Goal: Task Accomplishment & Management: Use online tool/utility

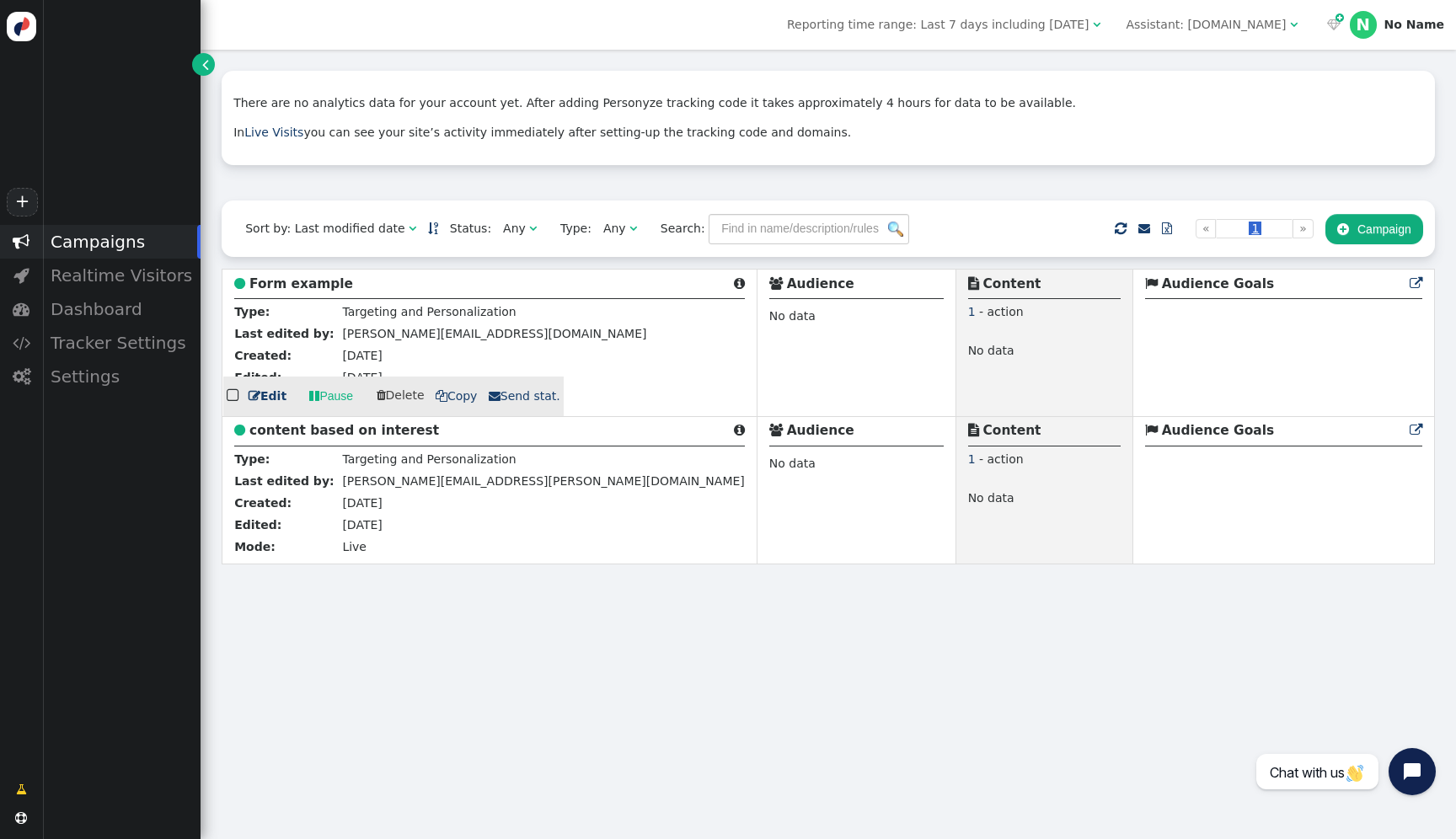
click at [321, 293] on div " Form example " at bounding box center [489, 286] width 510 height 26
click at [320, 286] on b "Form example" at bounding box center [301, 283] width 103 height 15
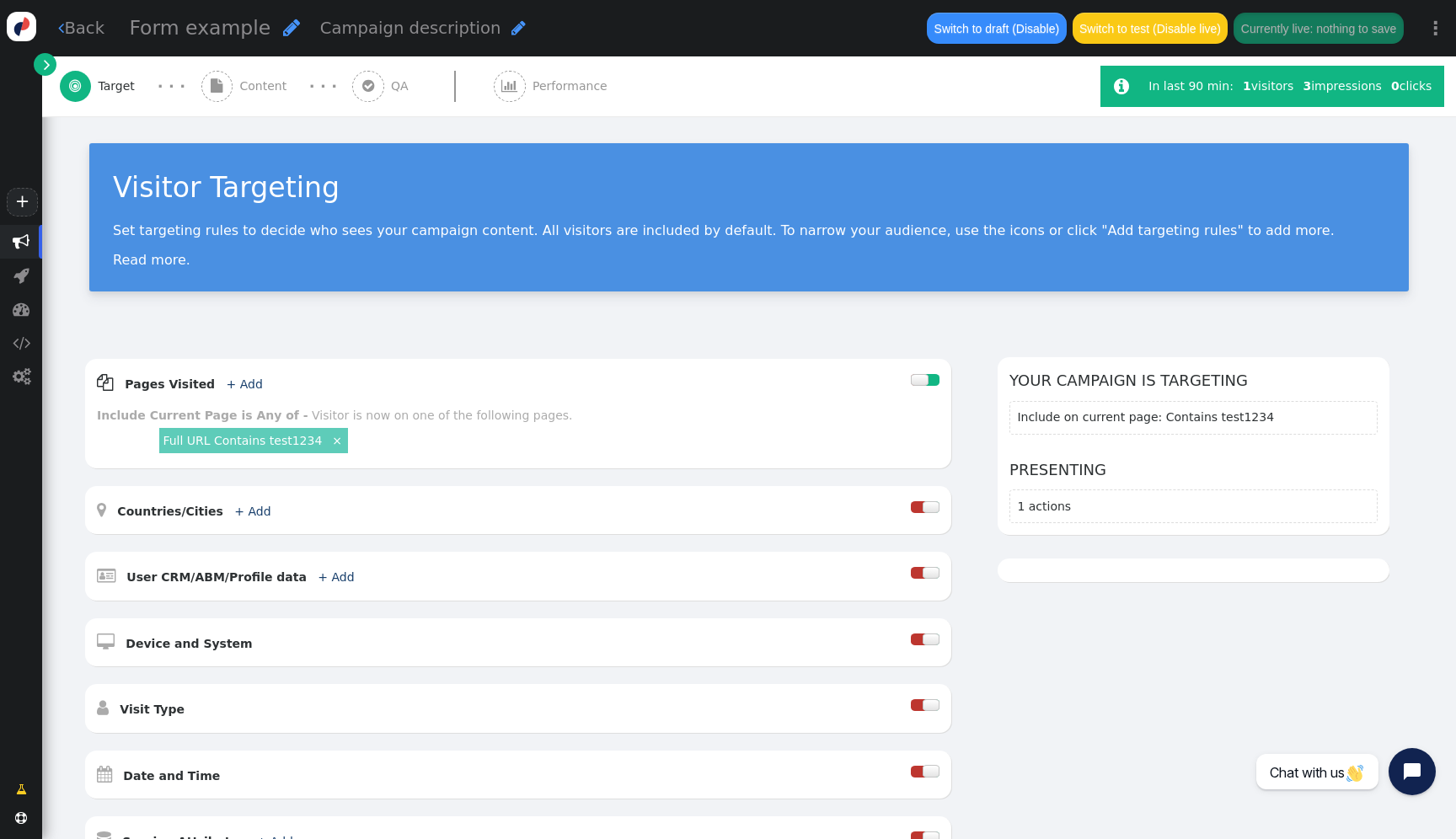
click at [272, 110] on div " Content" at bounding box center [248, 86] width 93 height 60
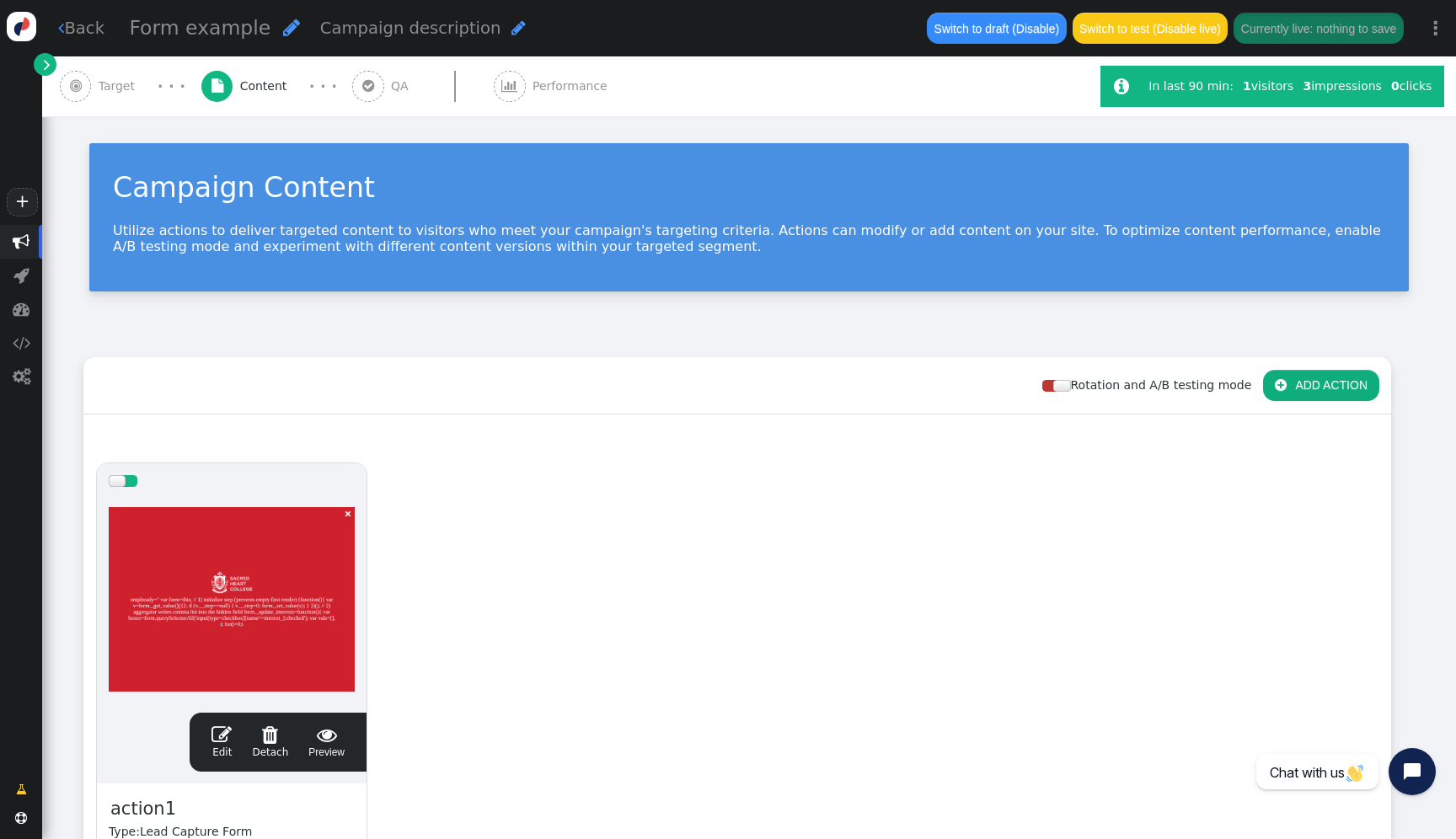
click at [270, 570] on div at bounding box center [231, 599] width 246 height 202
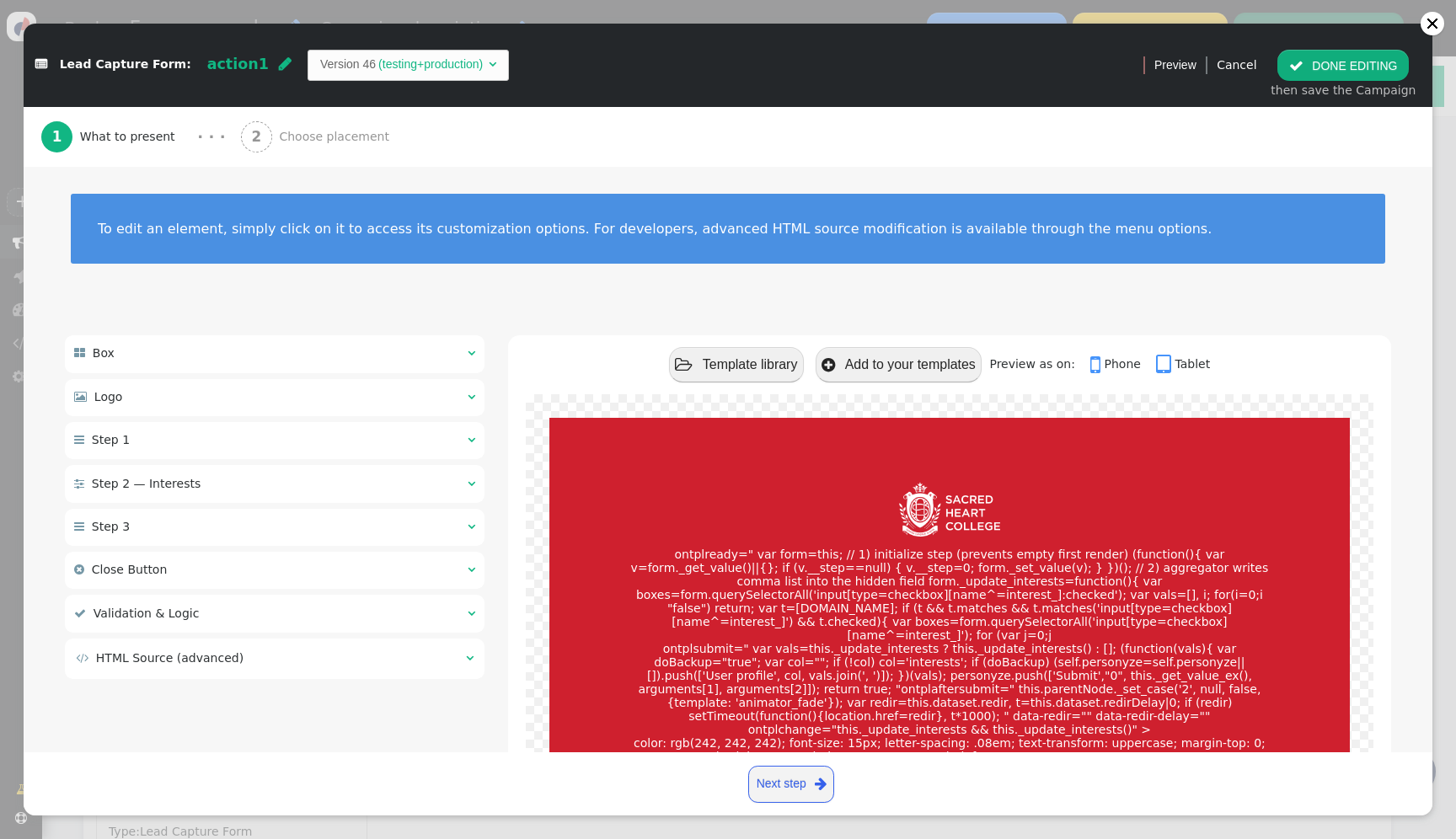
click at [321, 671] on div " HTML Source (advanced) " at bounding box center [274, 658] width 419 height 41
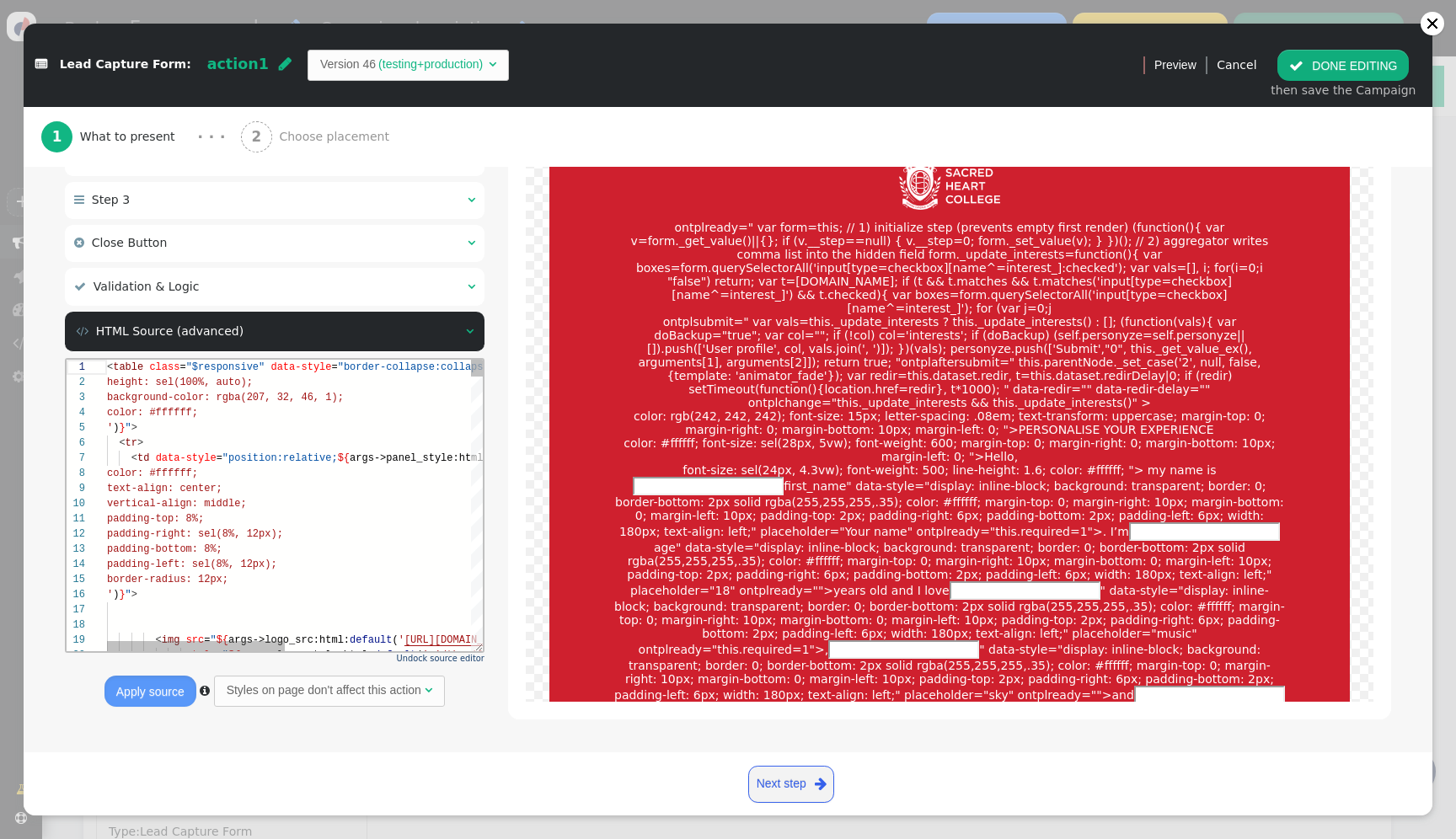
scroll to position [61, 122]
click at [400, 584] on div "border-radius: 12px;" at bounding box center [490, 579] width 766 height 15
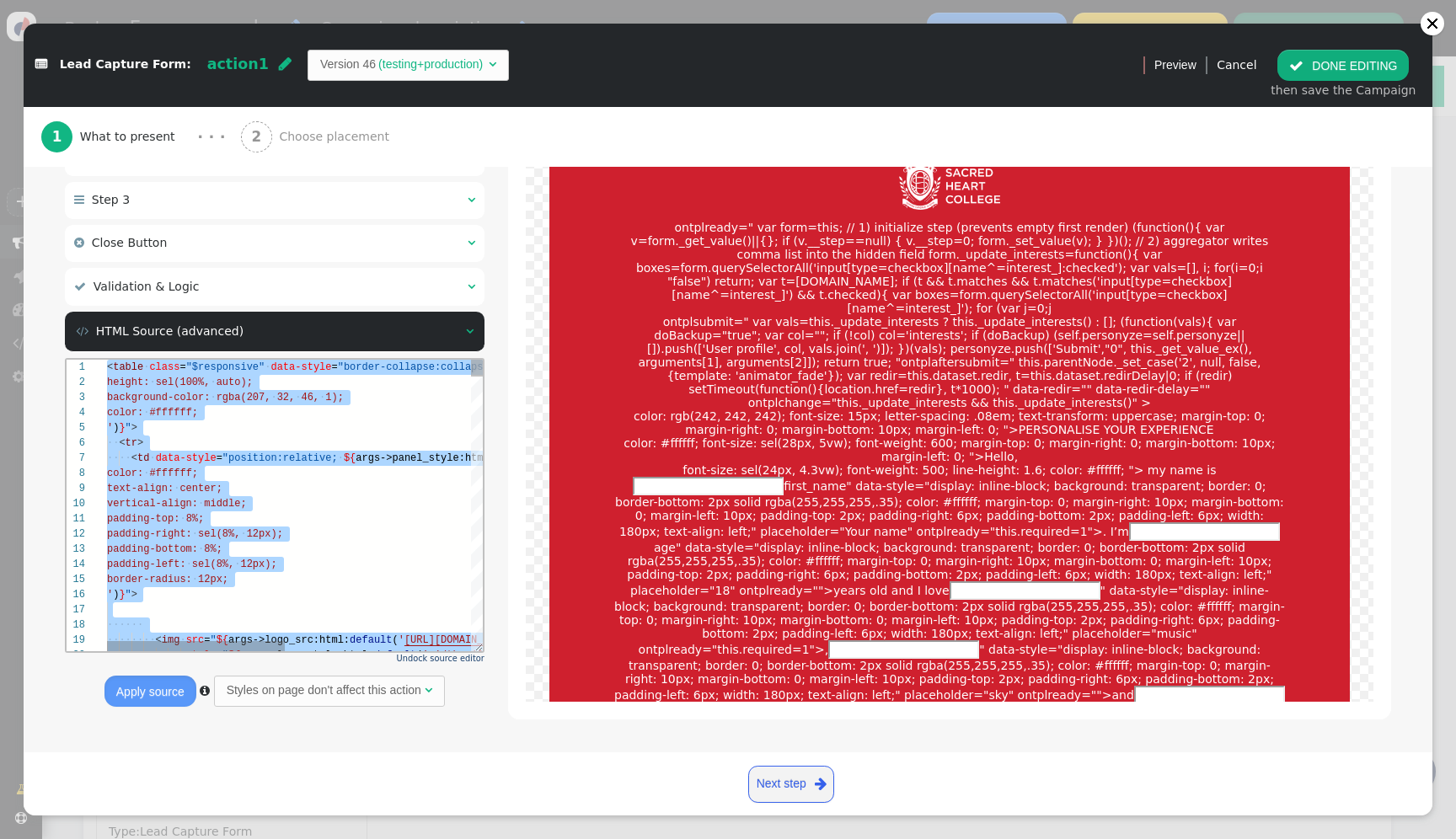
paste textarea "name='Show close button'} ${menu args->close_button_style name='Close Button St…"
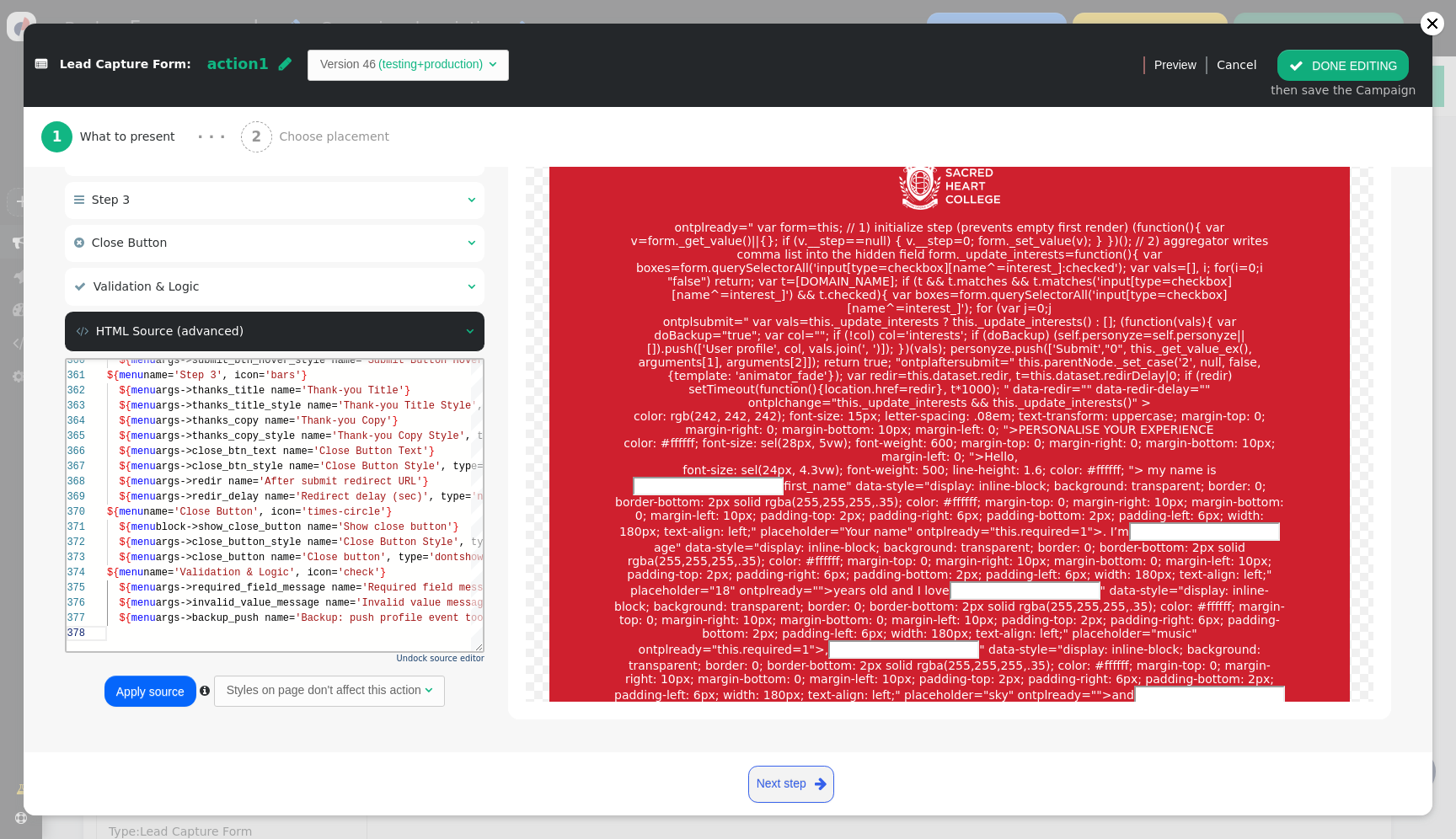
click at [158, 699] on button "Apply source" at bounding box center [150, 690] width 92 height 30
type textarea "n name='Show close button'} ${menu args->close_button_style name='Close Button …"
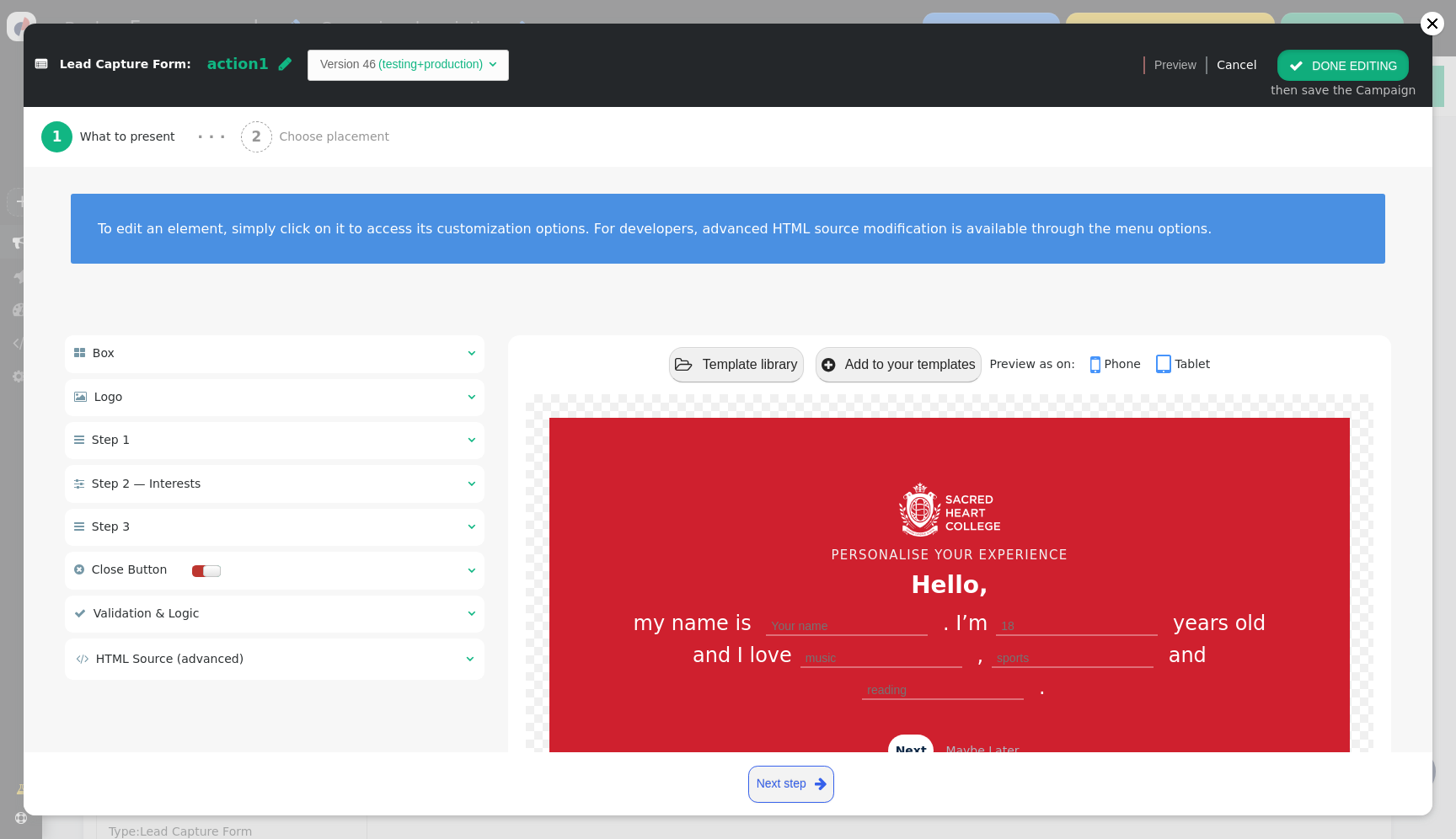
click at [1333, 72] on button " DONE EDITING" at bounding box center [1343, 64] width 132 height 30
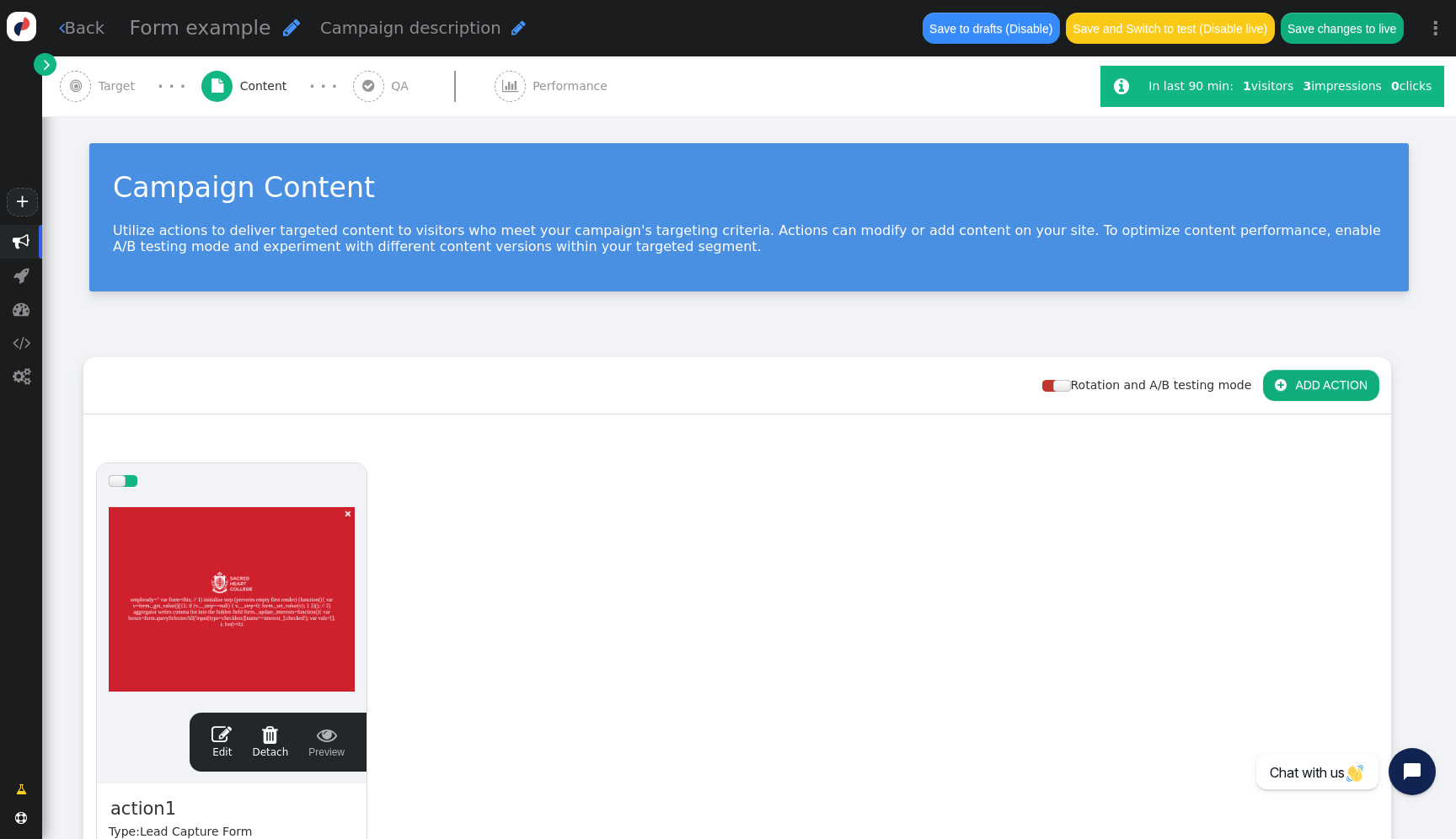
scroll to position [0, 0]
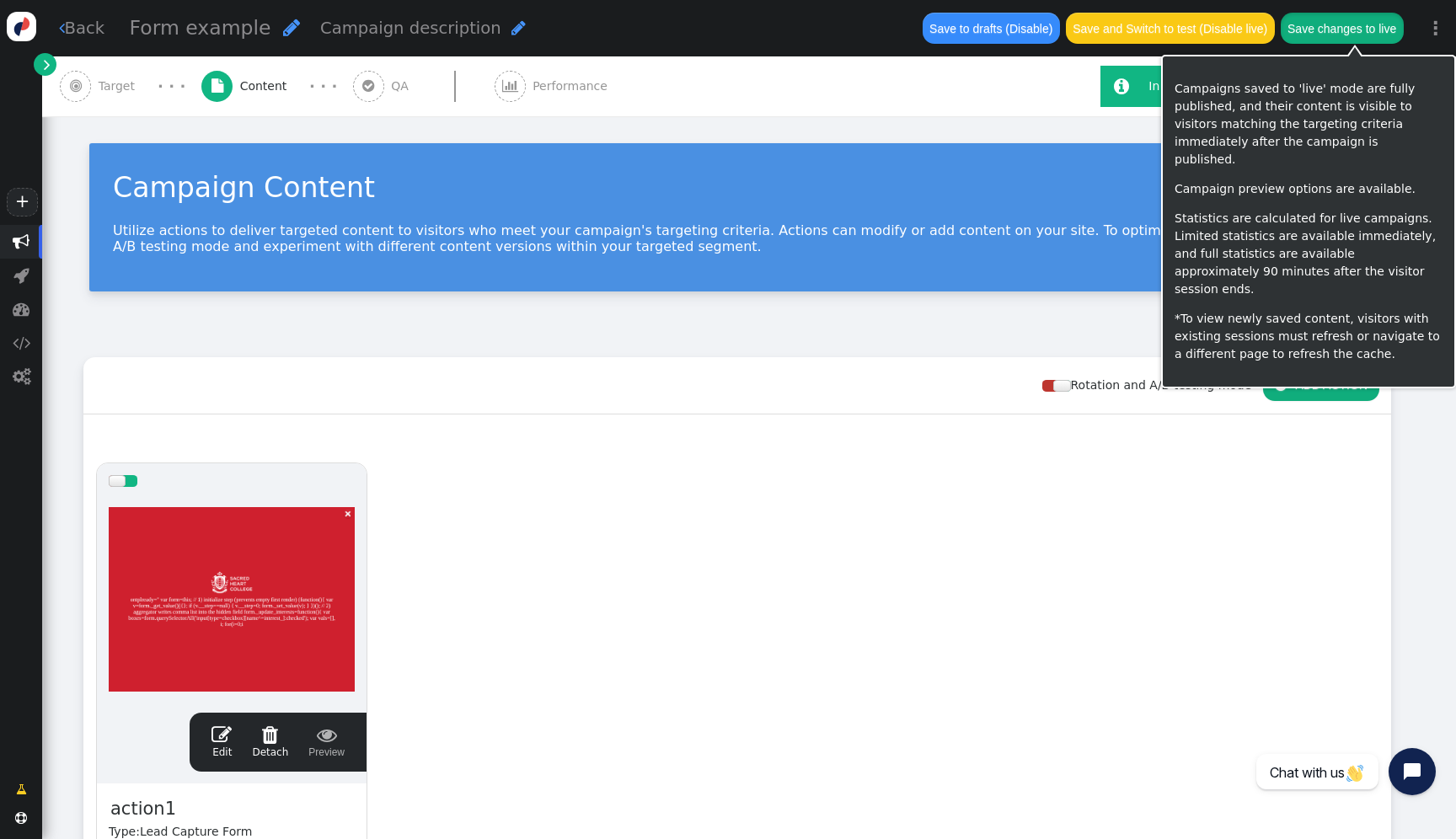
click at [1376, 18] on button "Save changes to live" at bounding box center [1342, 27] width 123 height 30
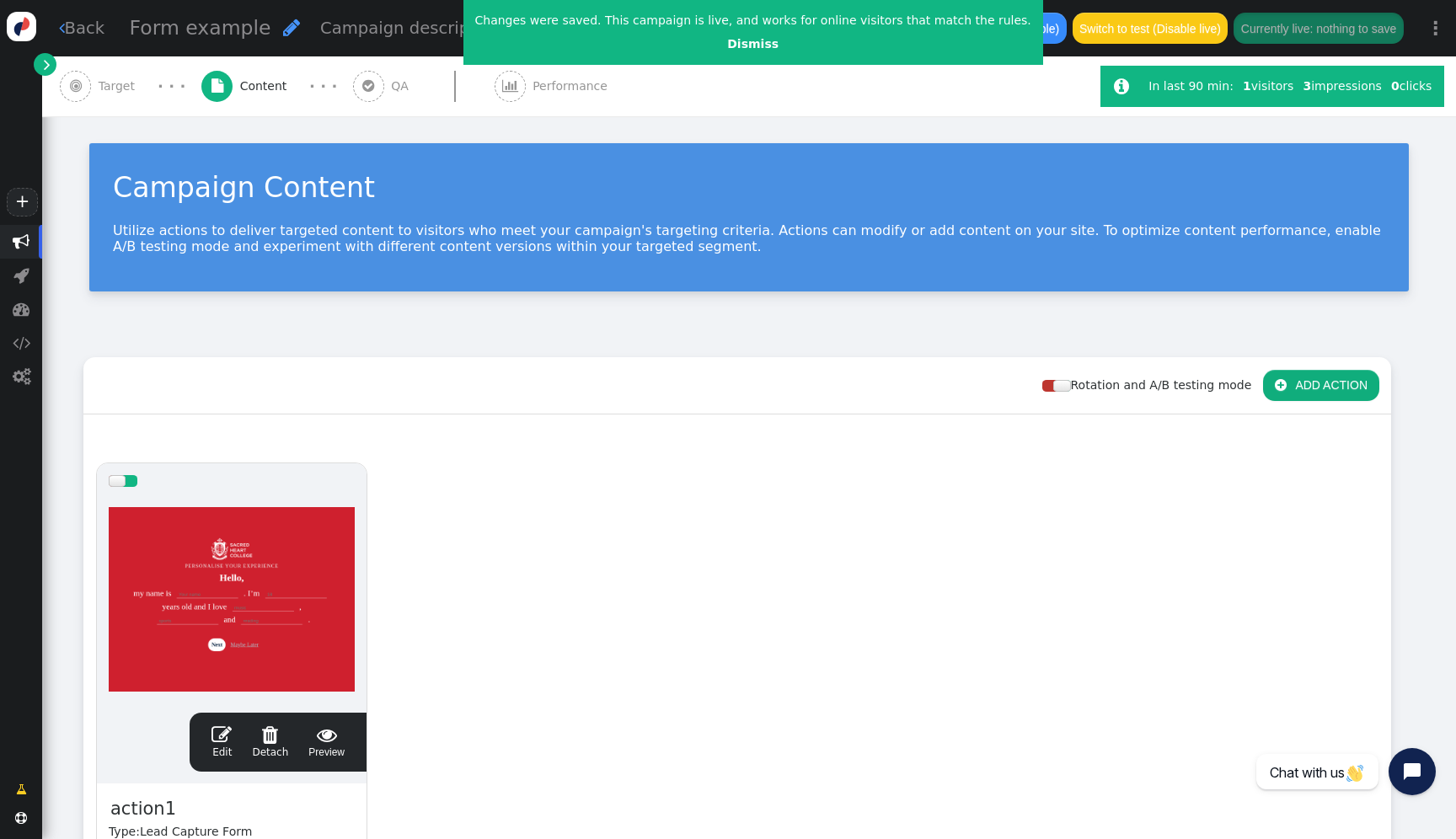
click at [255, 524] on div at bounding box center [231, 599] width 246 height 202
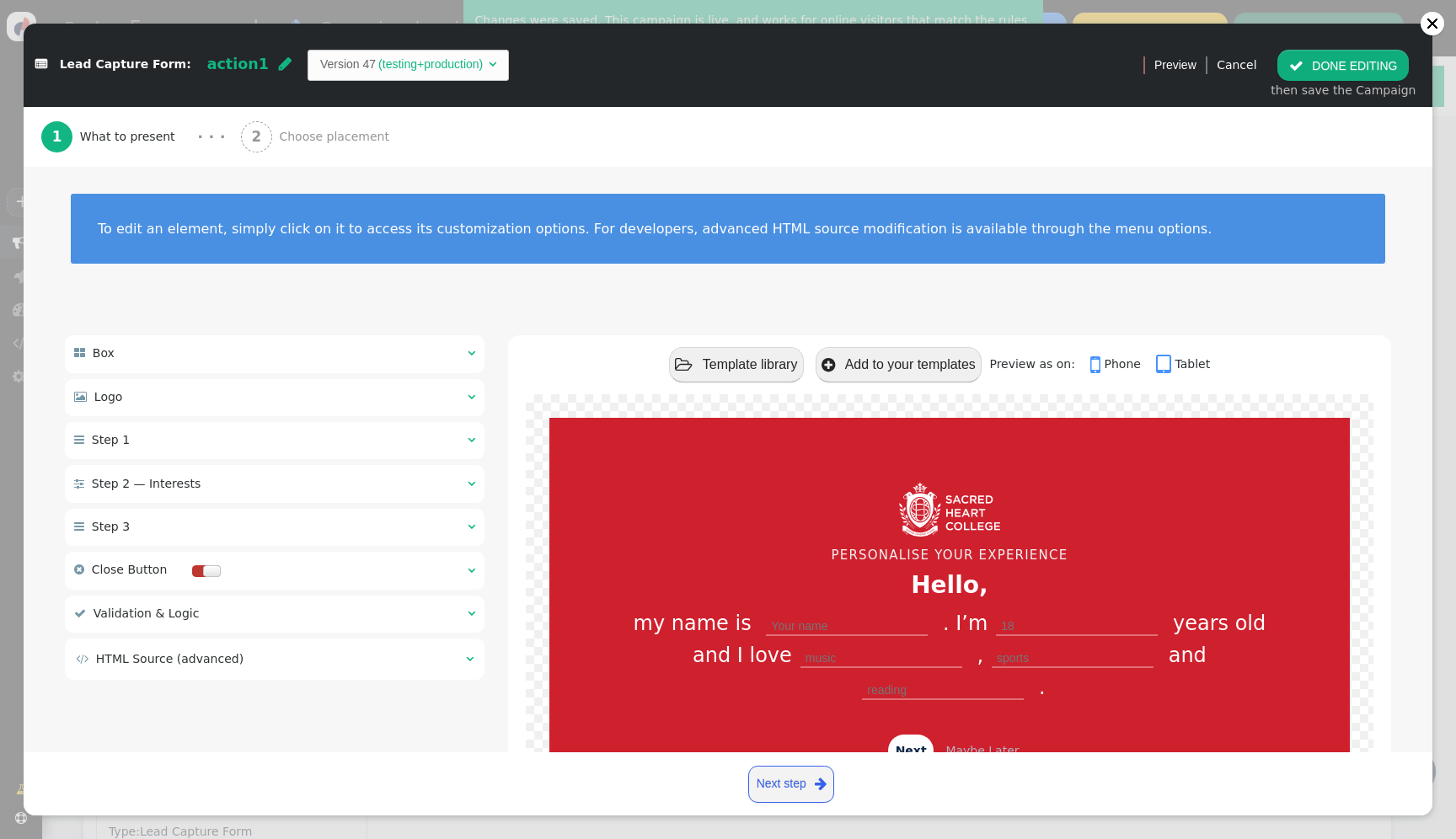
click at [230, 490] on div " Step 2 — Interests  " at bounding box center [274, 483] width 419 height 37
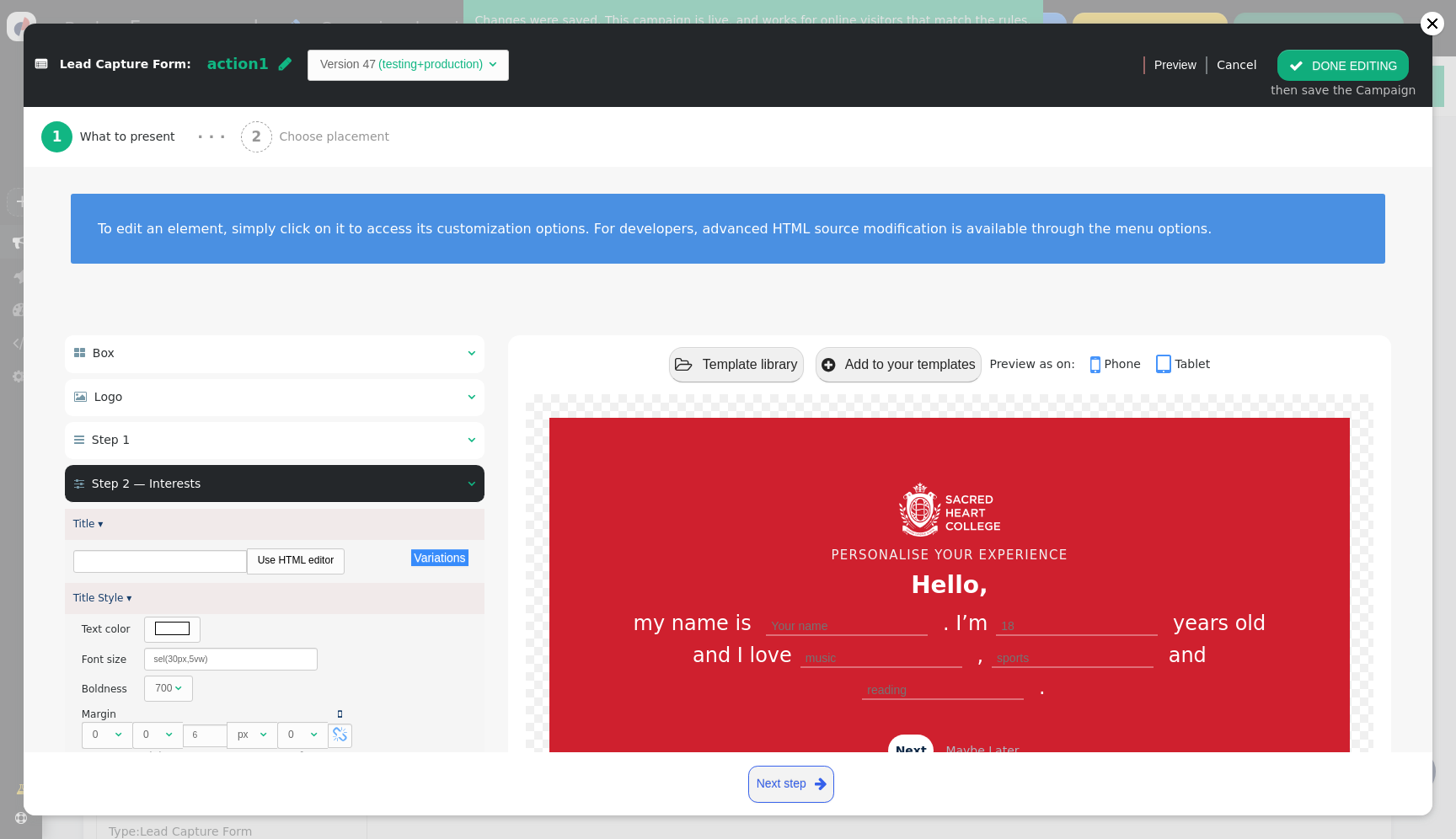
type input "What are your favourite interests?"
type input "Select Three"
type input "Back"
type input "Submit"
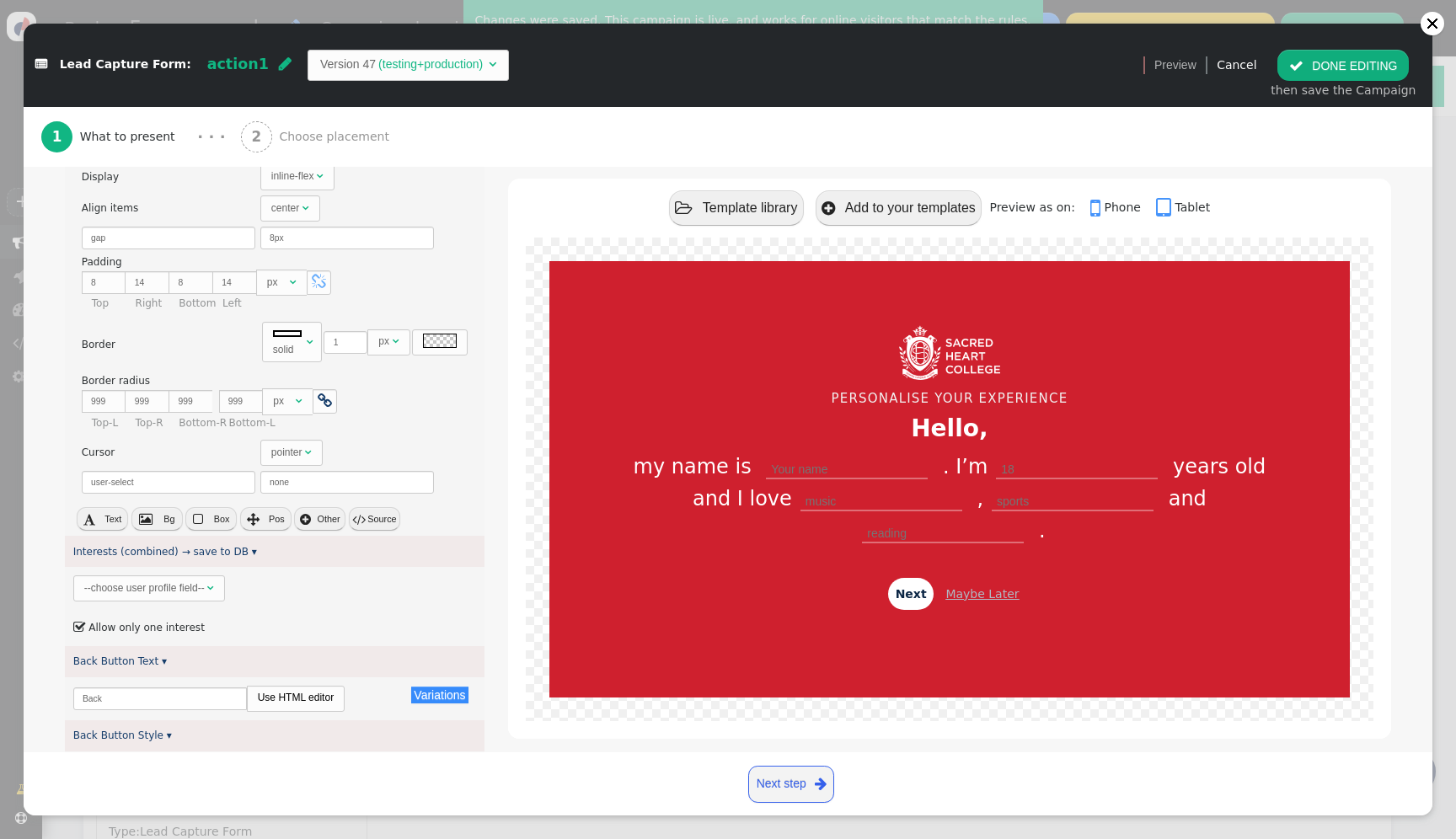
scroll to position [1238, 0]
click at [203, 578] on span "--choose user profile field-- " at bounding box center [149, 592] width 153 height 27
click at [1390, 61] on button " DONE EDITING" at bounding box center [1343, 64] width 132 height 30
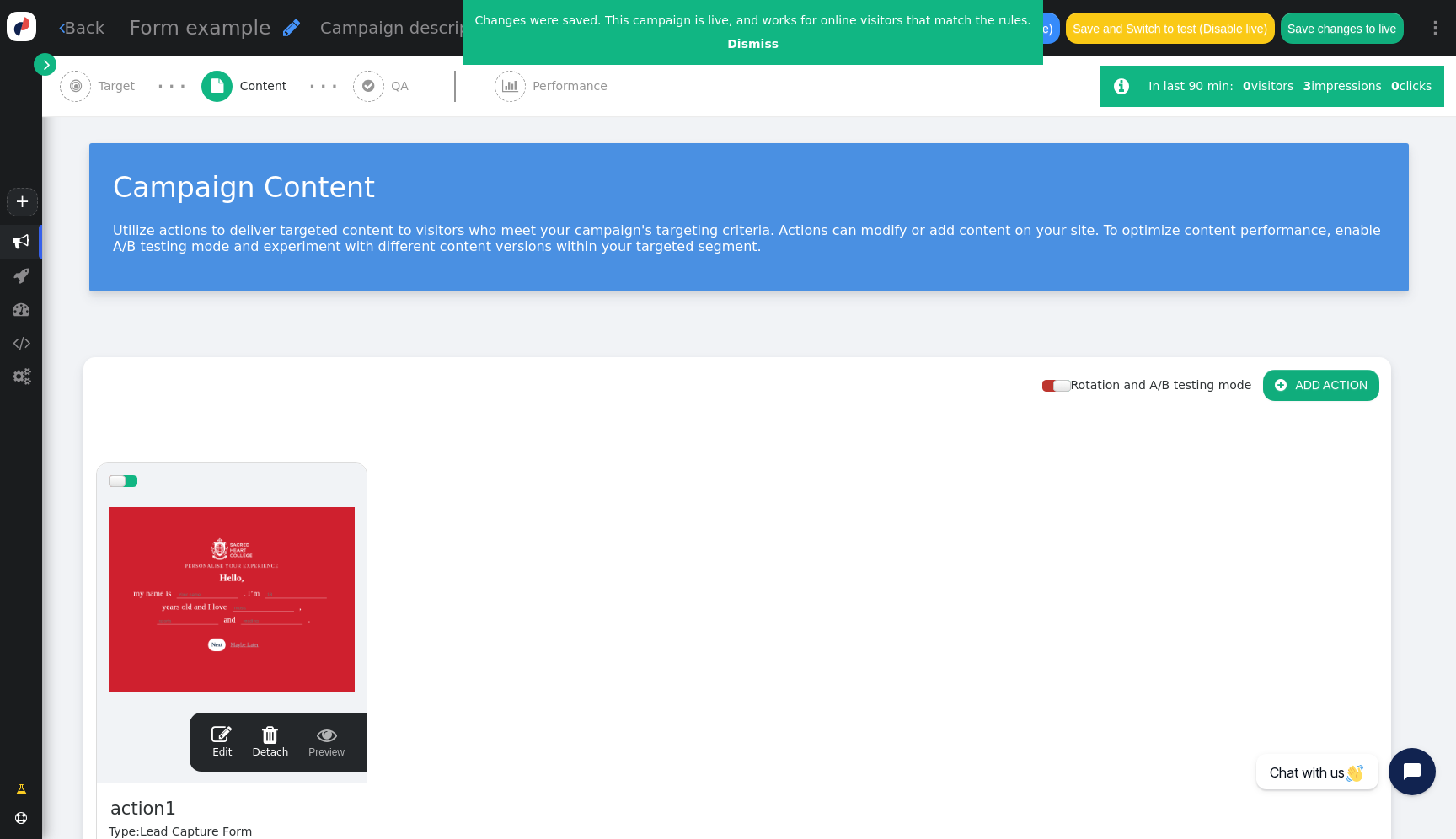
scroll to position [0, 0]
click at [1380, 33] on button "Save changes to live" at bounding box center [1342, 27] width 123 height 30
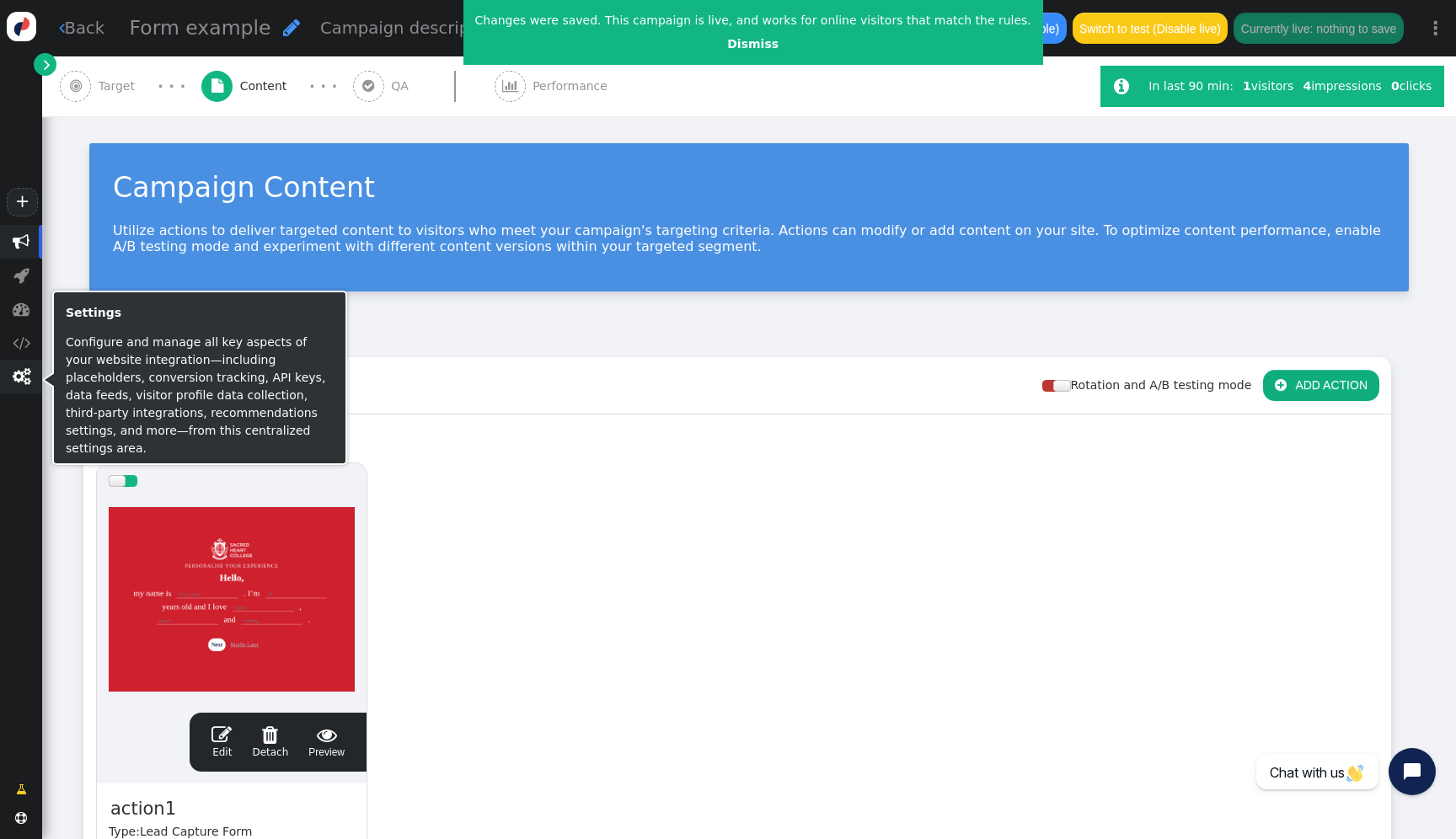
click at [34, 377] on span "" at bounding box center [21, 376] width 42 height 34
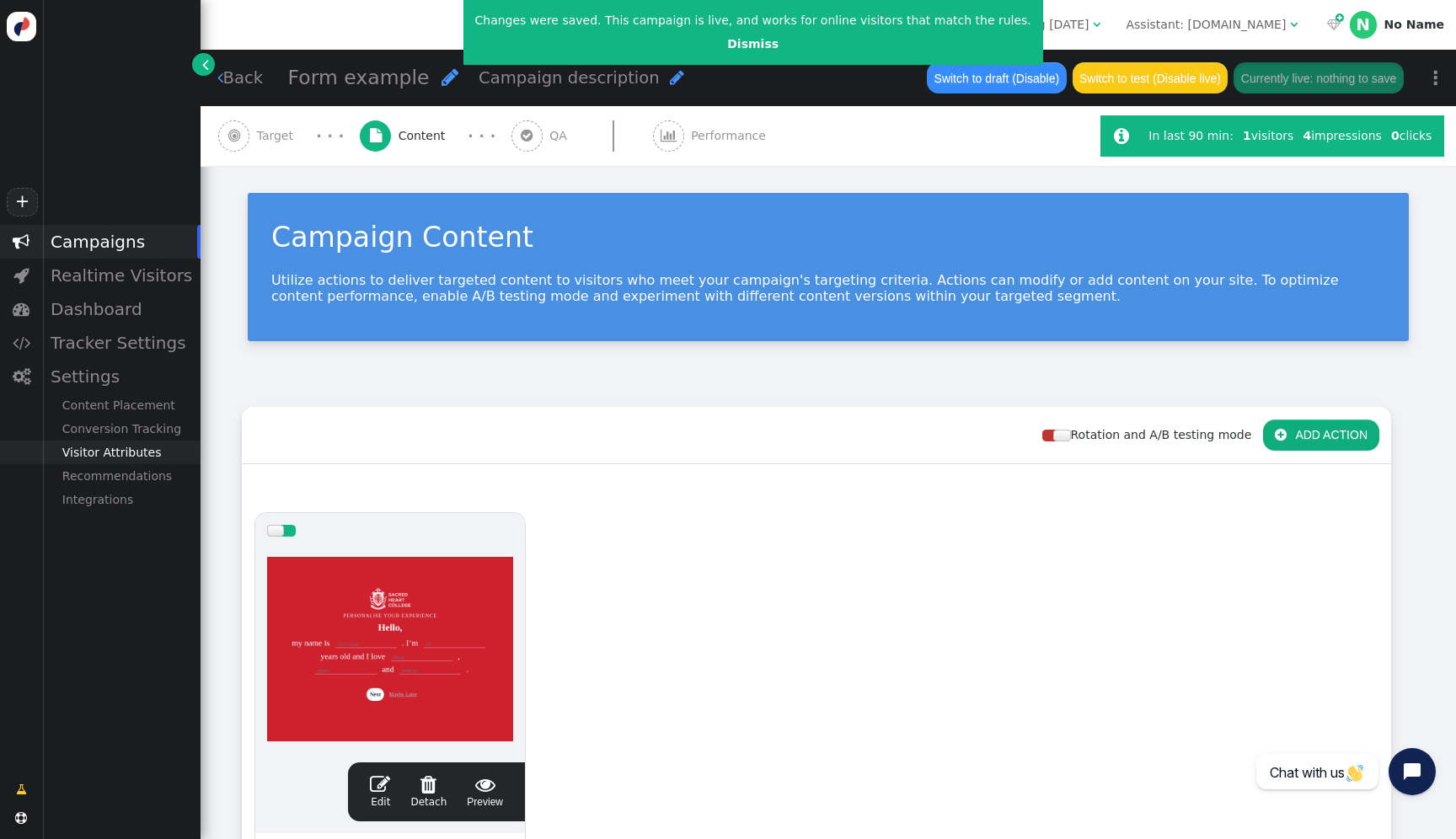
click at [124, 453] on div "Visitor Attributes" at bounding box center [120, 452] width 158 height 24
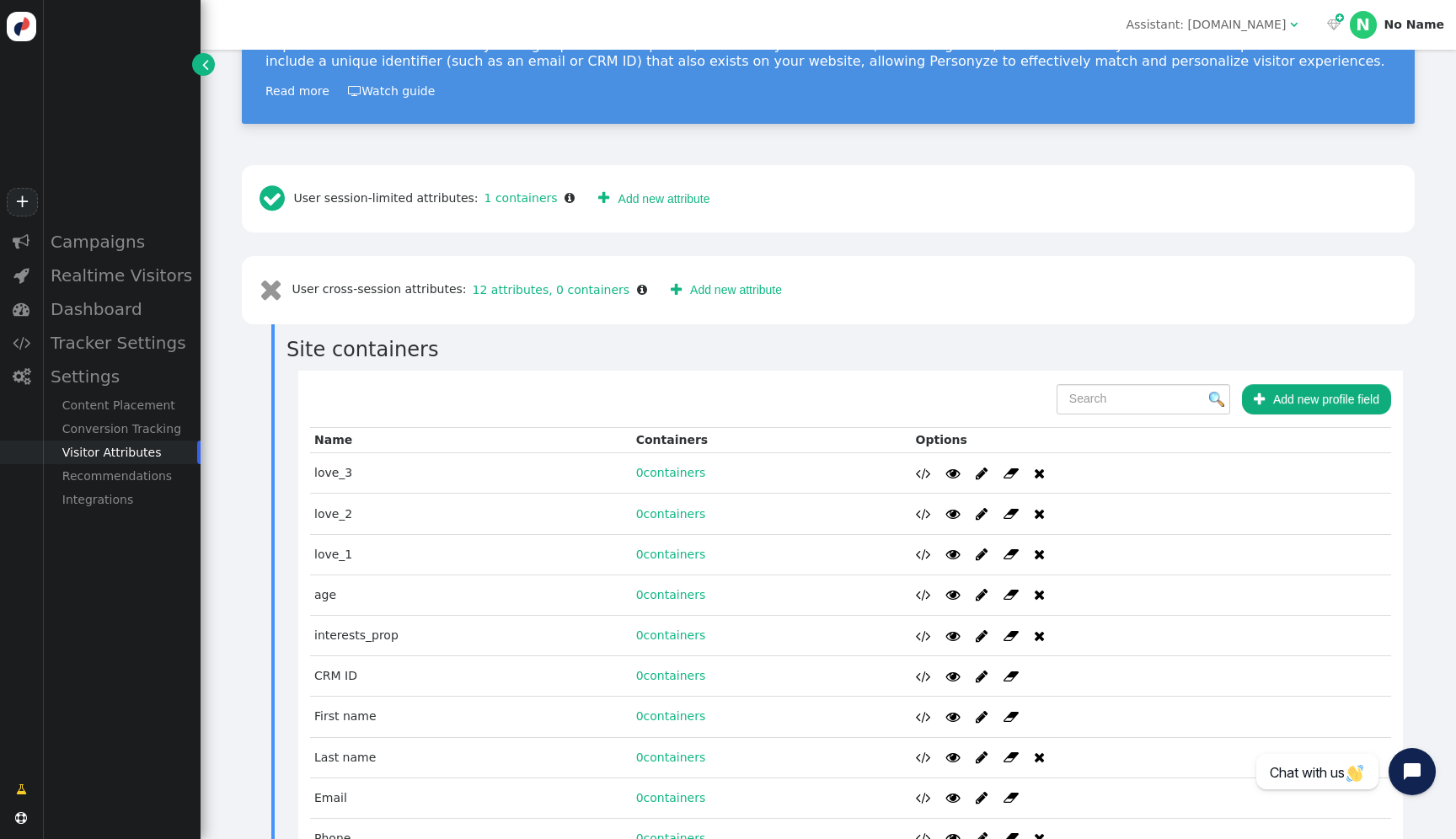
scroll to position [361, 0]
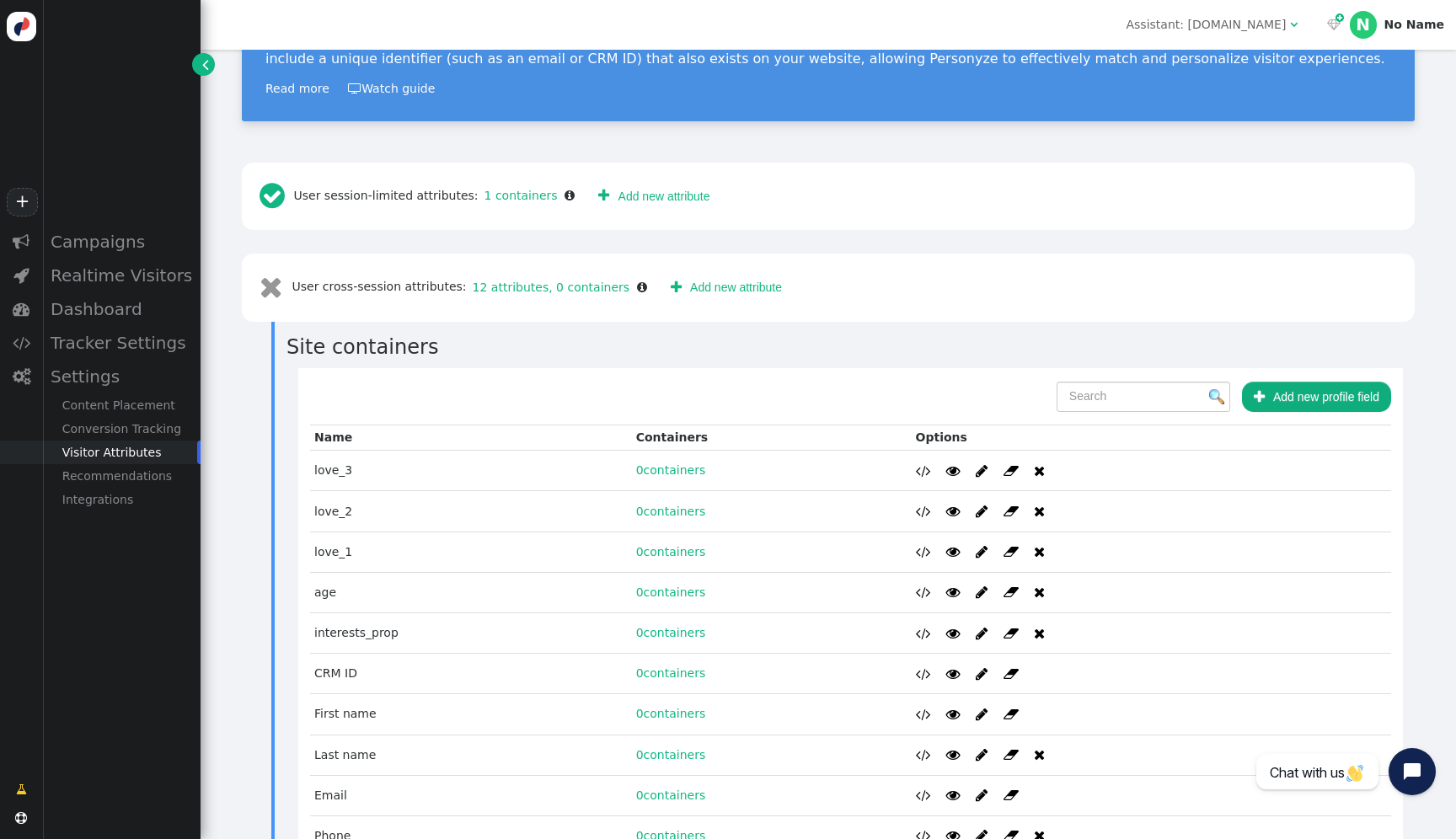
click at [916, 637] on span "" at bounding box center [924, 633] width 15 height 13
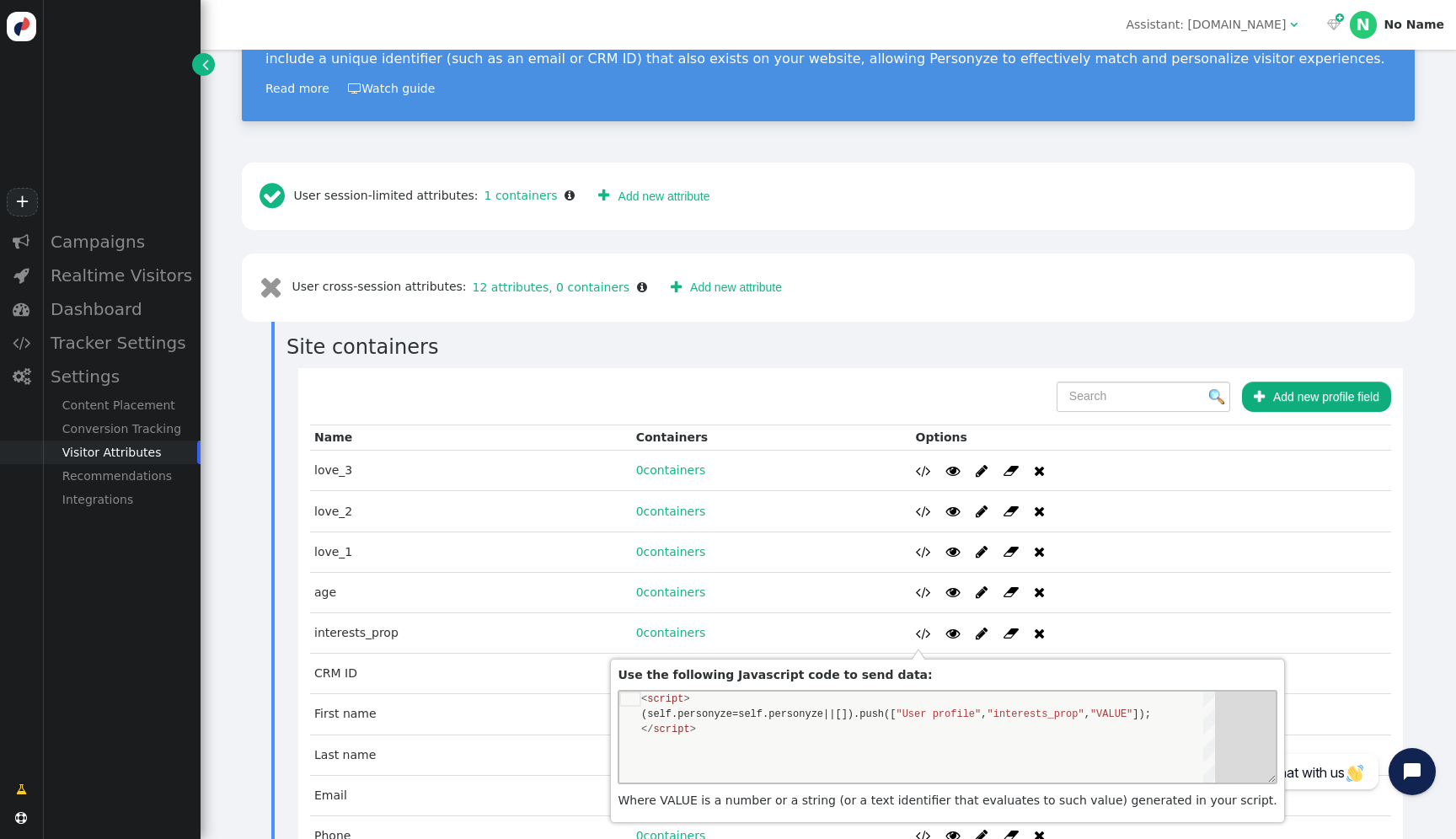
scroll to position [30, 0]
click at [884, 704] on div "< script >" at bounding box center [928, 699] width 574 height 15
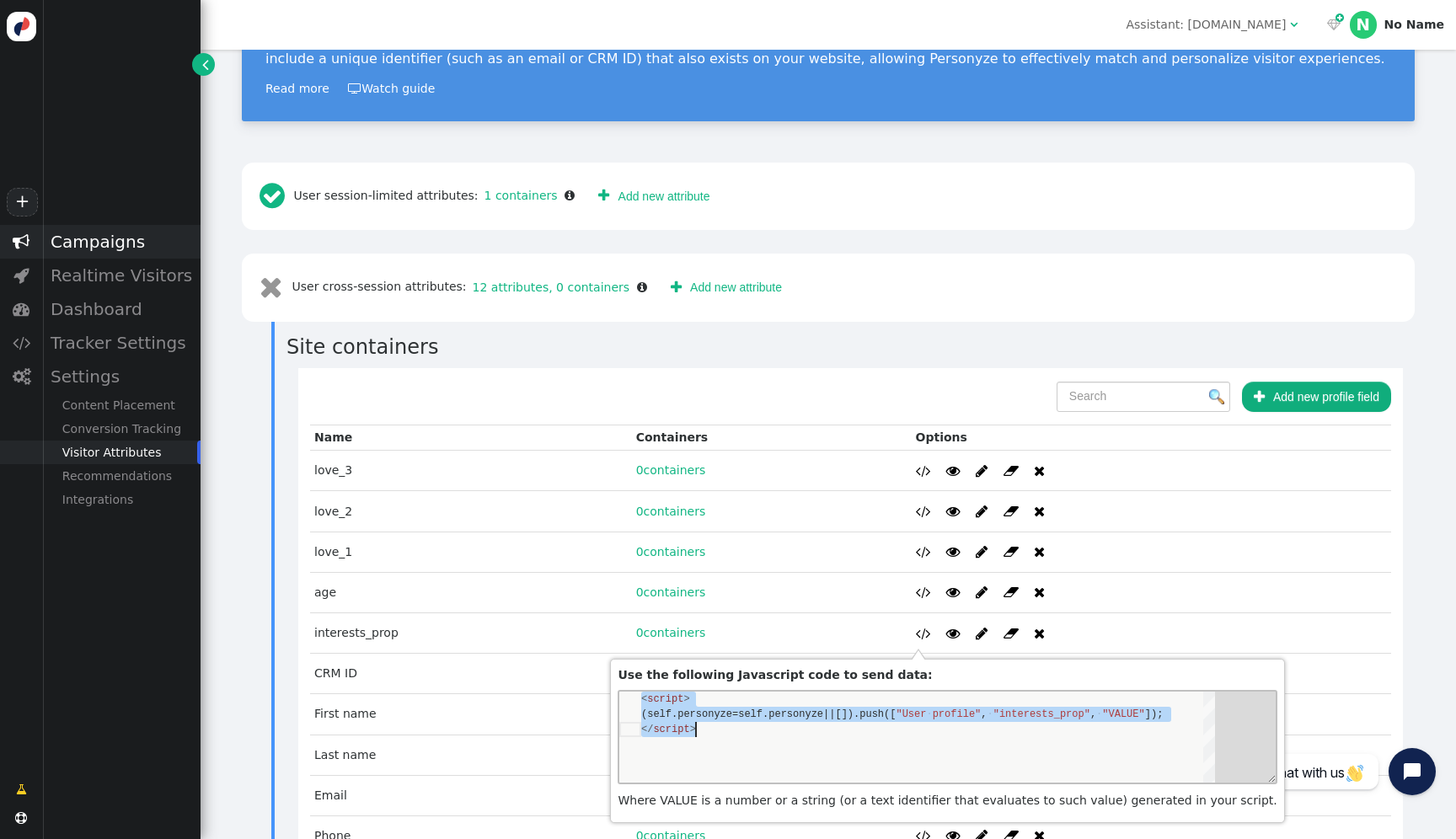
click at [79, 245] on div "Campaigns" at bounding box center [120, 242] width 158 height 34
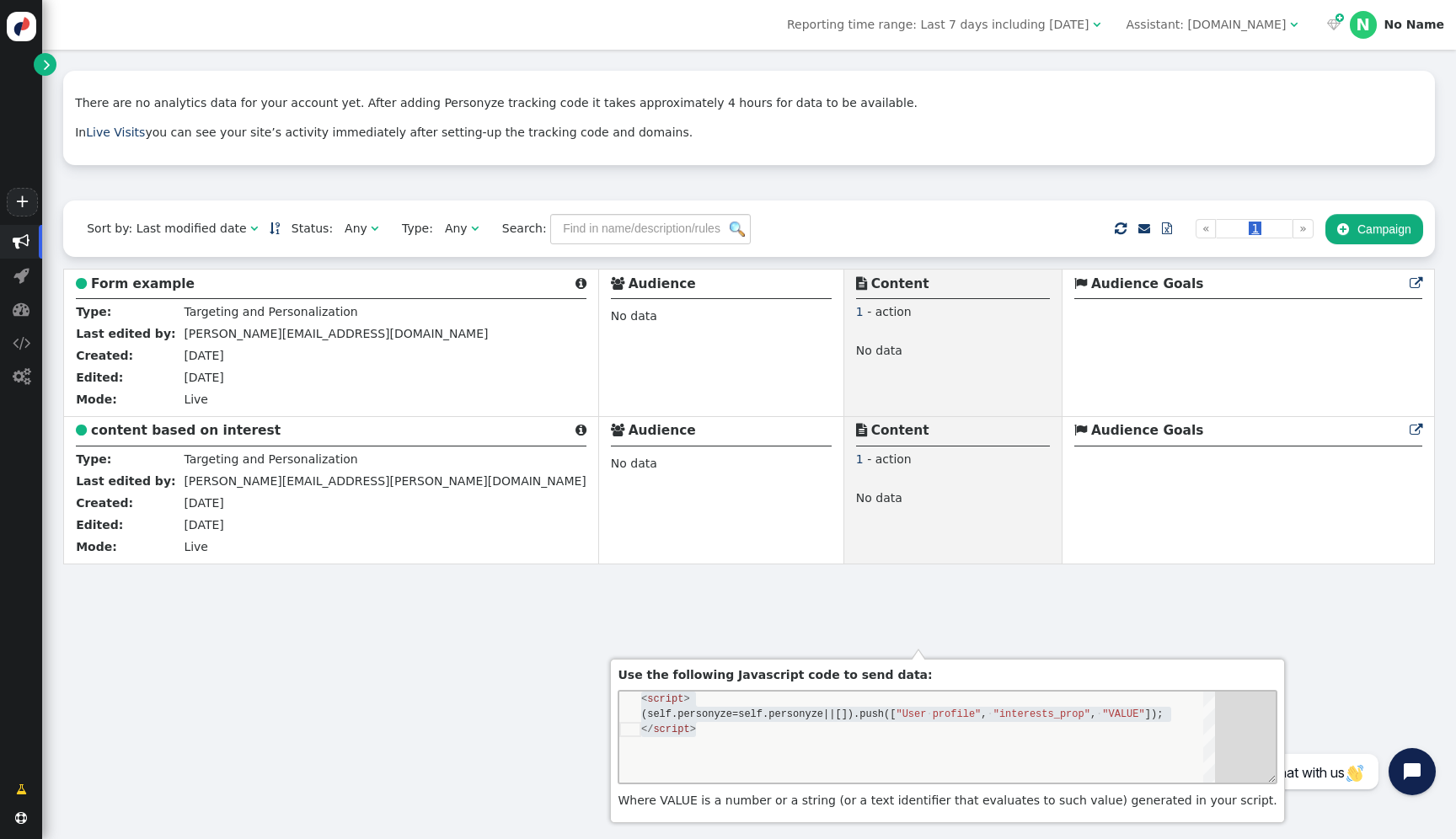
click at [162, 282] on b "Form example" at bounding box center [142, 283] width 103 height 15
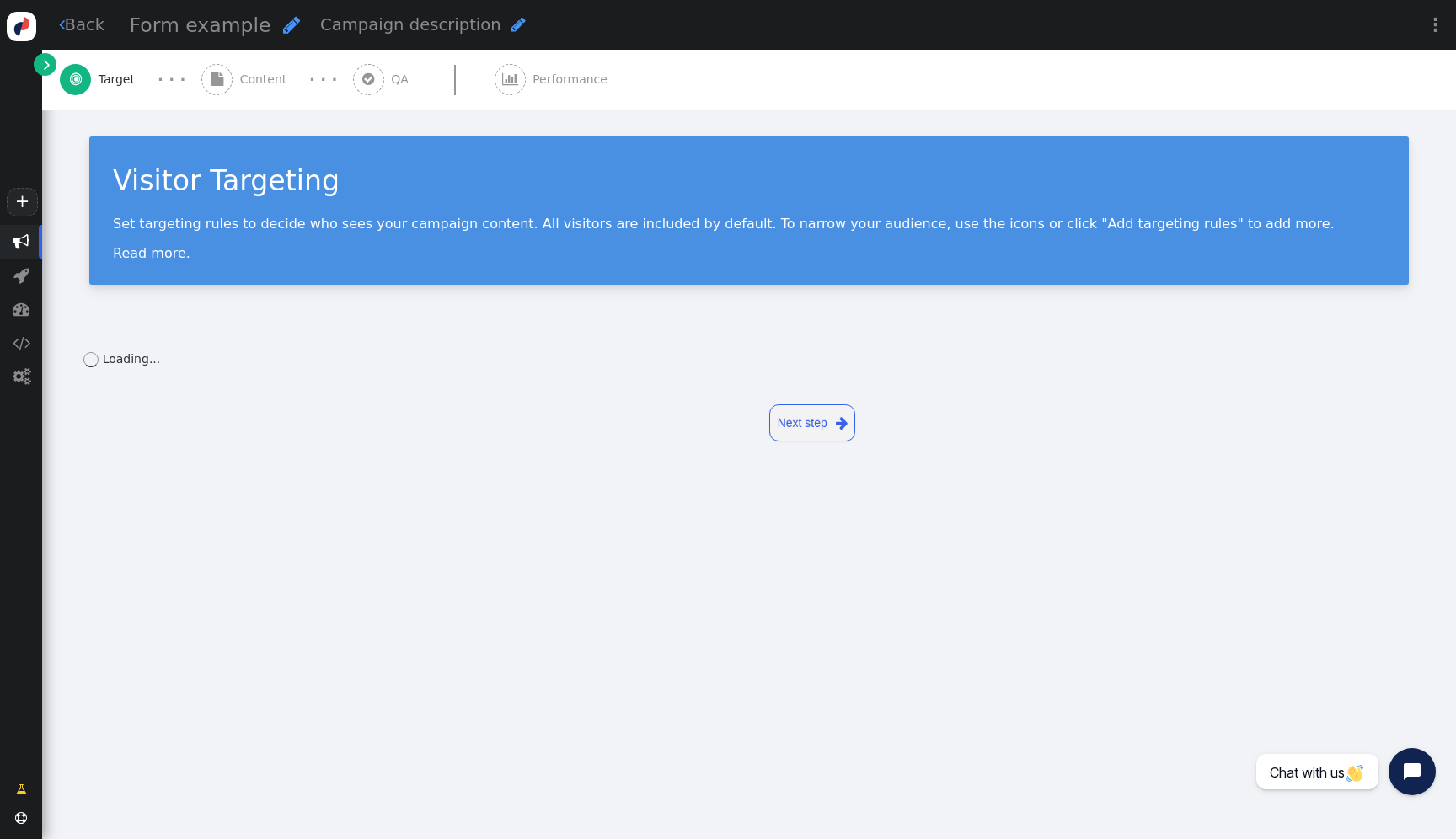
click at [267, 101] on div " Content" at bounding box center [248, 79] width 93 height 60
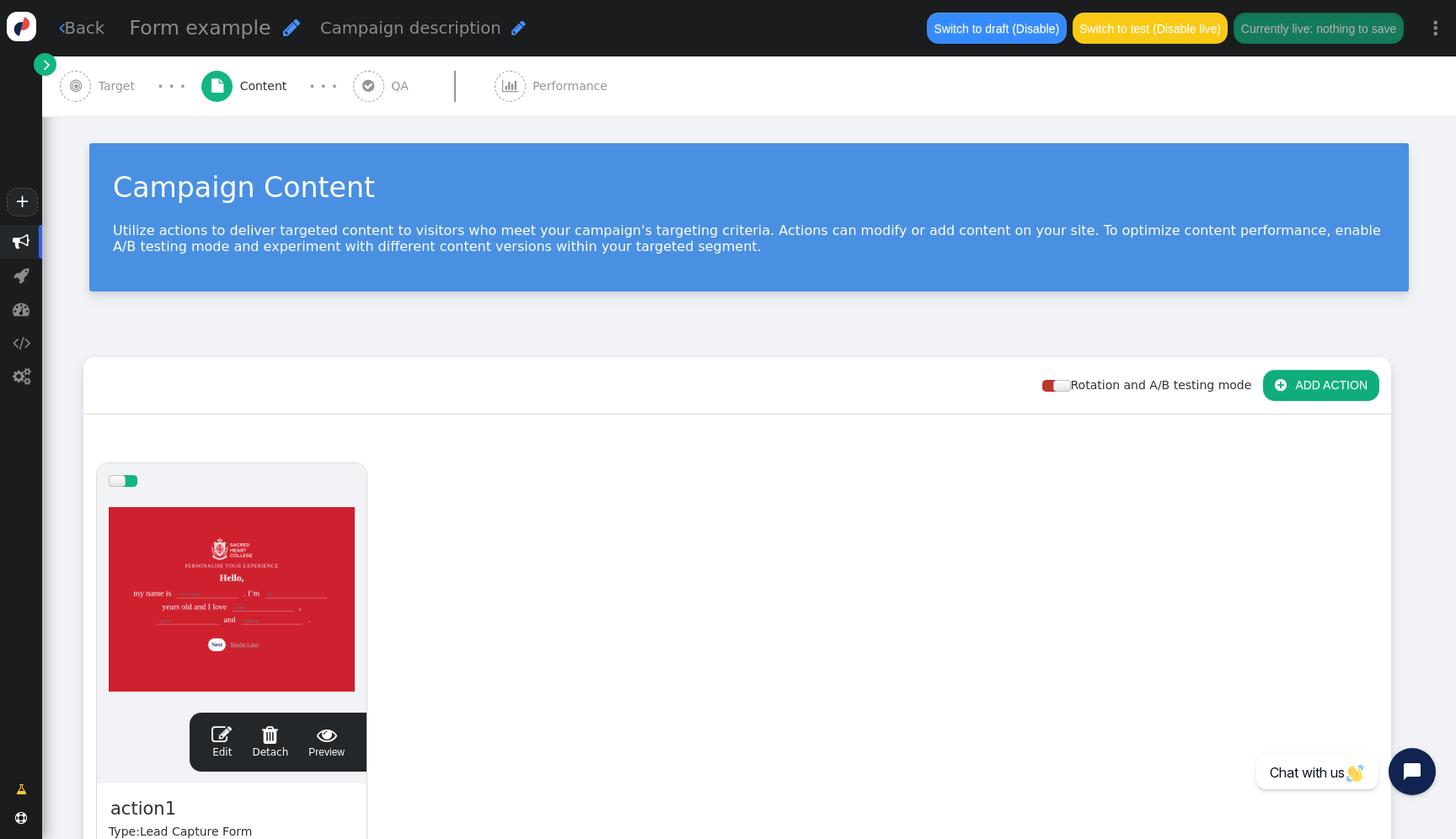
click at [288, 537] on div at bounding box center [231, 599] width 246 height 202
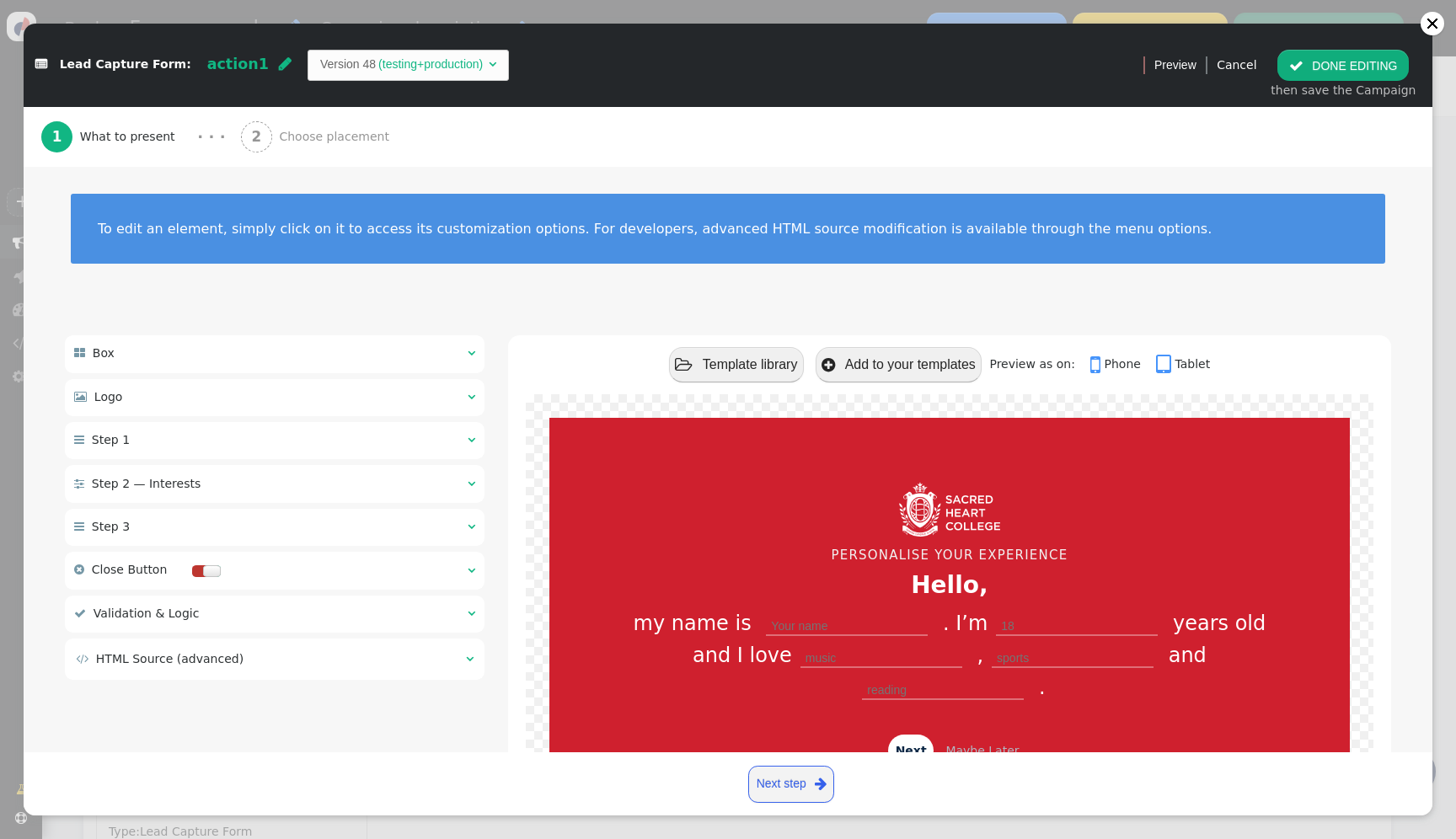
click at [341, 667] on td " HTML Source (advanced)" at bounding box center [265, 659] width 378 height 18
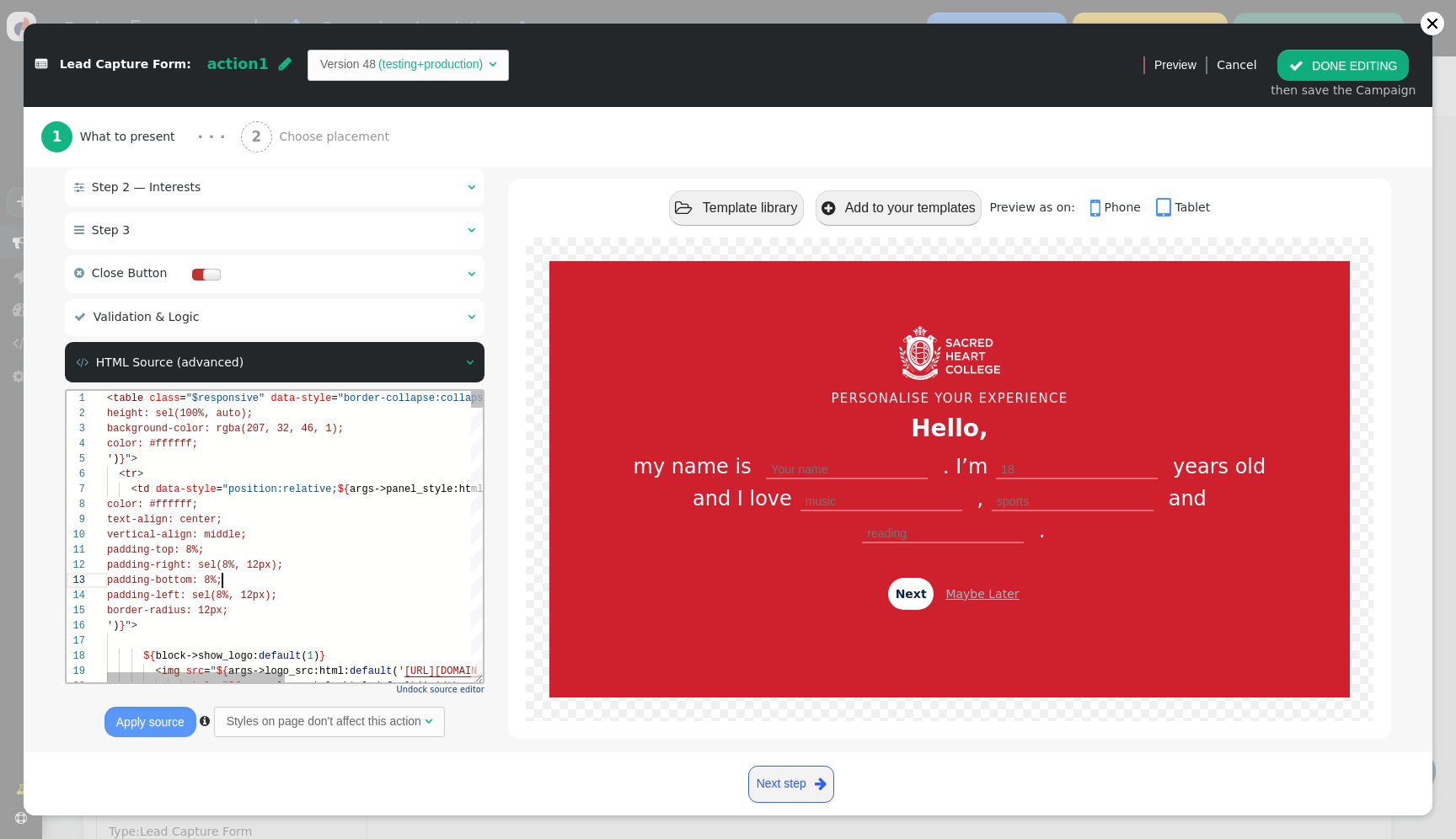
scroll to position [30, 116]
click at [370, 575] on div "padding-bottom: 8%;" at bounding box center [490, 579] width 766 height 15
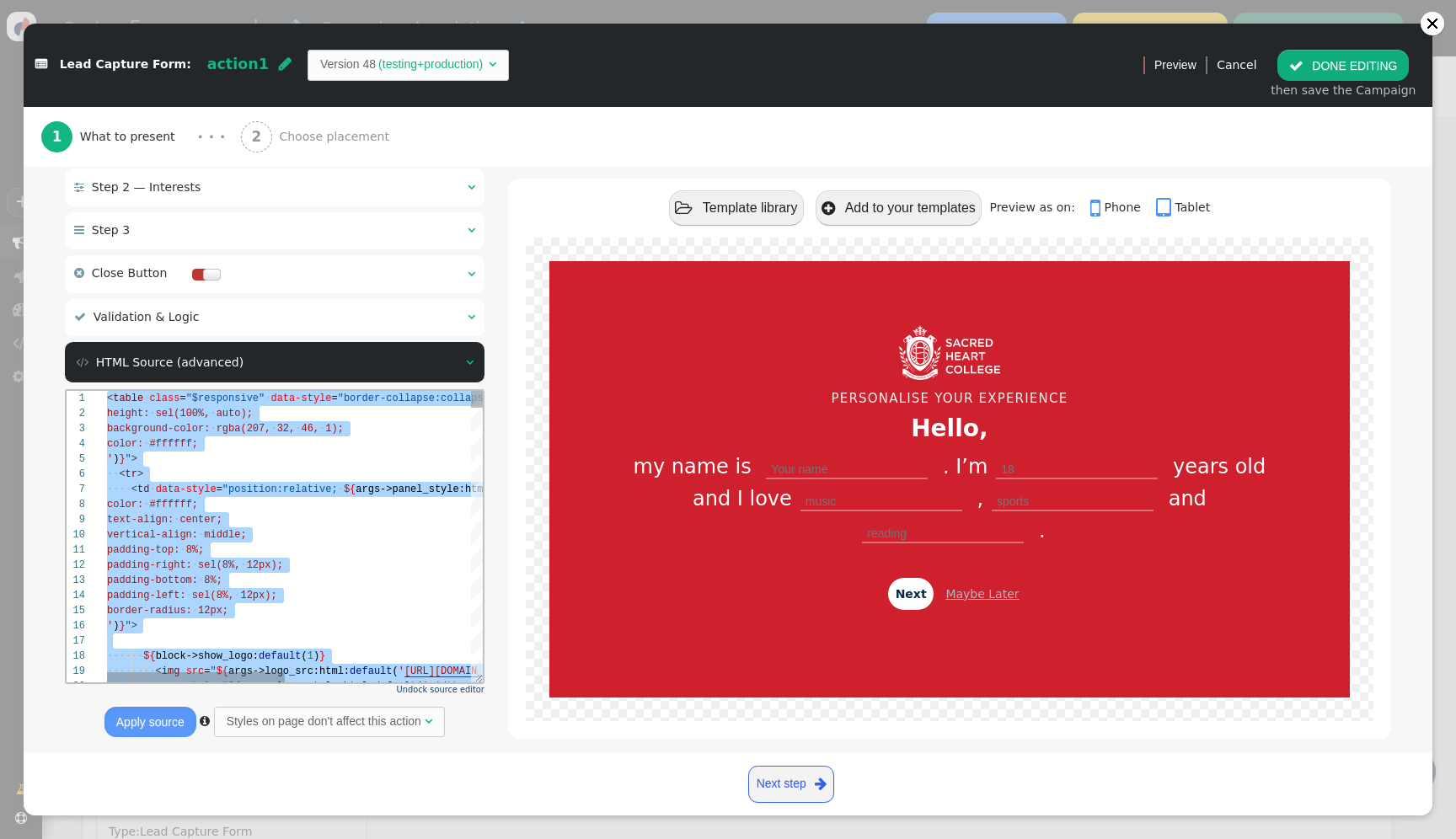
paste textarea "${menu name='Backup push', icon='database'} ${menu args->backup_push_on_change …"
type textarea "${menu name='Backup push', icon='database'} ${menu args->backup_push_on_change …"
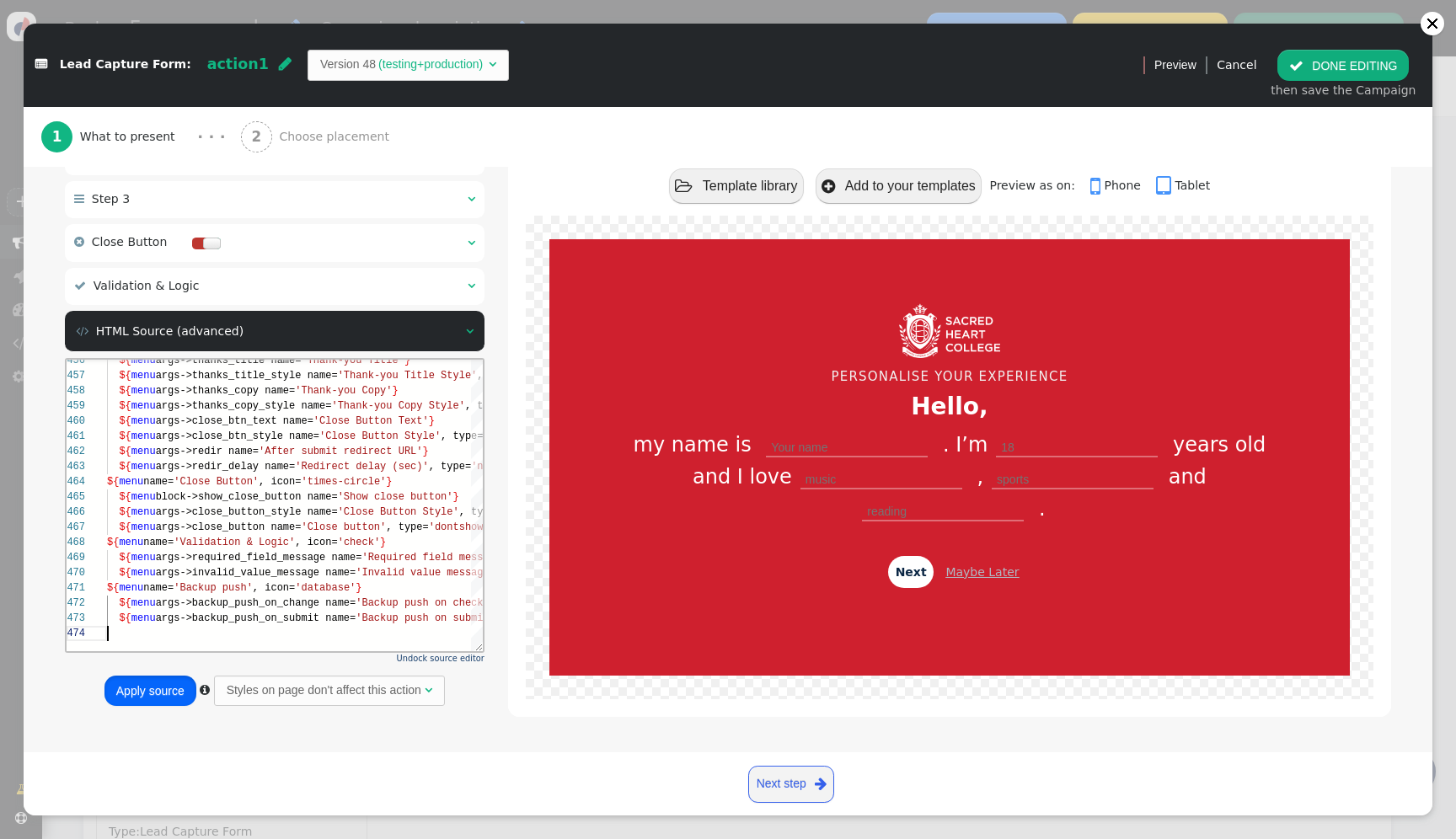
click at [133, 687] on button "Apply source" at bounding box center [150, 690] width 92 height 30
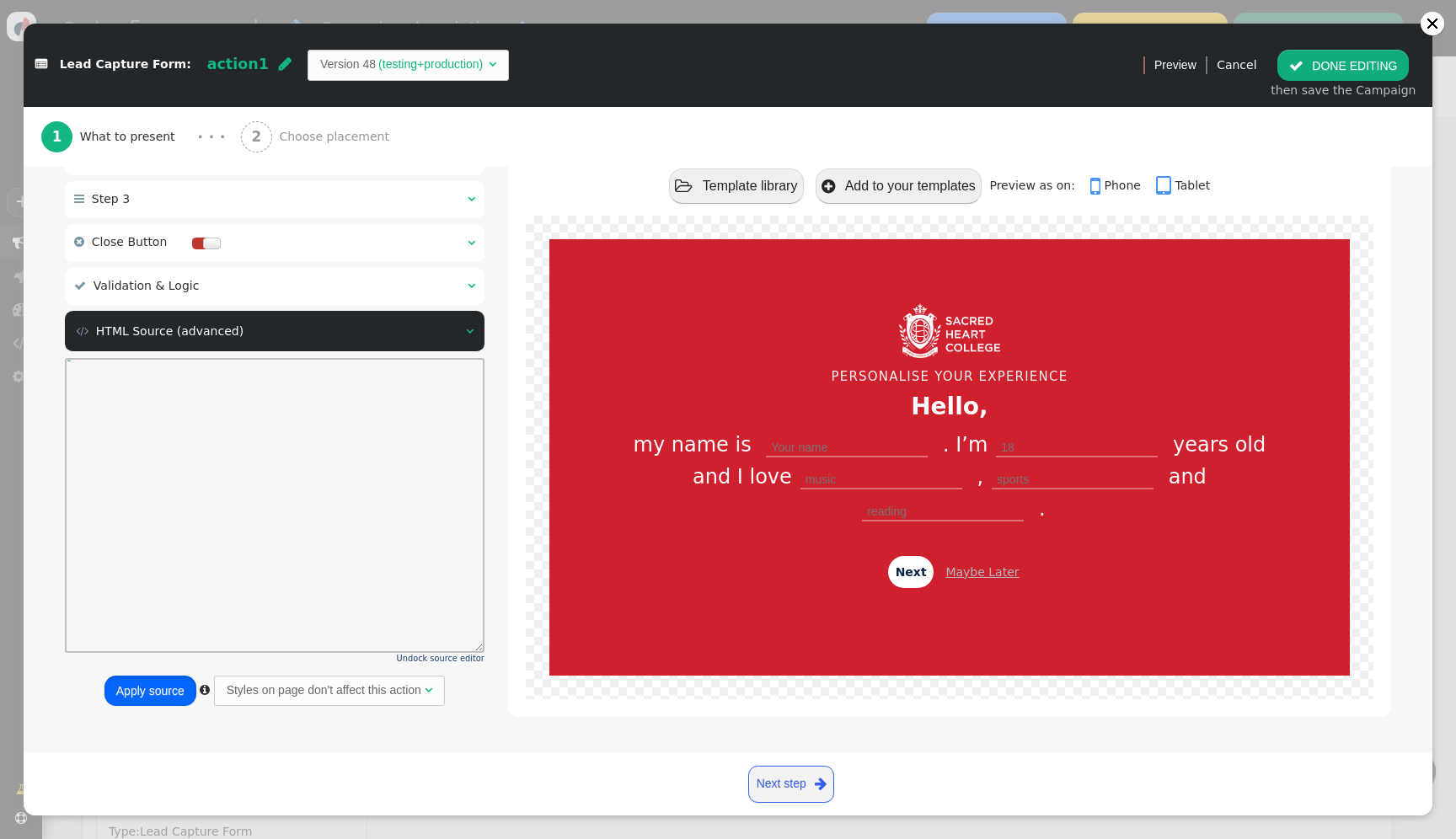
scroll to position [146, 0]
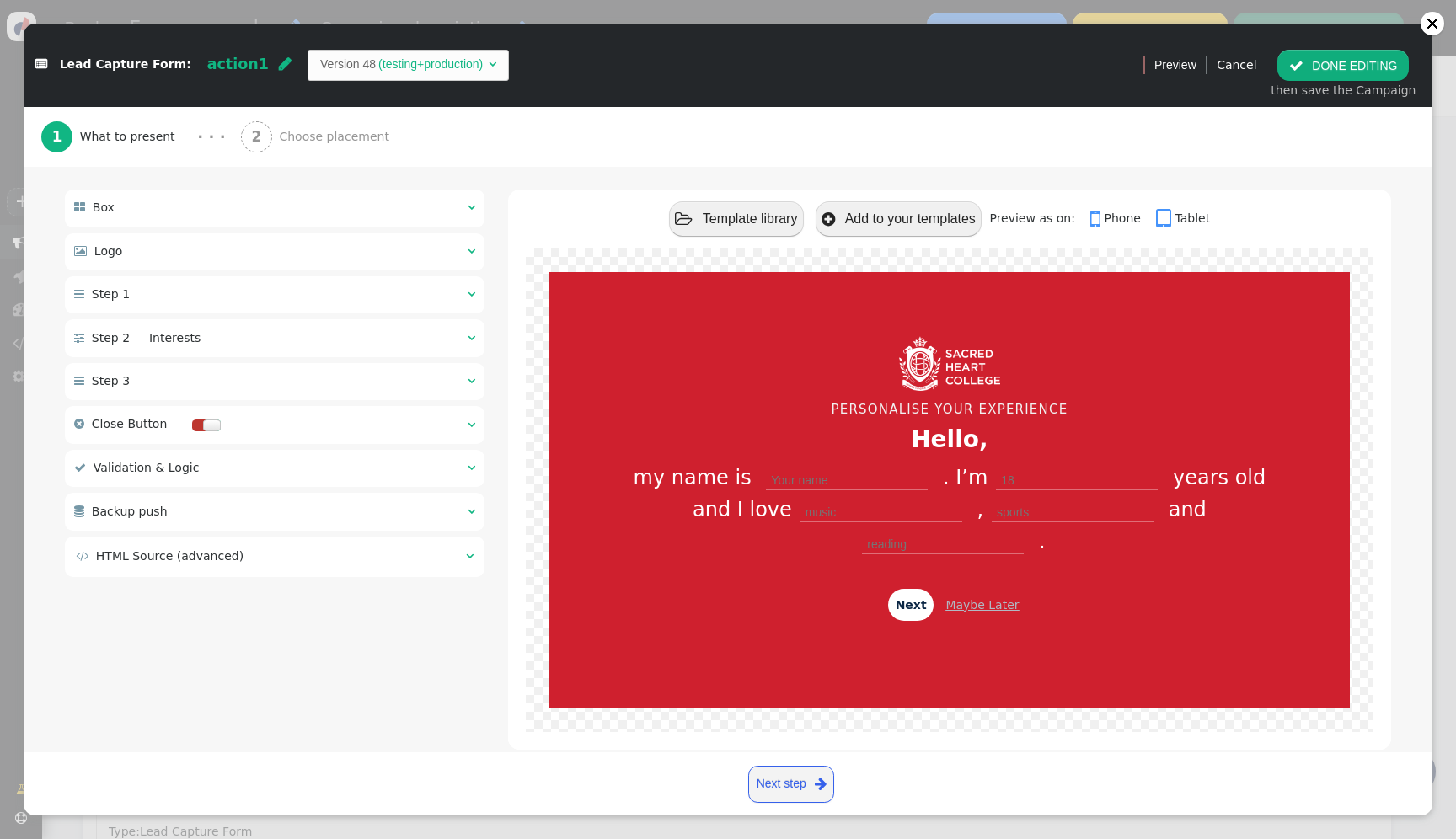
click at [1349, 66] on button " DONE EDITING" at bounding box center [1343, 64] width 132 height 30
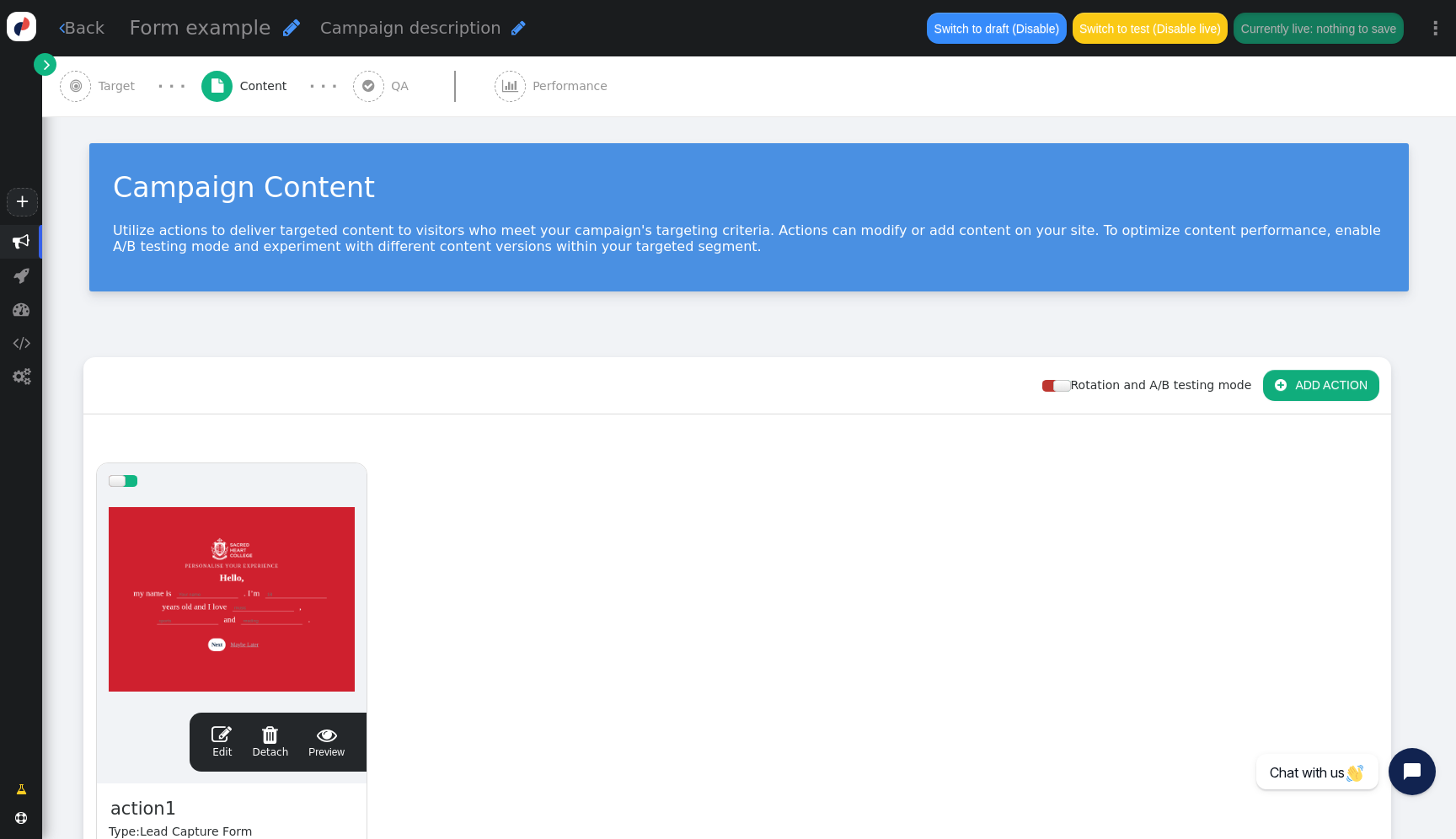
scroll to position [0, 0]
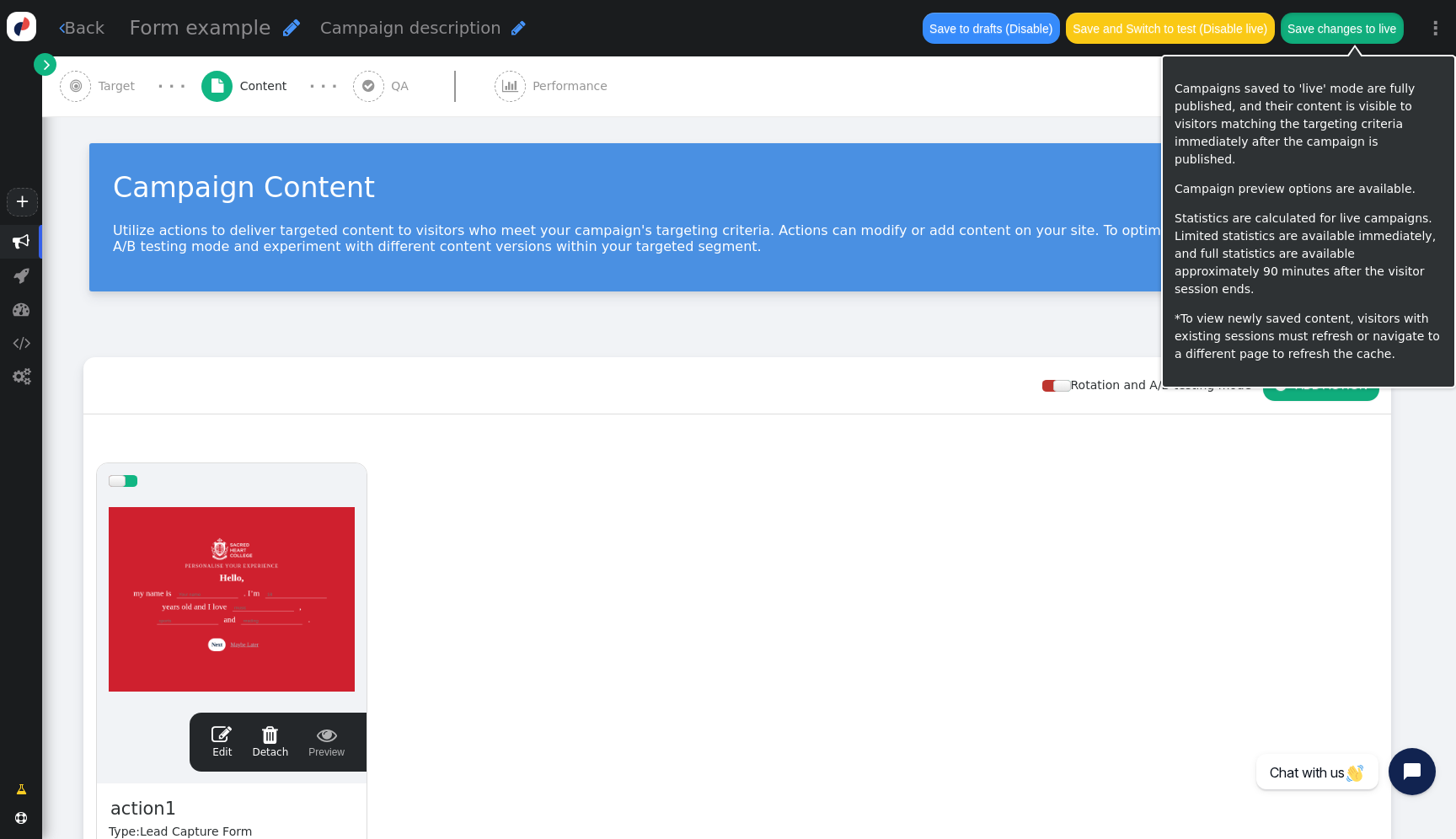
click at [1373, 34] on button "Save changes to live" at bounding box center [1342, 27] width 123 height 30
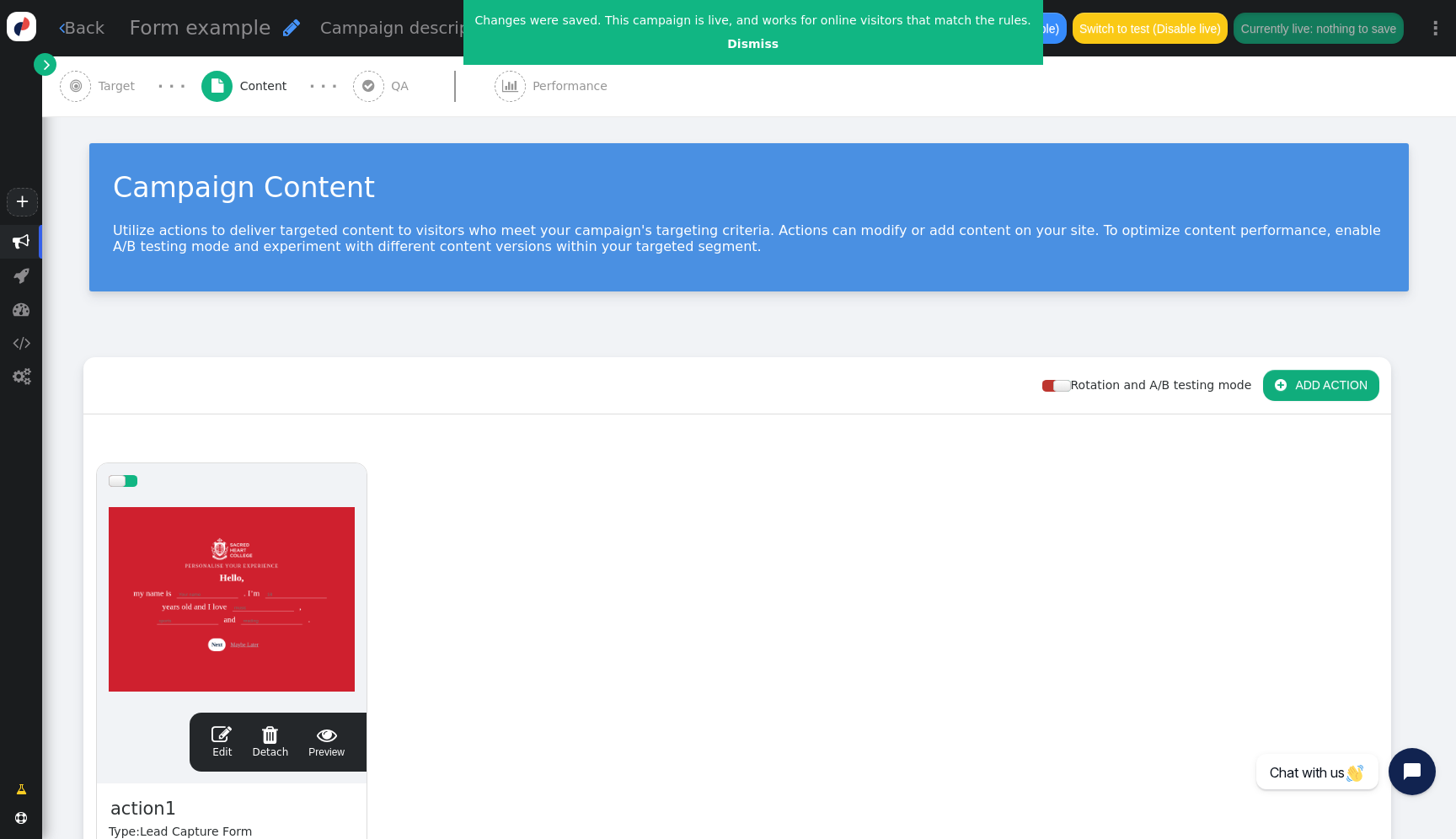
click at [202, 566] on div at bounding box center [231, 599] width 246 height 202
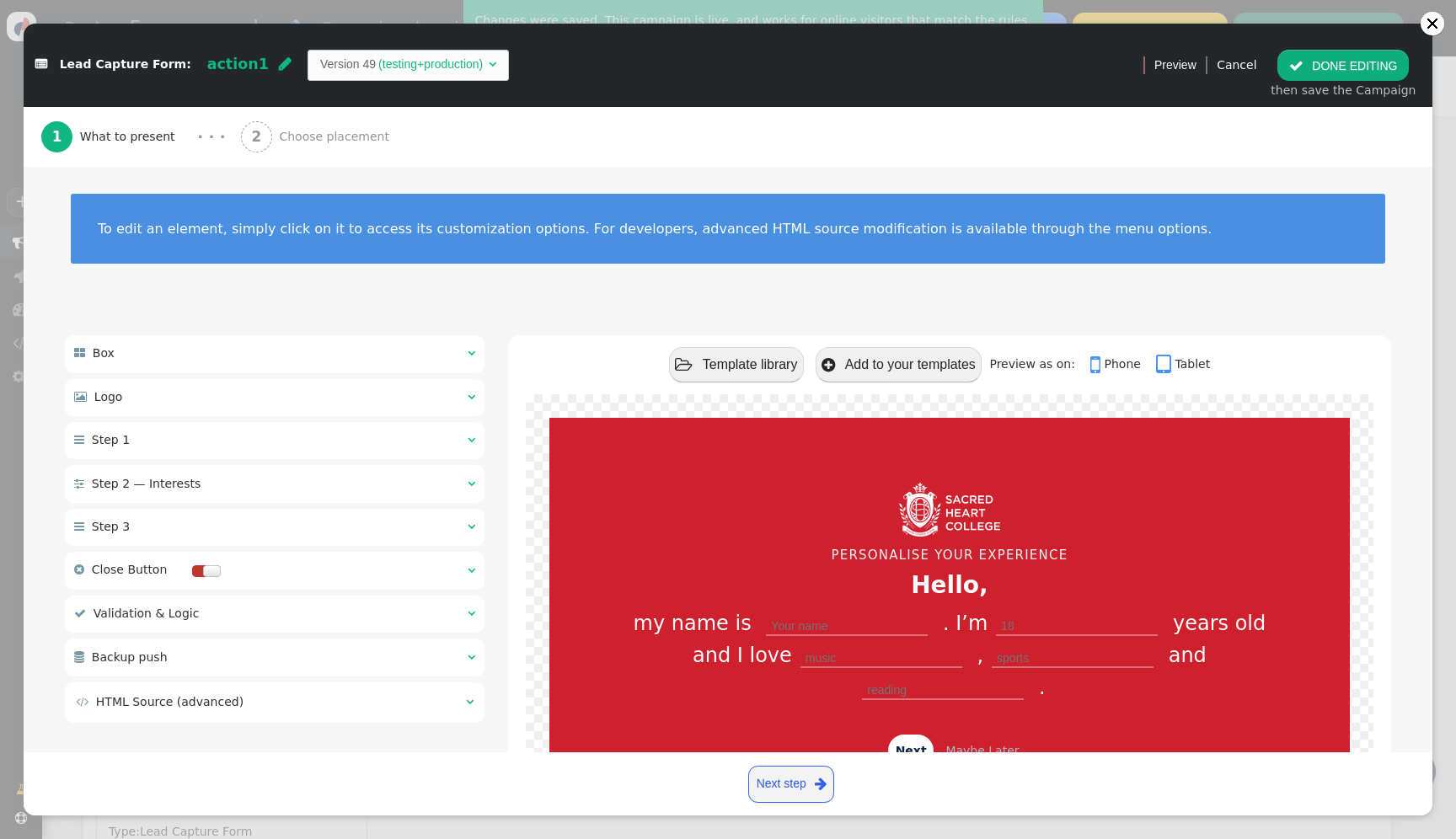
scroll to position [146, 0]
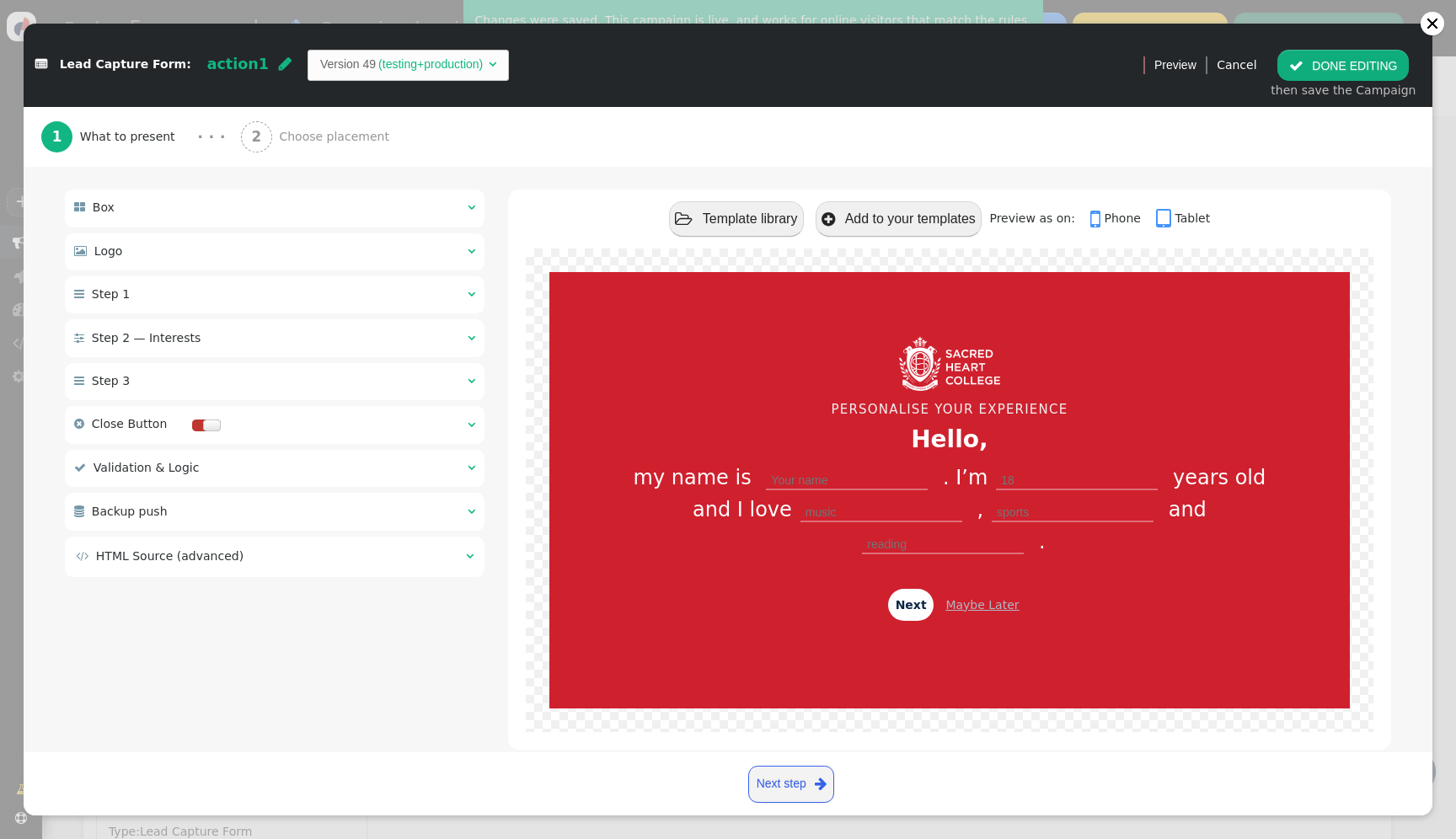
click at [327, 515] on div " Backup push  " at bounding box center [274, 511] width 419 height 37
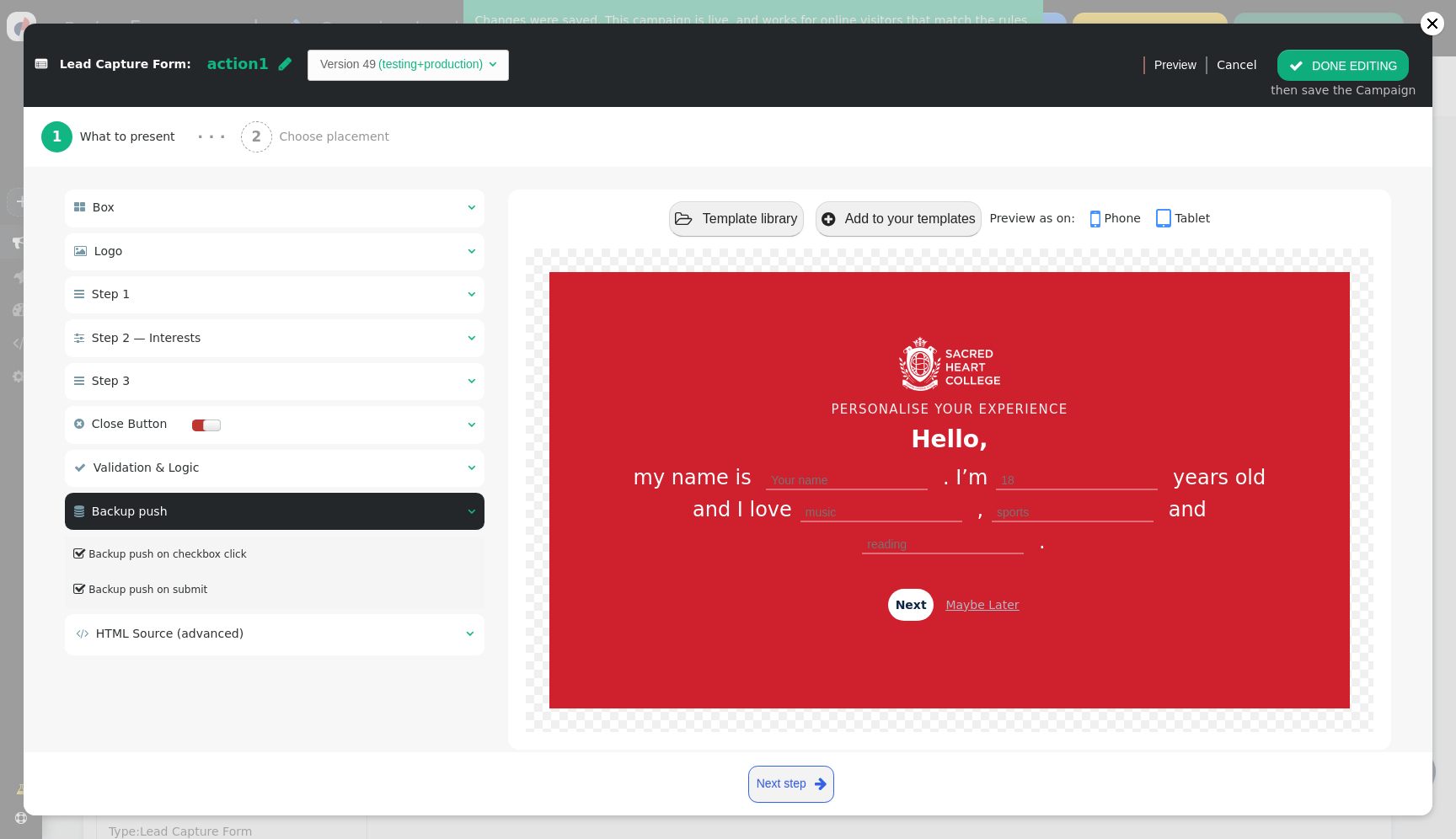
click at [311, 470] on div " Validation & Logic  " at bounding box center [274, 467] width 419 height 37
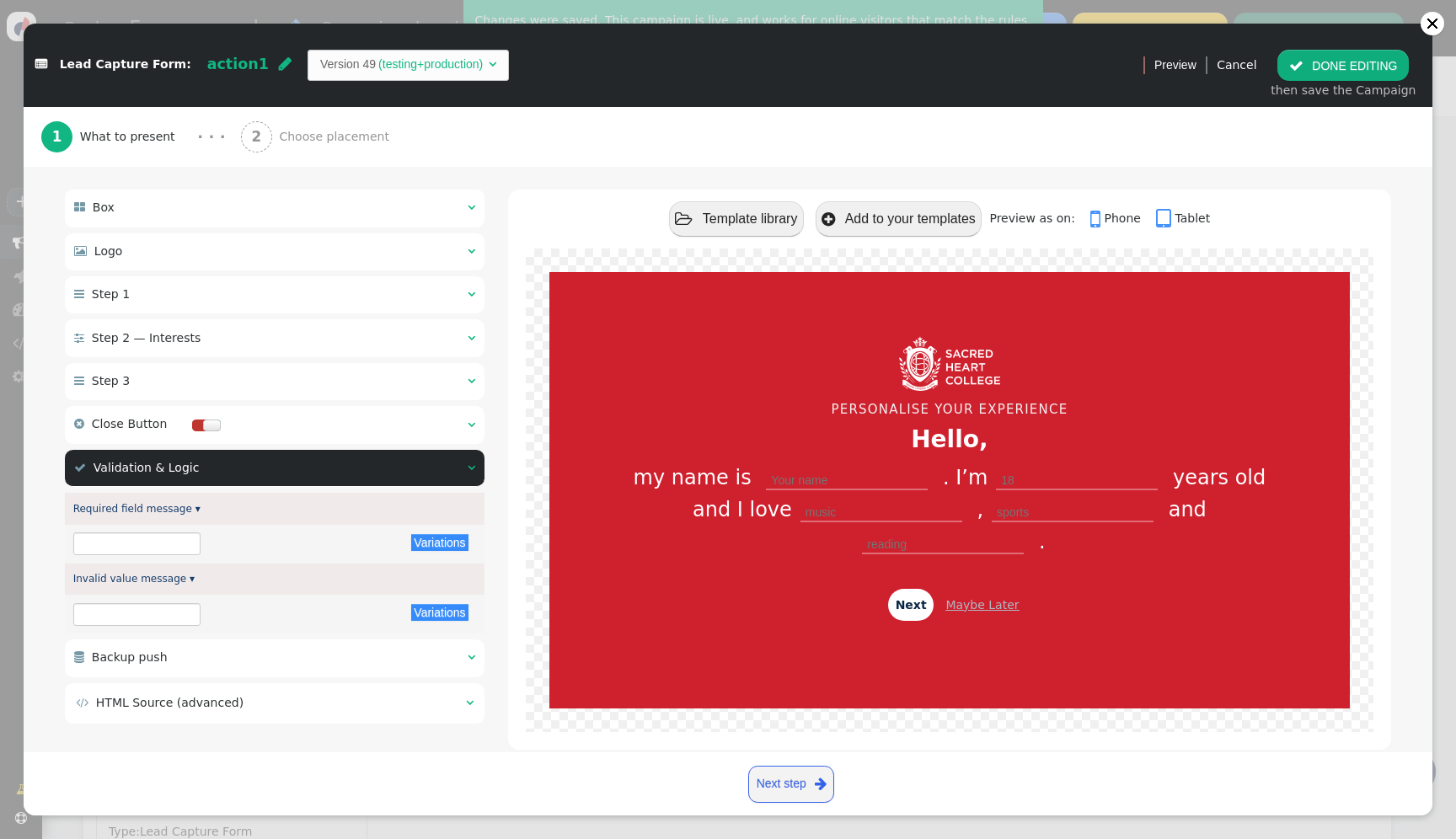
type input "Please fill out this field"
type input "Invalid value for this input"
click at [286, 393] on div " Step 3  " at bounding box center [274, 381] width 419 height 37
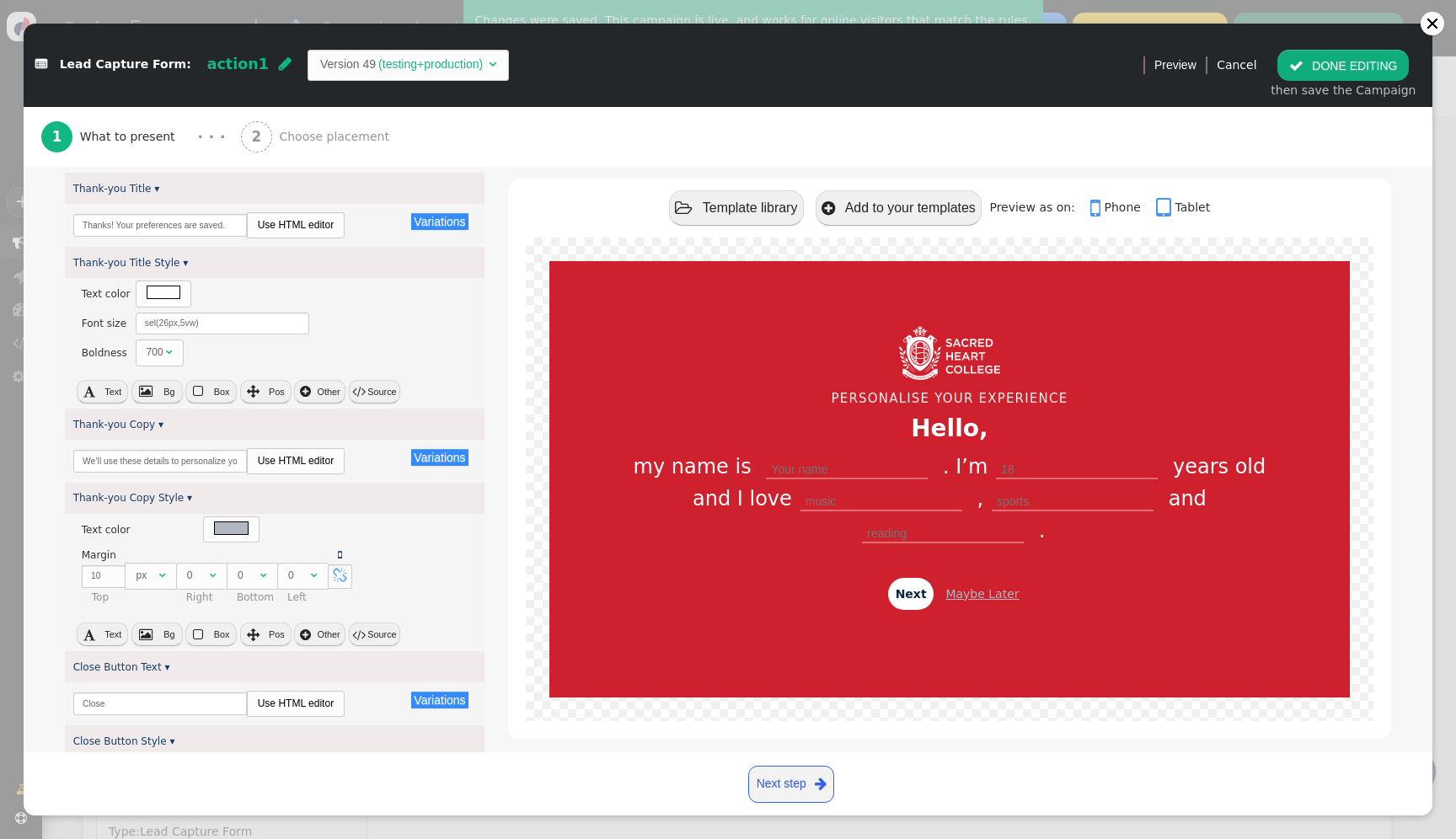
scroll to position [49, 0]
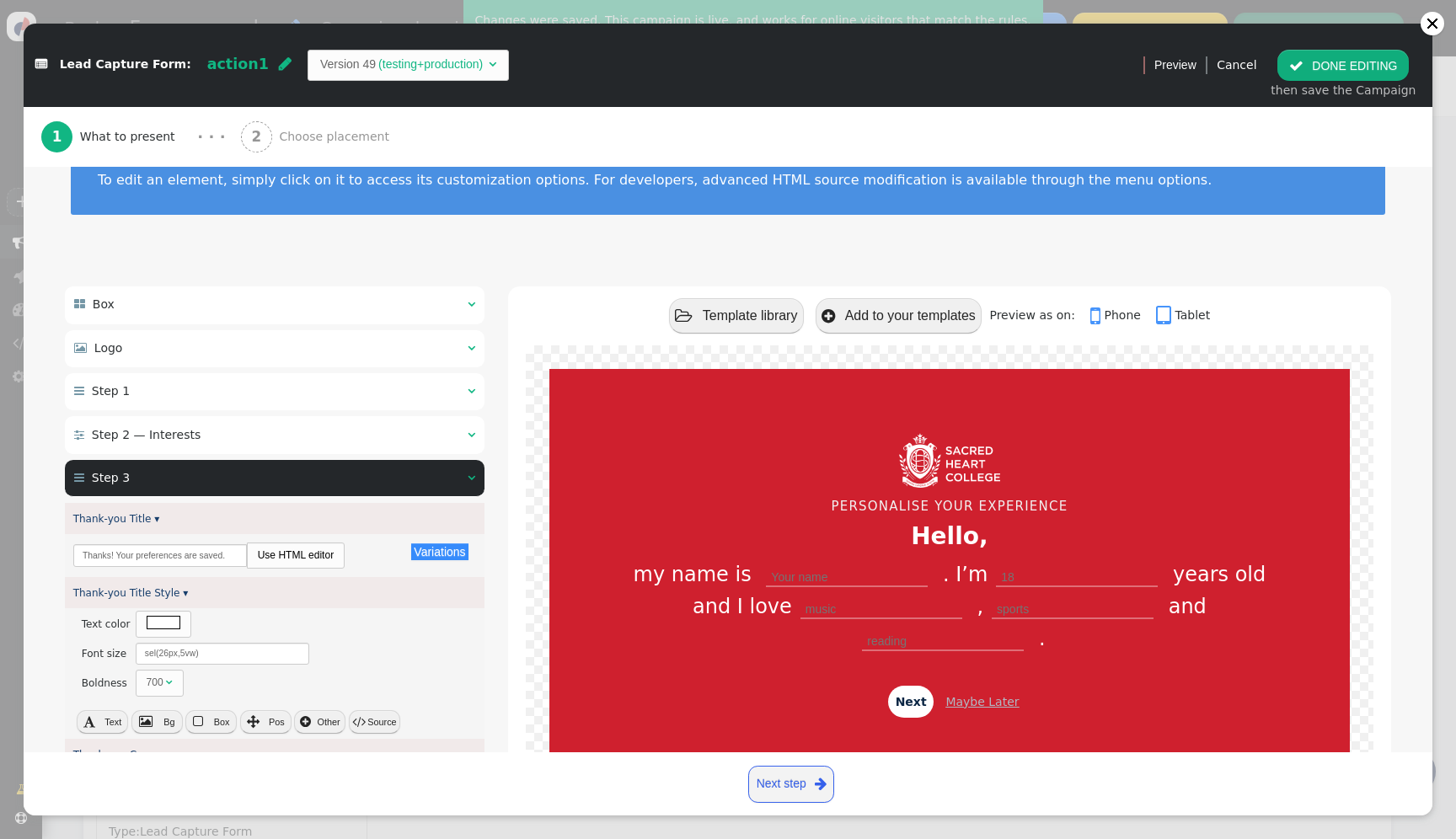
click at [155, 440] on span "Step 2 — Interests" at bounding box center [146, 434] width 109 height 13
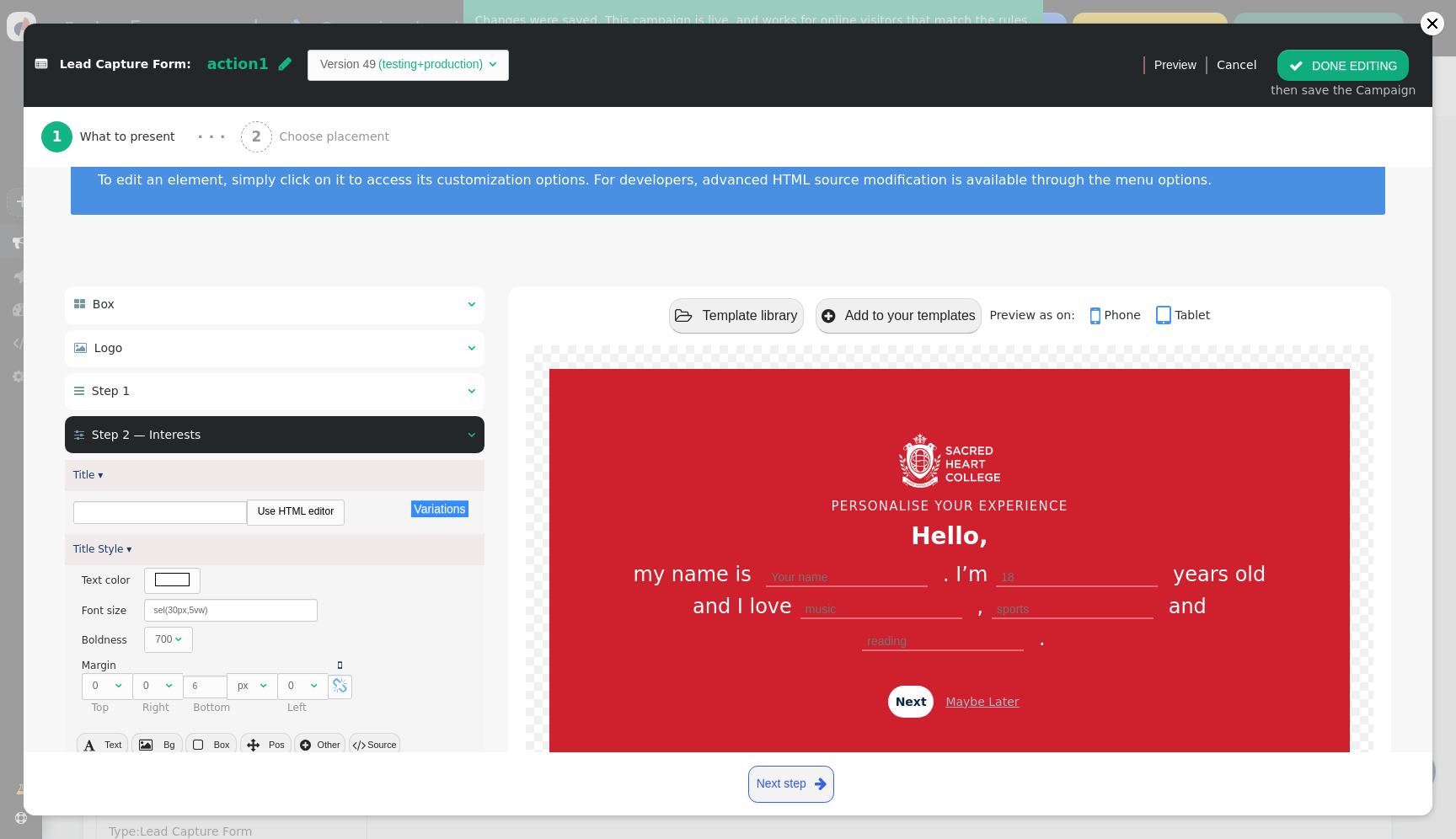
type input "What are your favourite interests?"
type input "Select Three"
type input "Back"
type input "Submit"
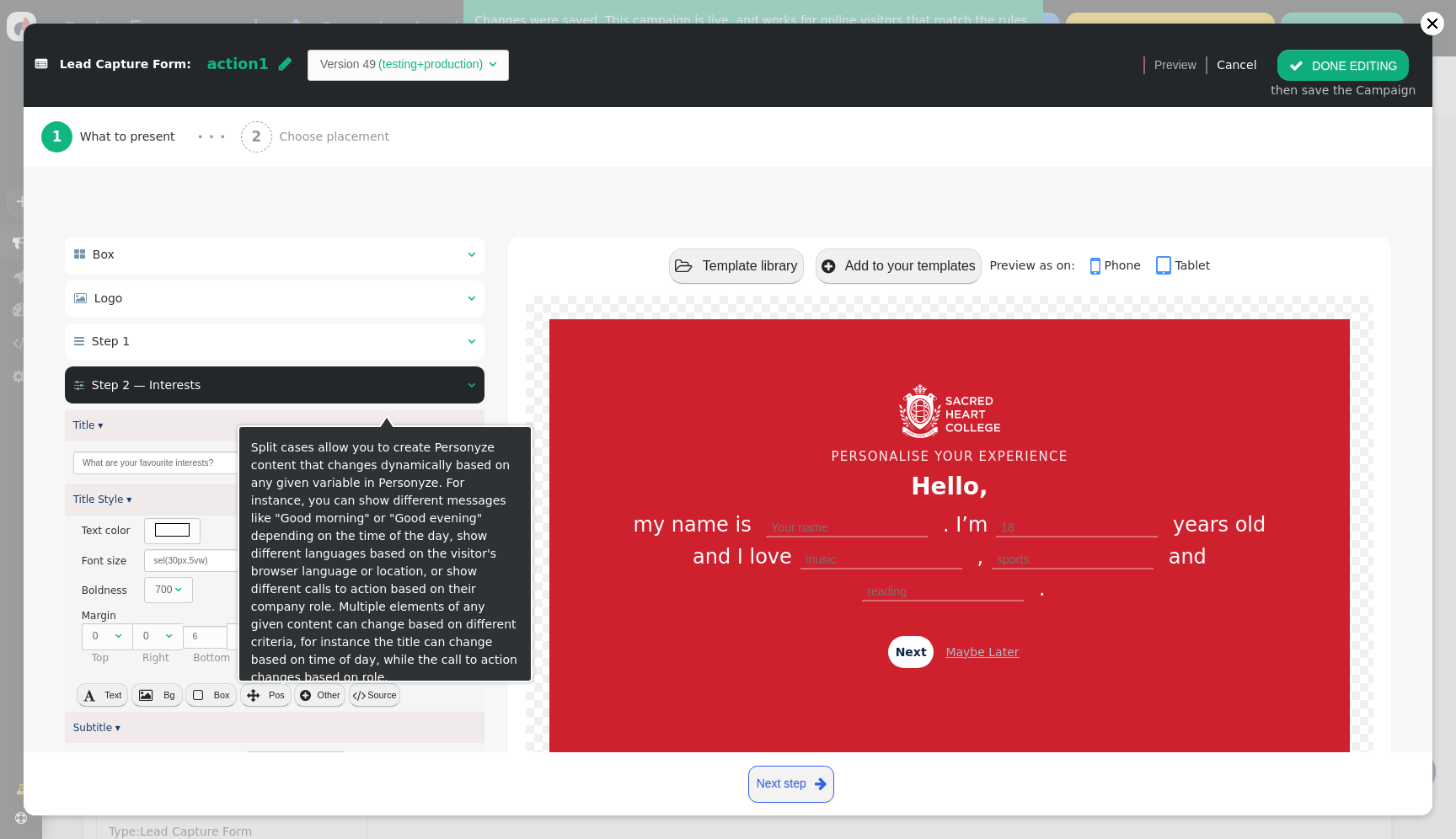
scroll to position [0, 0]
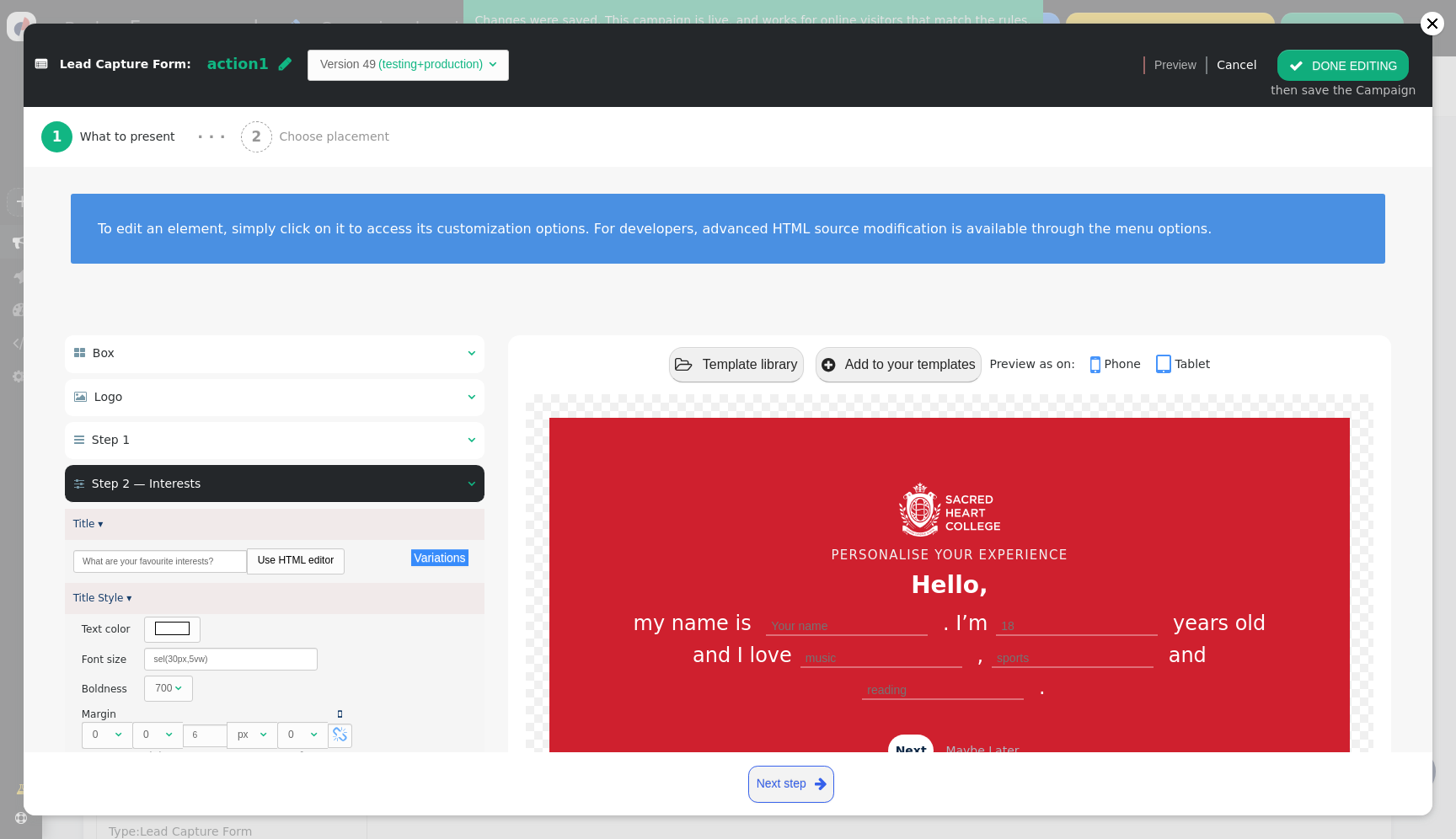
click at [143, 422] on div " Step 1  " at bounding box center [274, 440] width 419 height 37
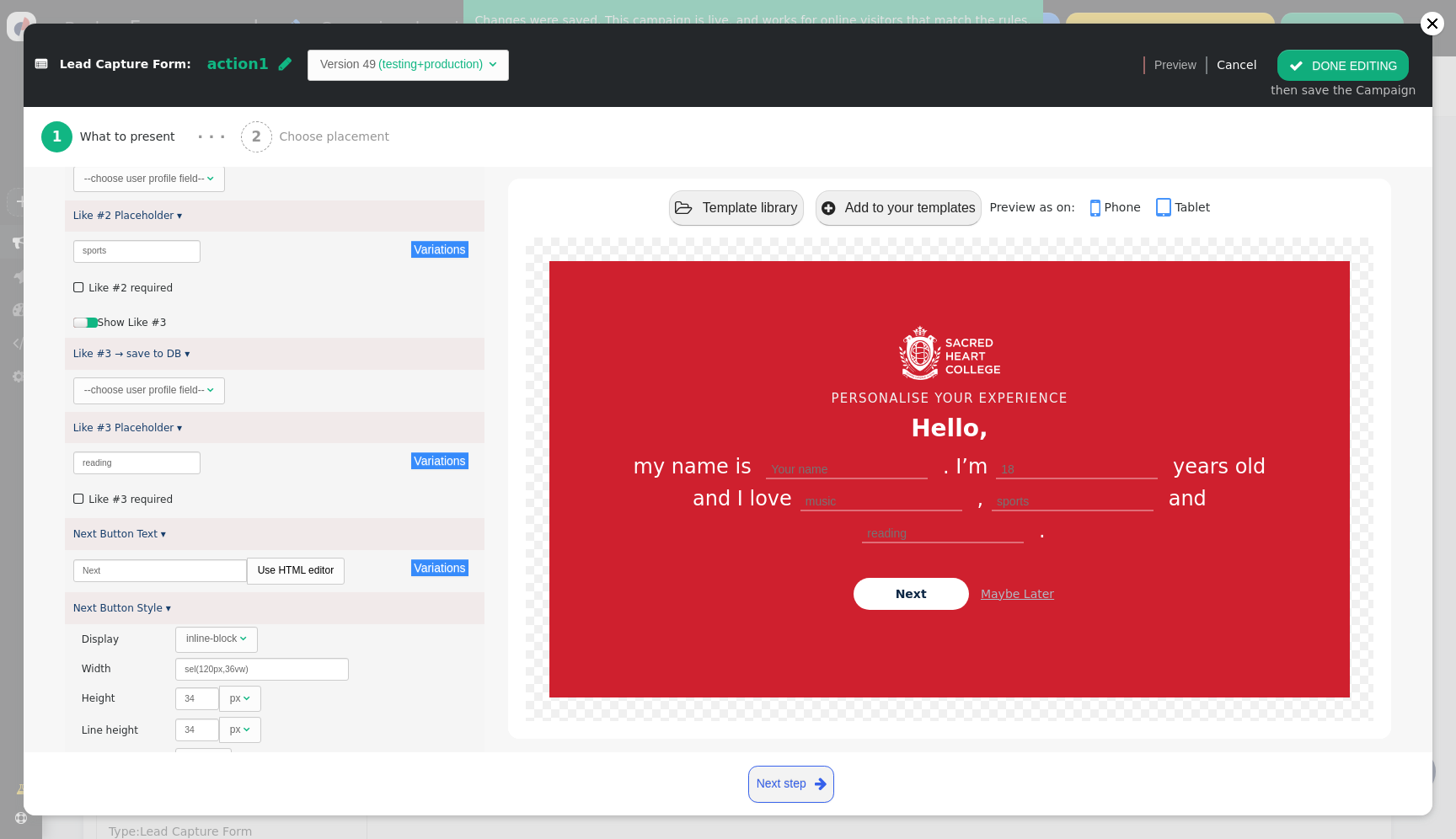
scroll to position [2312, 0]
click at [200, 378] on div "--choose user profile field--" at bounding box center [144, 386] width 120 height 15
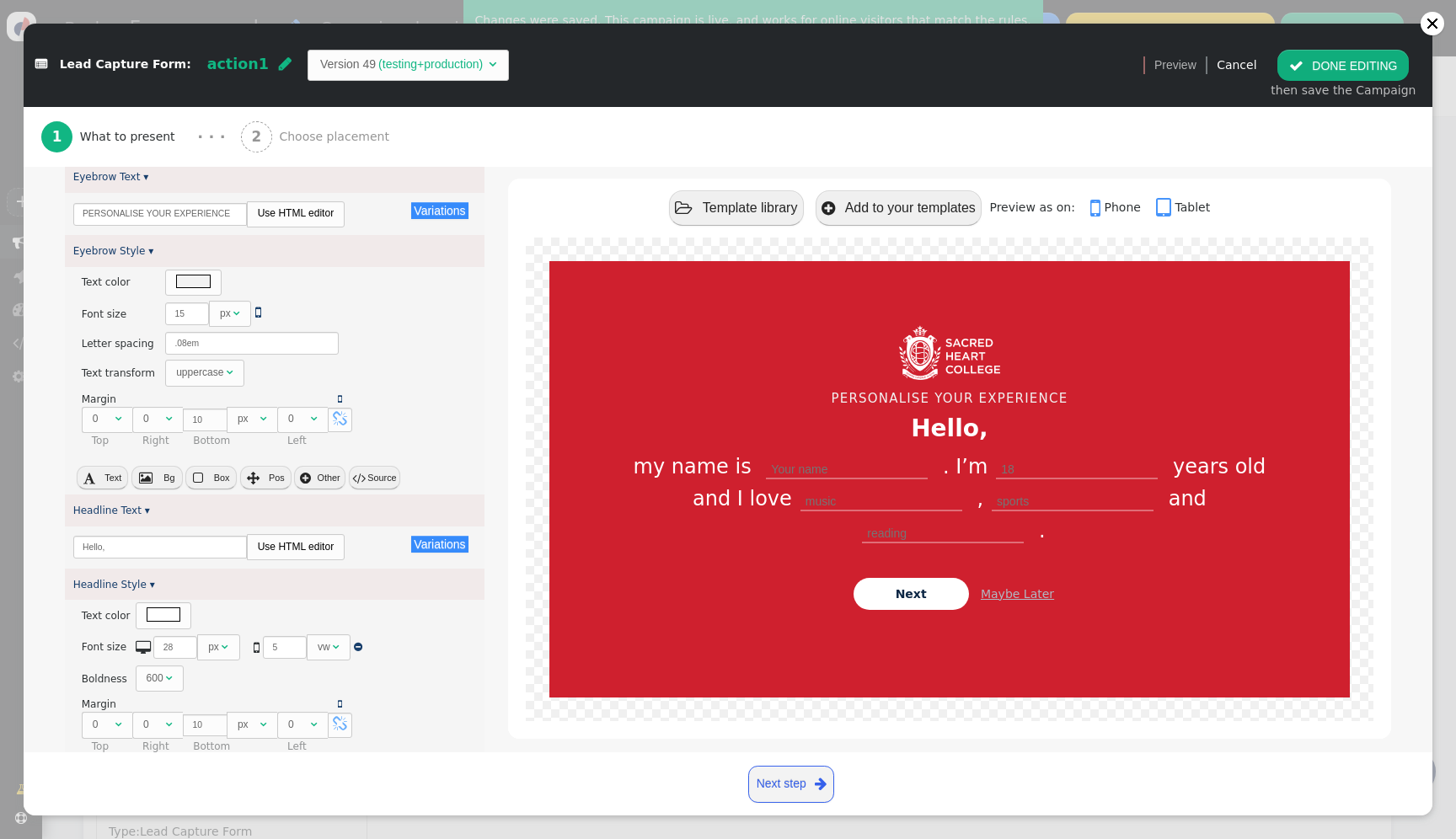
scroll to position [119, 0]
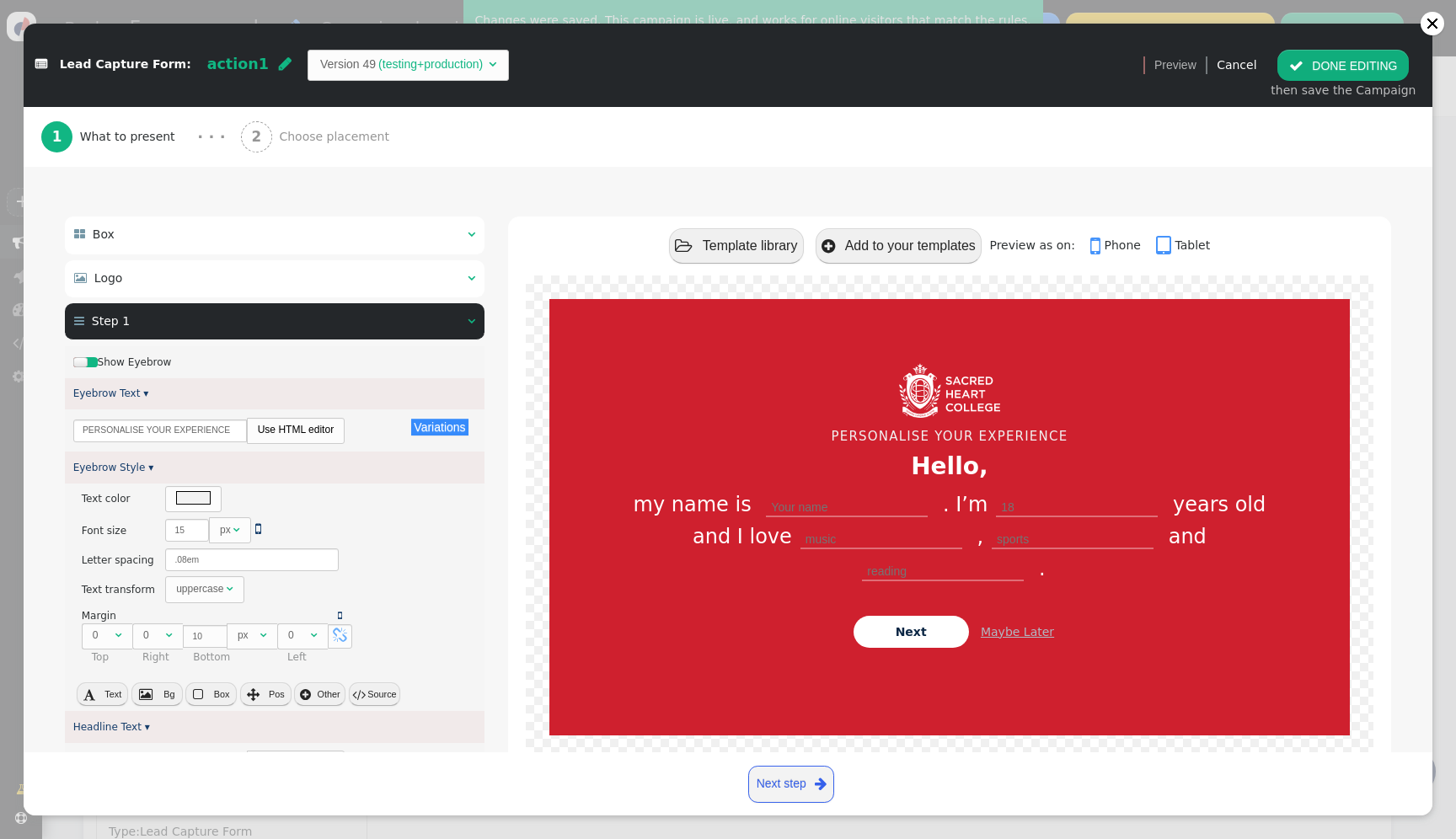
click at [343, 320] on div " Step 1  " at bounding box center [274, 321] width 419 height 37
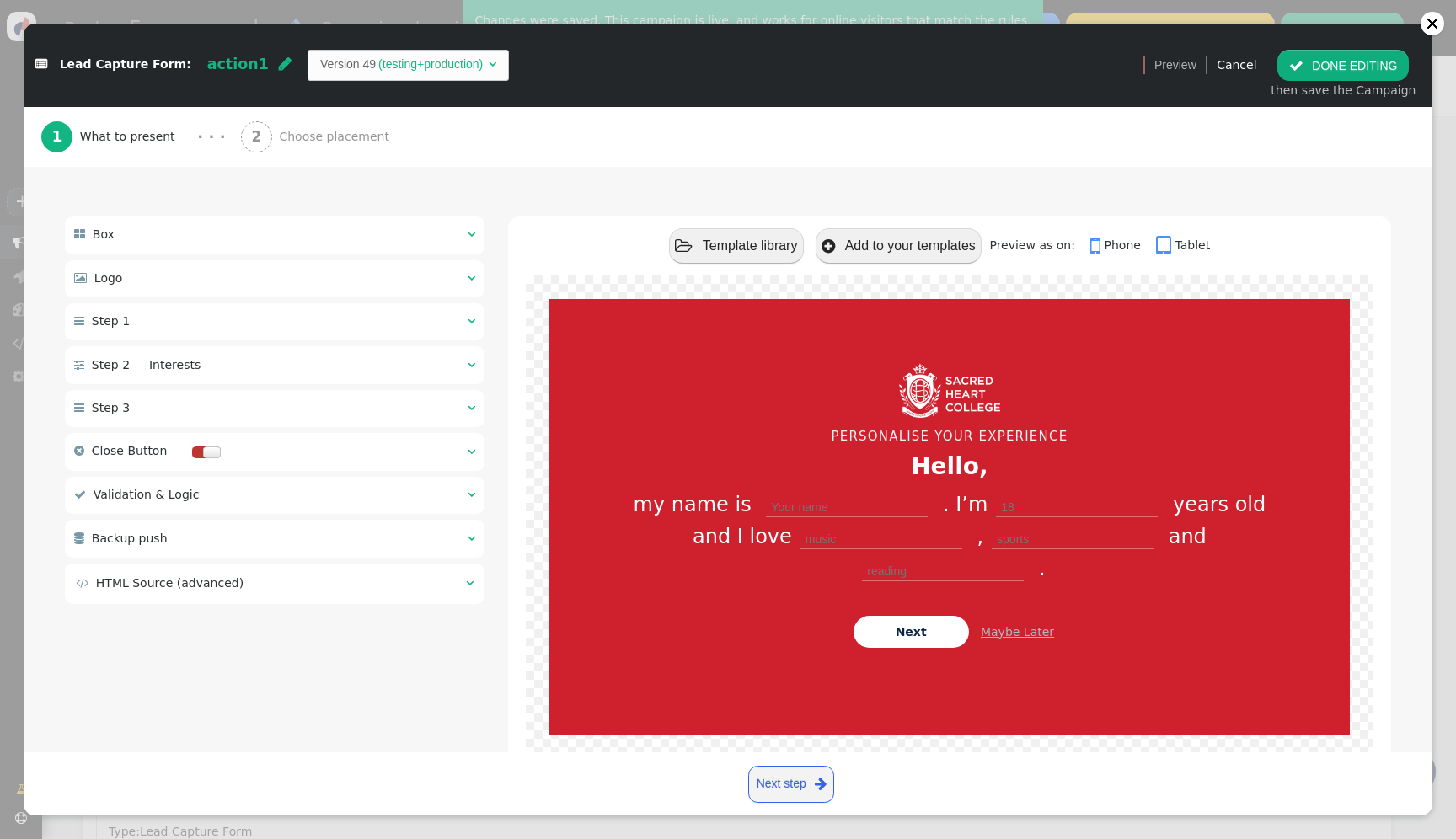
click at [313, 285] on div " Logo  " at bounding box center [274, 278] width 419 height 37
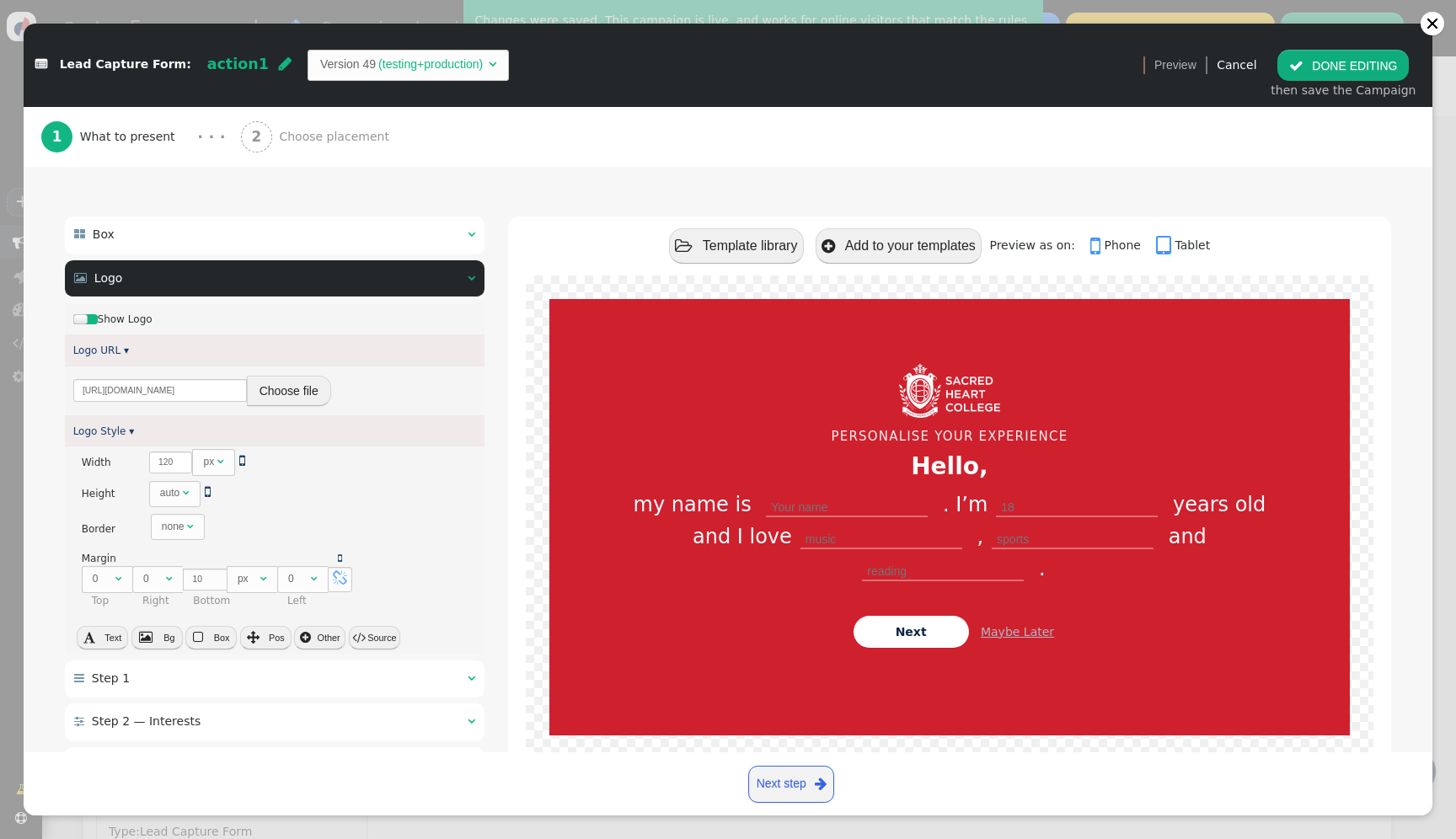
click at [313, 285] on div " Logo  " at bounding box center [274, 278] width 419 height 37
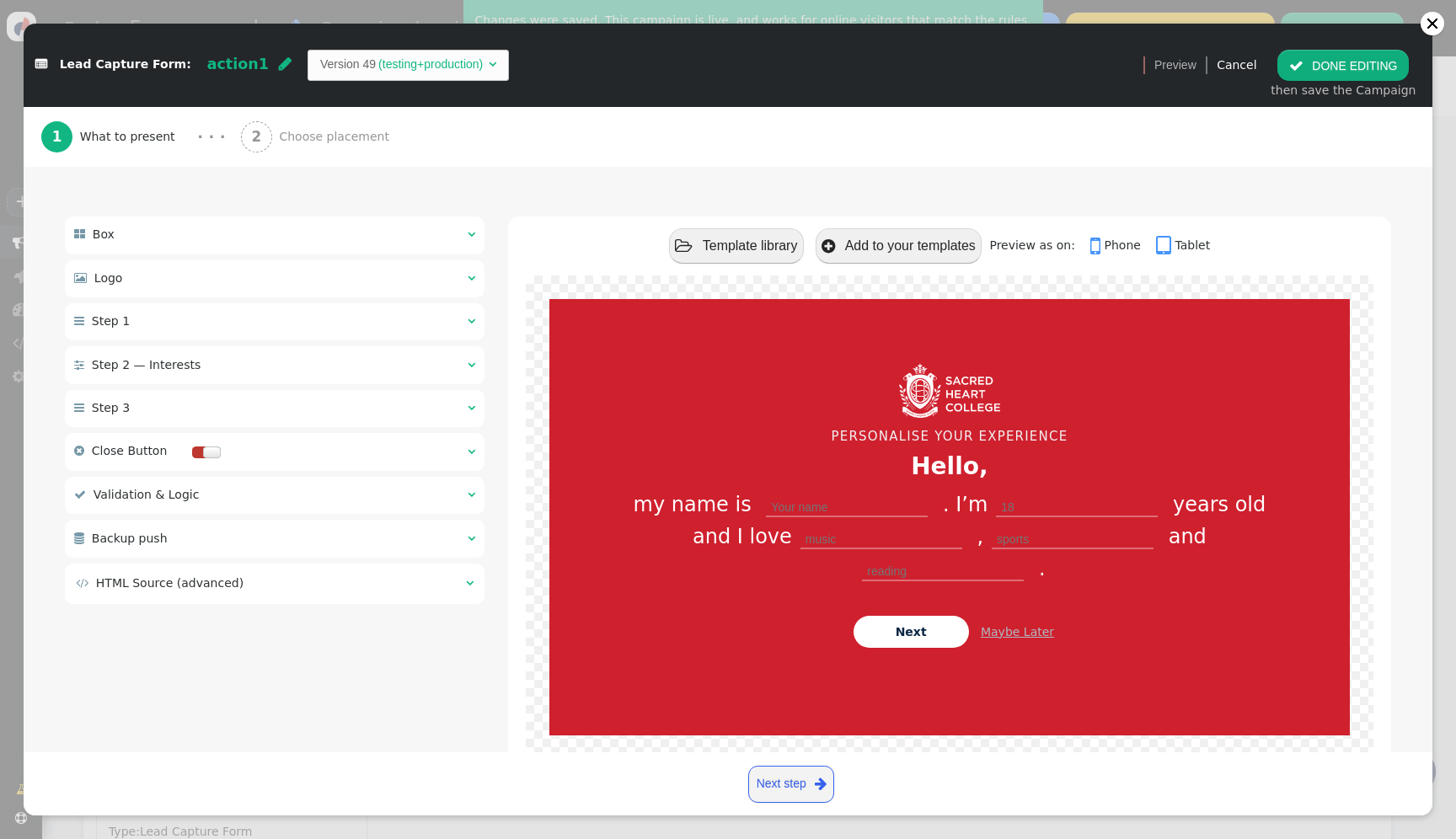
click at [267, 377] on div " Step 2 — Interests  " at bounding box center [274, 364] width 419 height 37
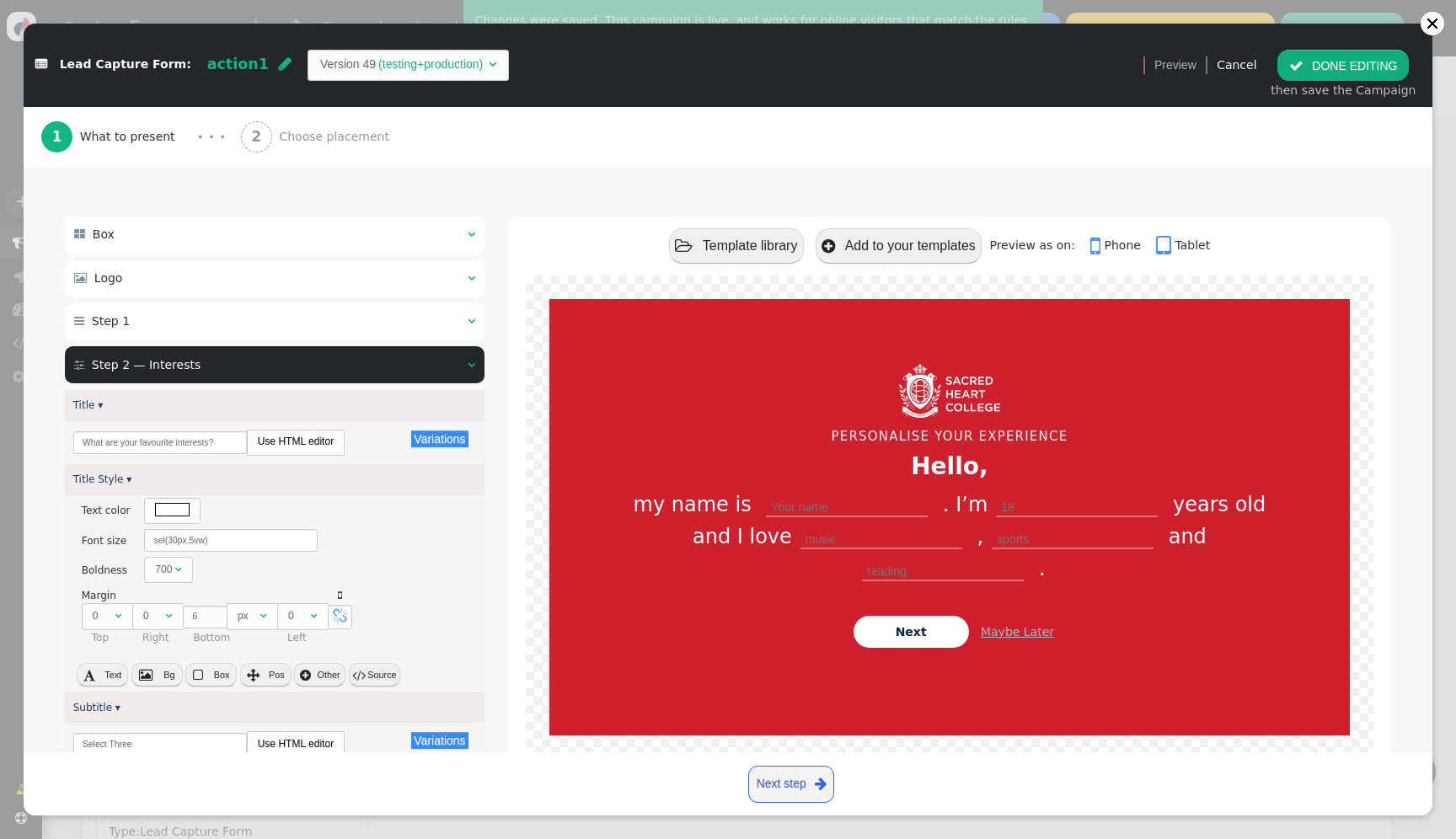
click at [303, 360] on div " Step 2 — Interests  " at bounding box center [274, 364] width 419 height 37
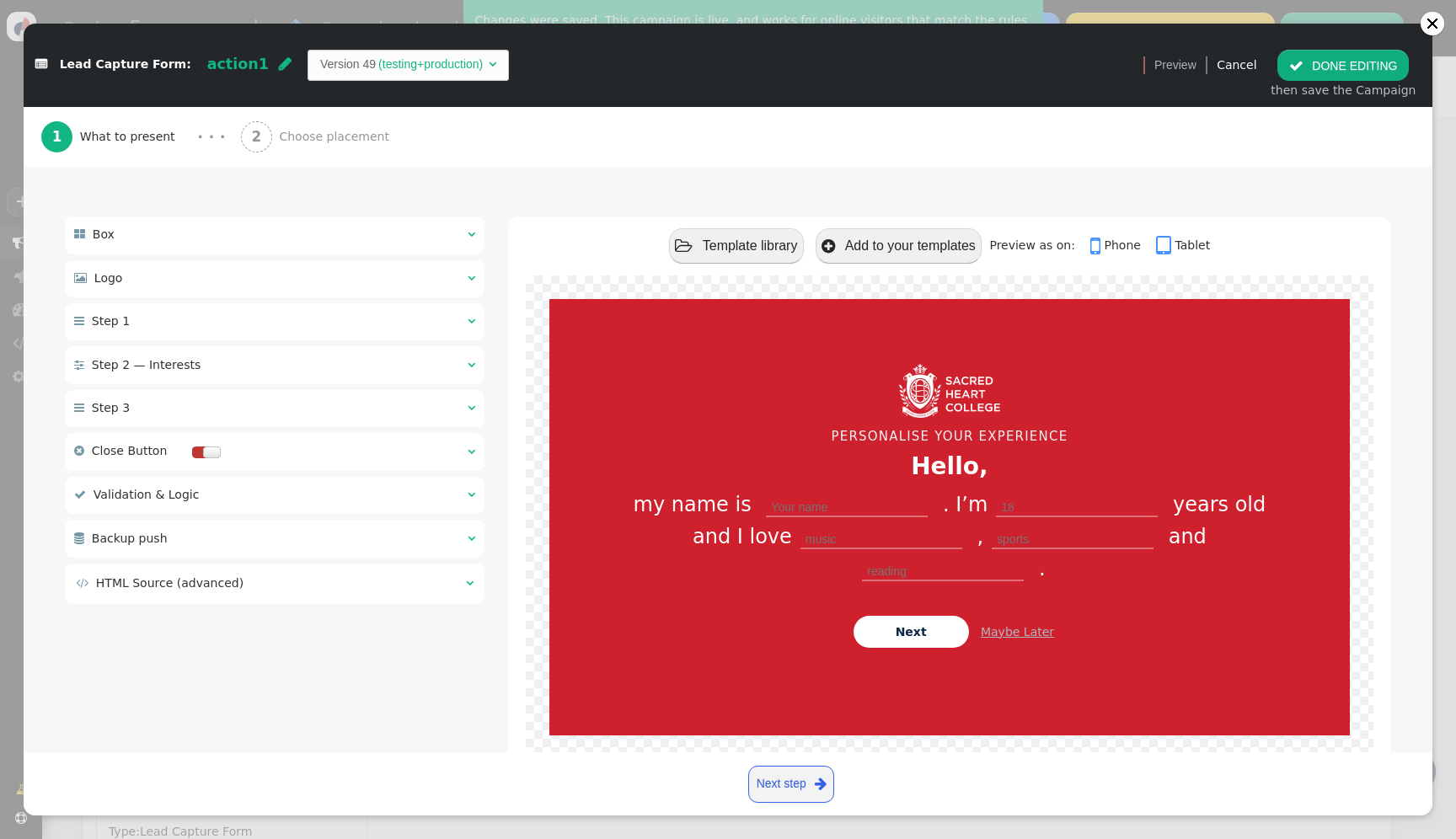
click at [283, 410] on div " Step 3  " at bounding box center [274, 408] width 419 height 37
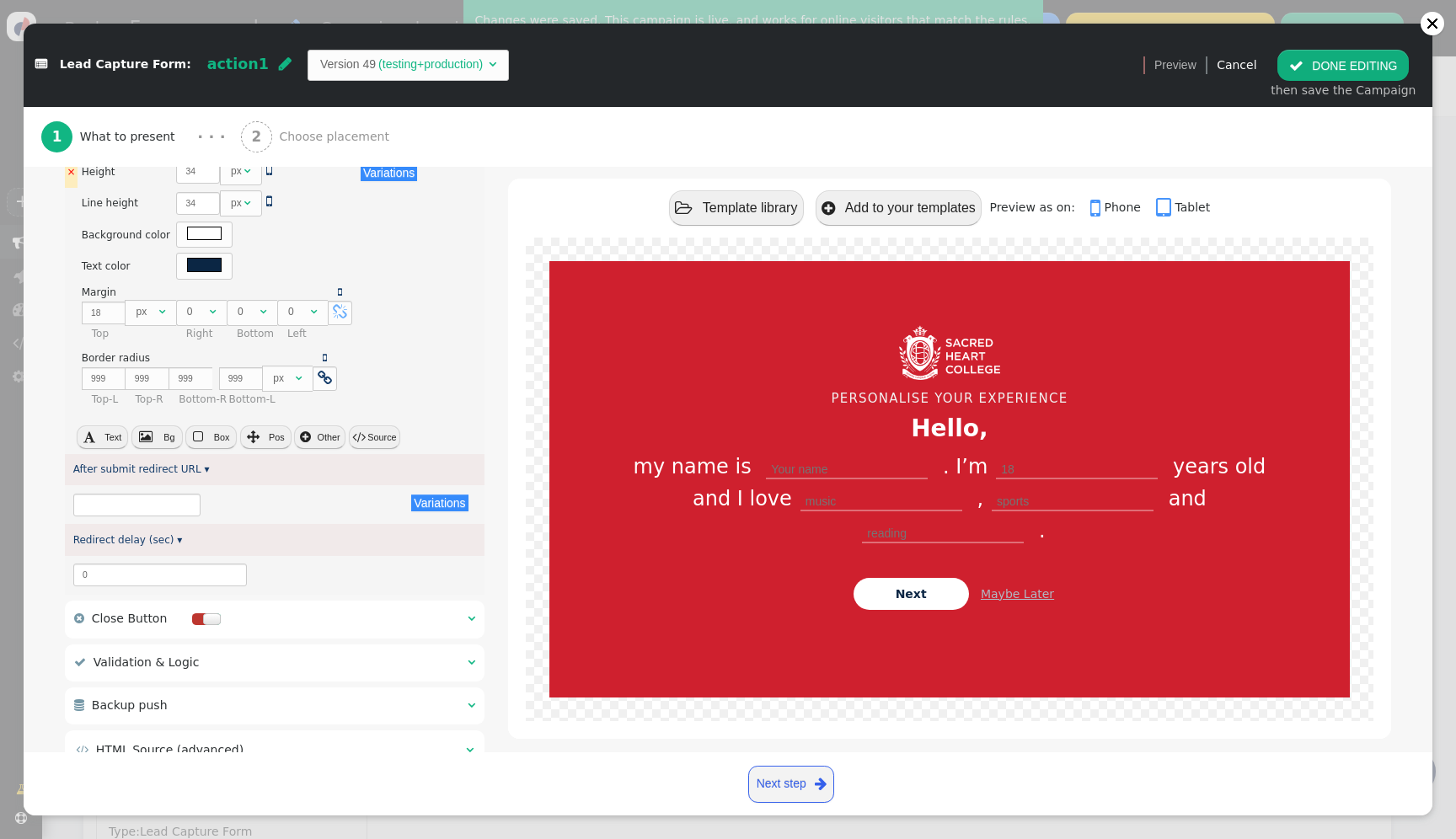
scroll to position [1098, 0]
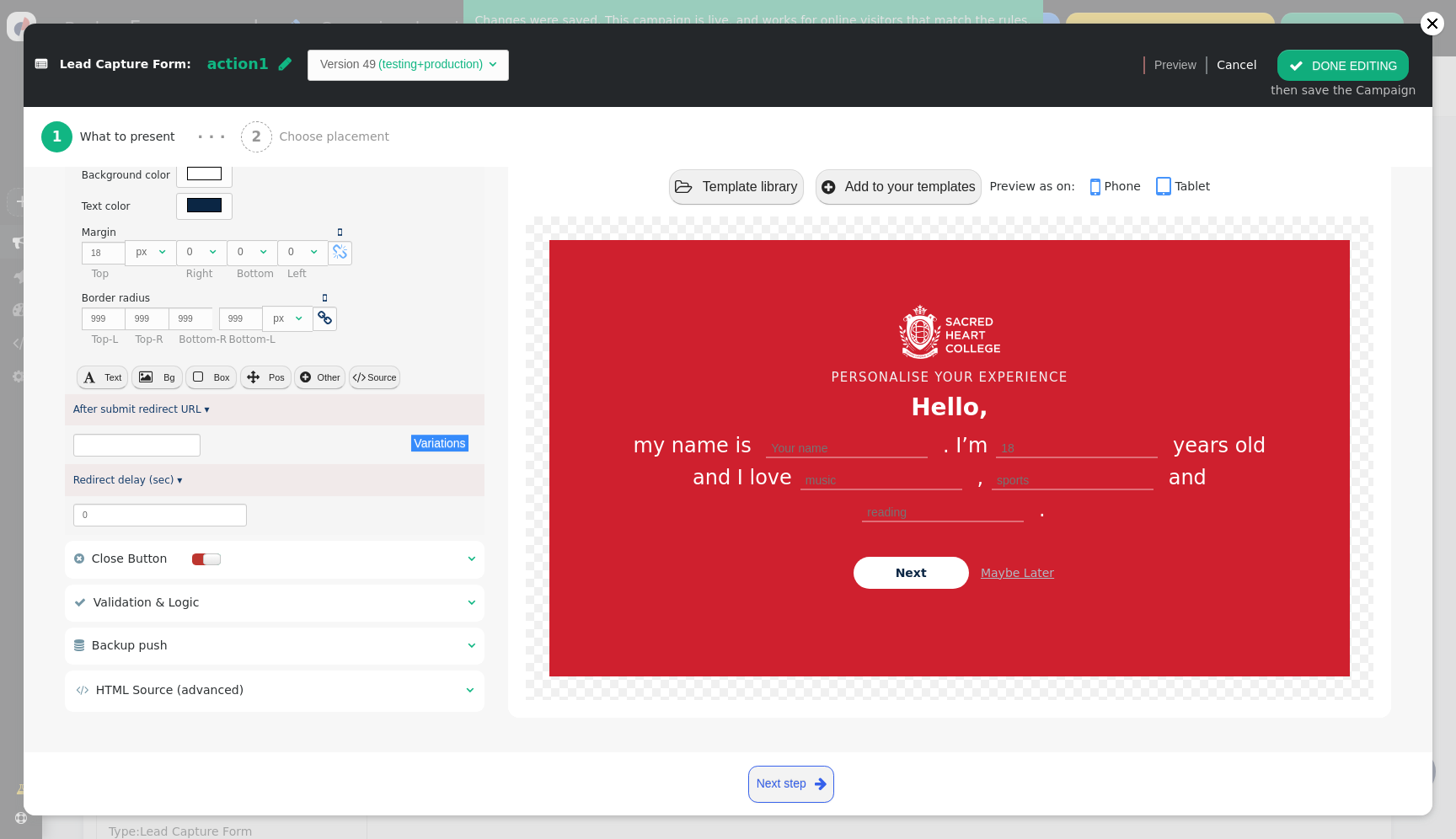
click at [294, 648] on div " Backup push  " at bounding box center [274, 646] width 419 height 37
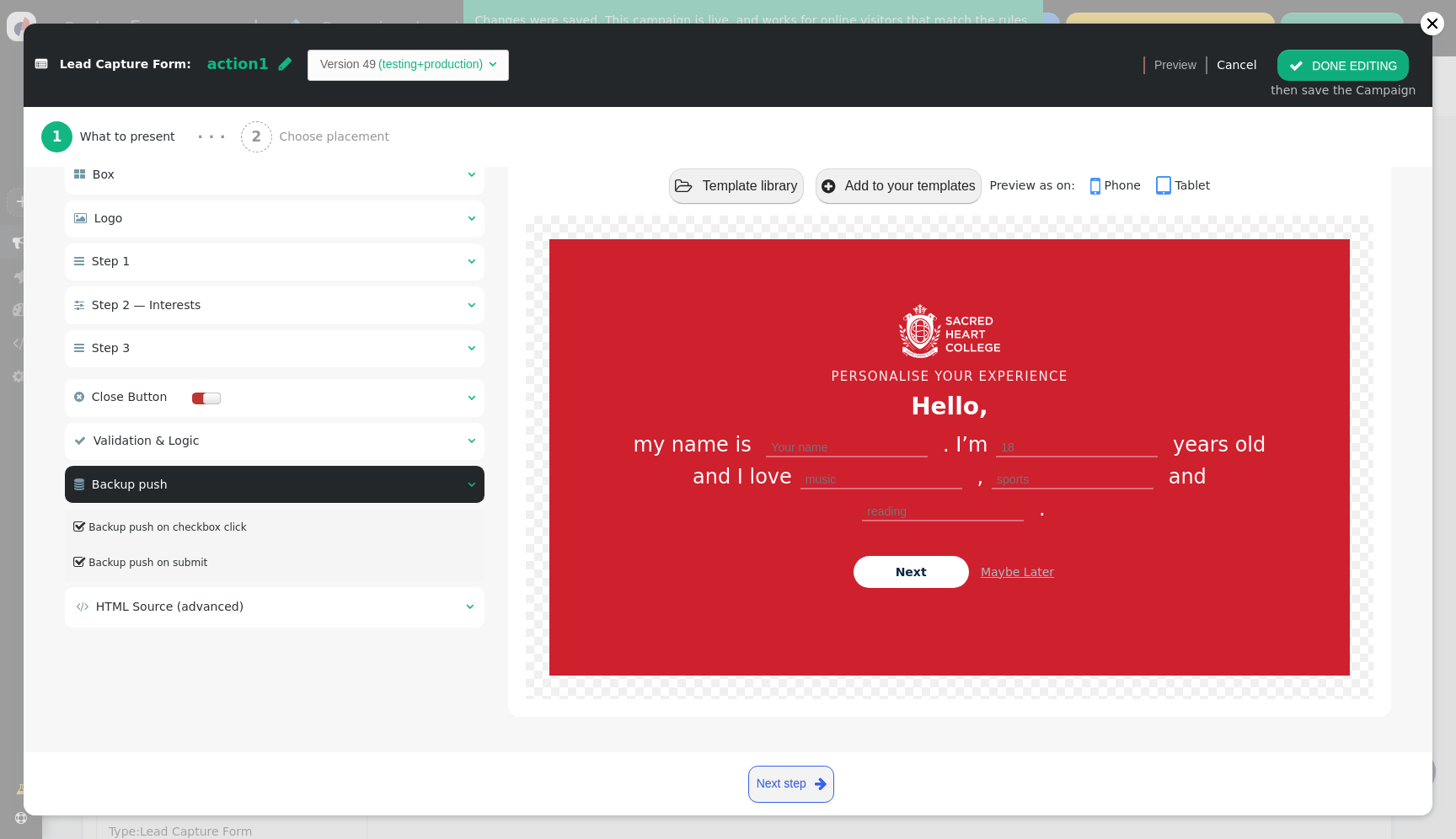
scroll to position [146, 0]
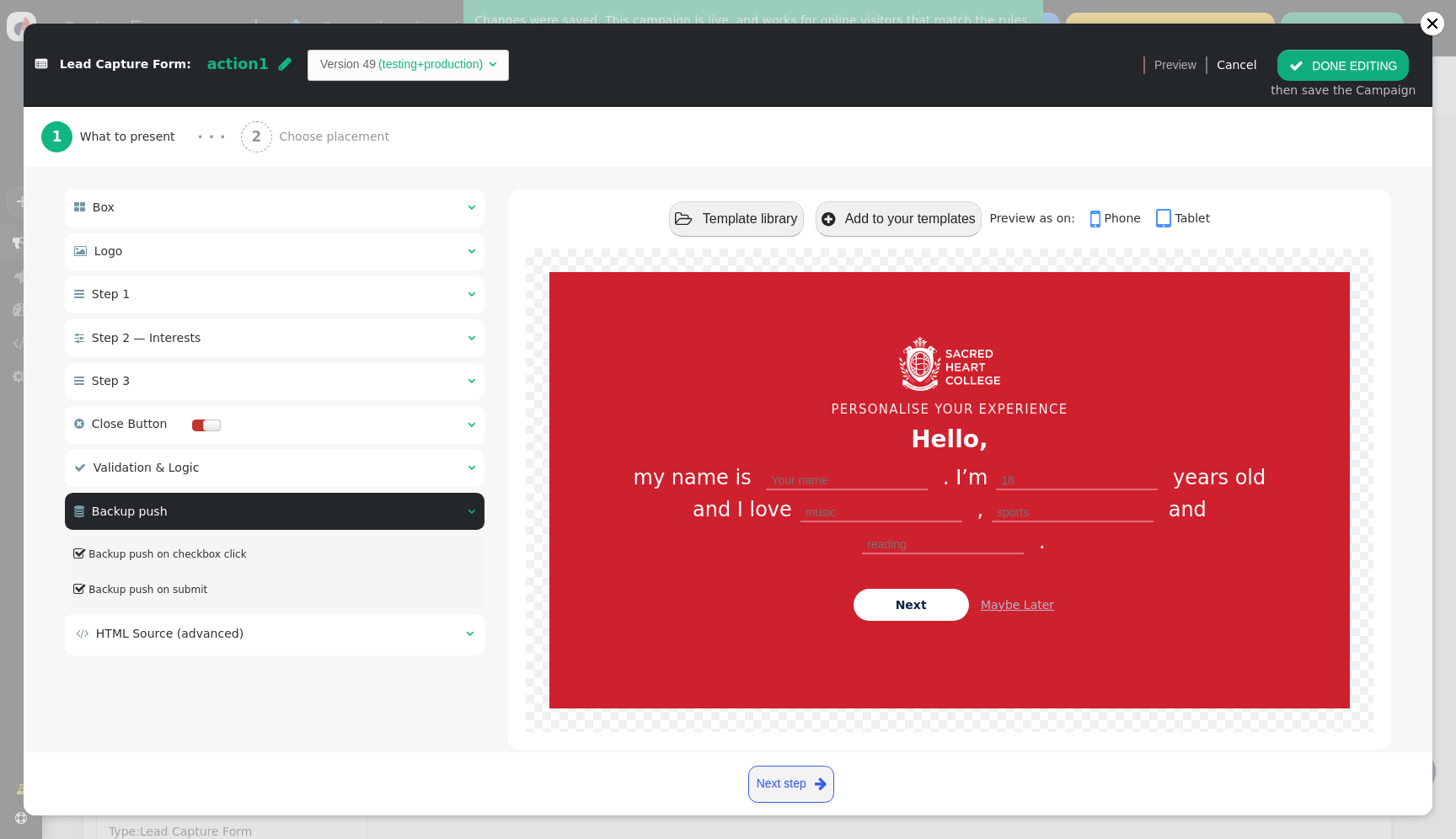
click at [192, 595] on label " Backup push on submit" at bounding box center [140, 590] width 135 height 11
click at [937, 441] on font "Hello," at bounding box center [949, 439] width 78 height 27
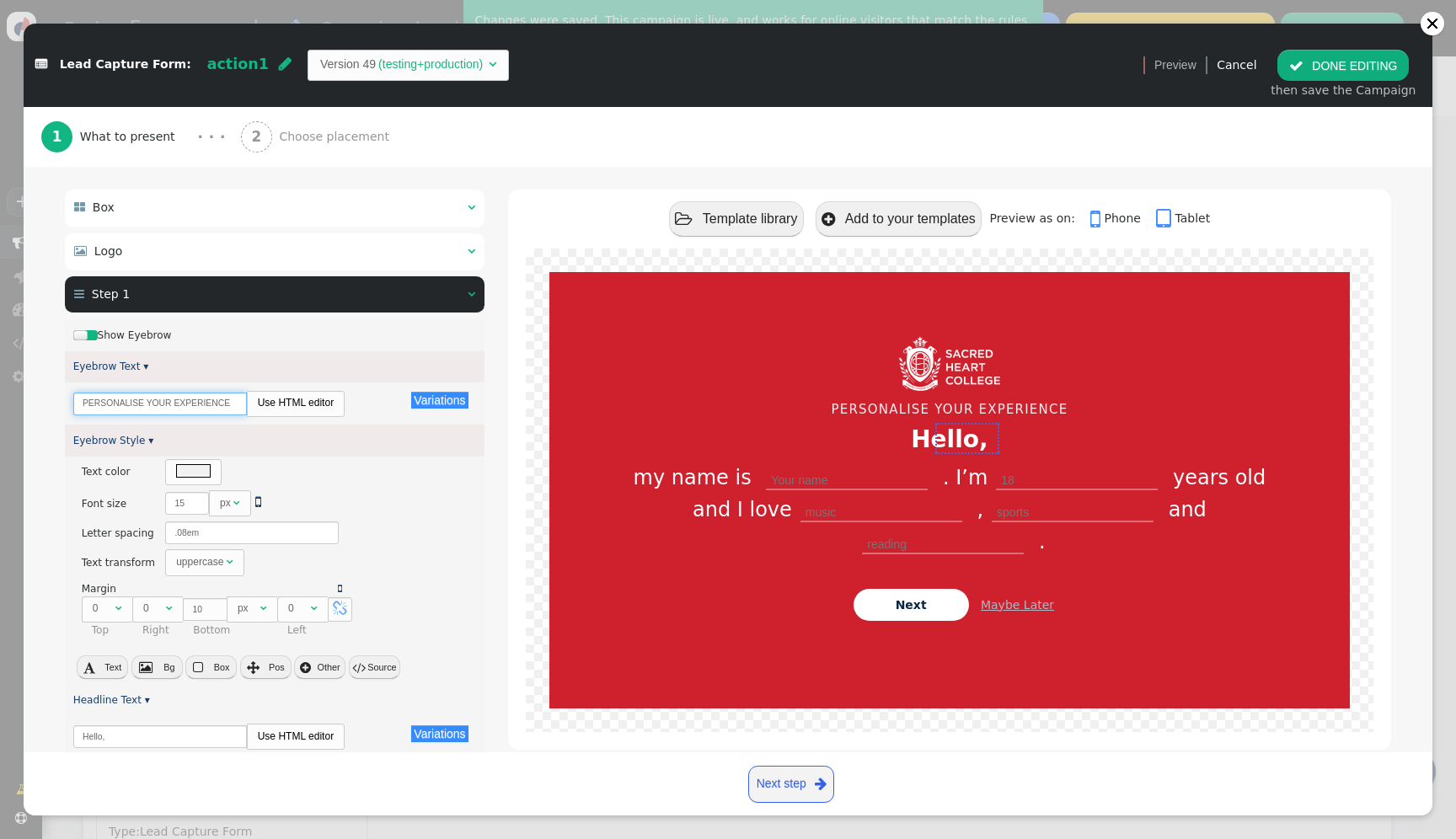
click at [90, 401] on input "PERSONALISE YOUR EXPERIENCE" at bounding box center [159, 404] width 174 height 23
click at [84, 401] on input "PERSONALISE YOUR EXPERIENCE" at bounding box center [159, 404] width 174 height 23
type input "1PERSONALISE YOUR EXPERIENCE"
click at [1374, 46] on div " DONE EDITING then save the Campaign" at bounding box center [1343, 75] width 163 height 70
click at [1374, 57] on button " DONE EDITING" at bounding box center [1343, 64] width 132 height 30
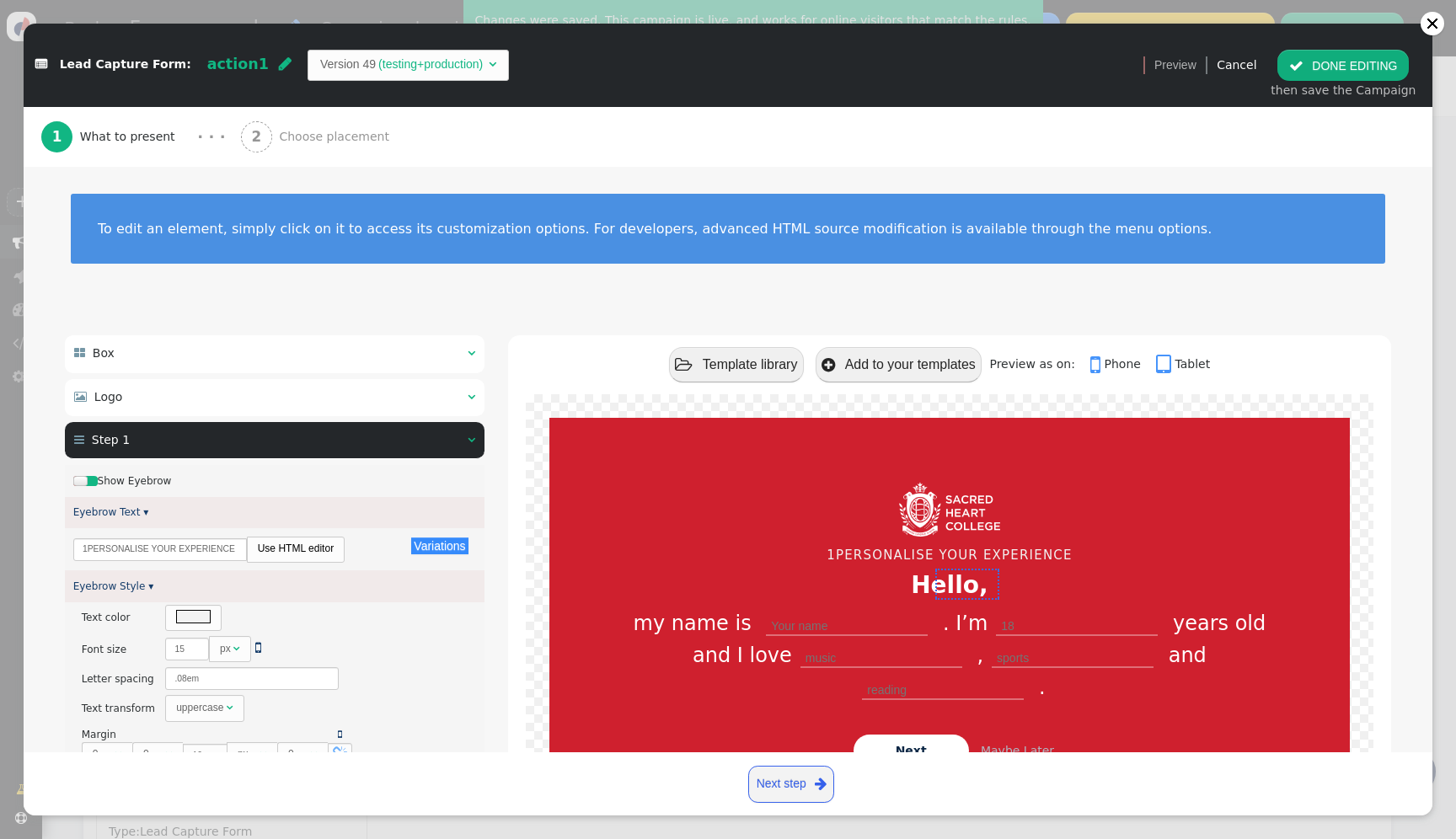
scroll to position [0, 0]
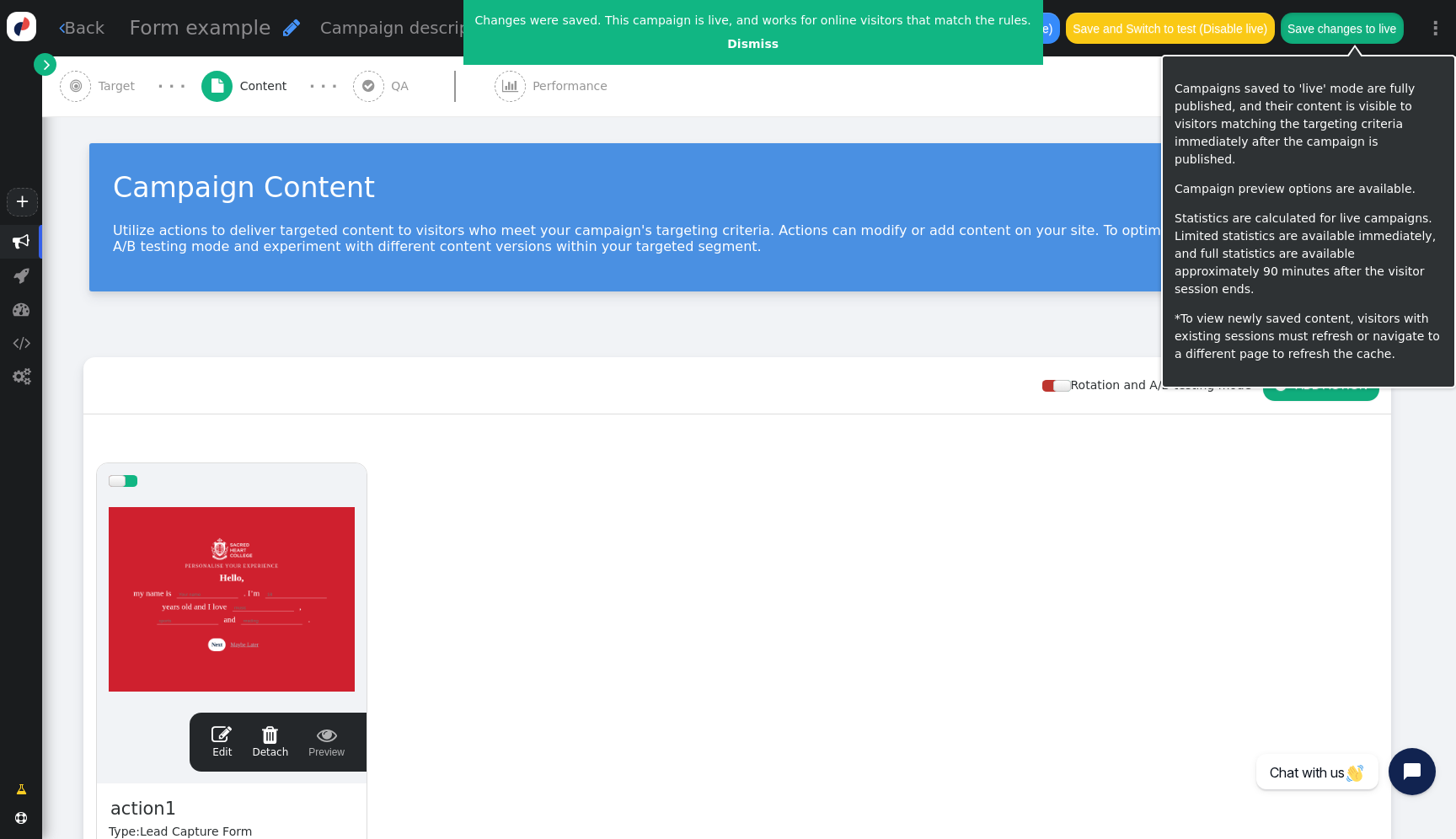
click at [1372, 31] on button "Save changes to live" at bounding box center [1342, 27] width 123 height 30
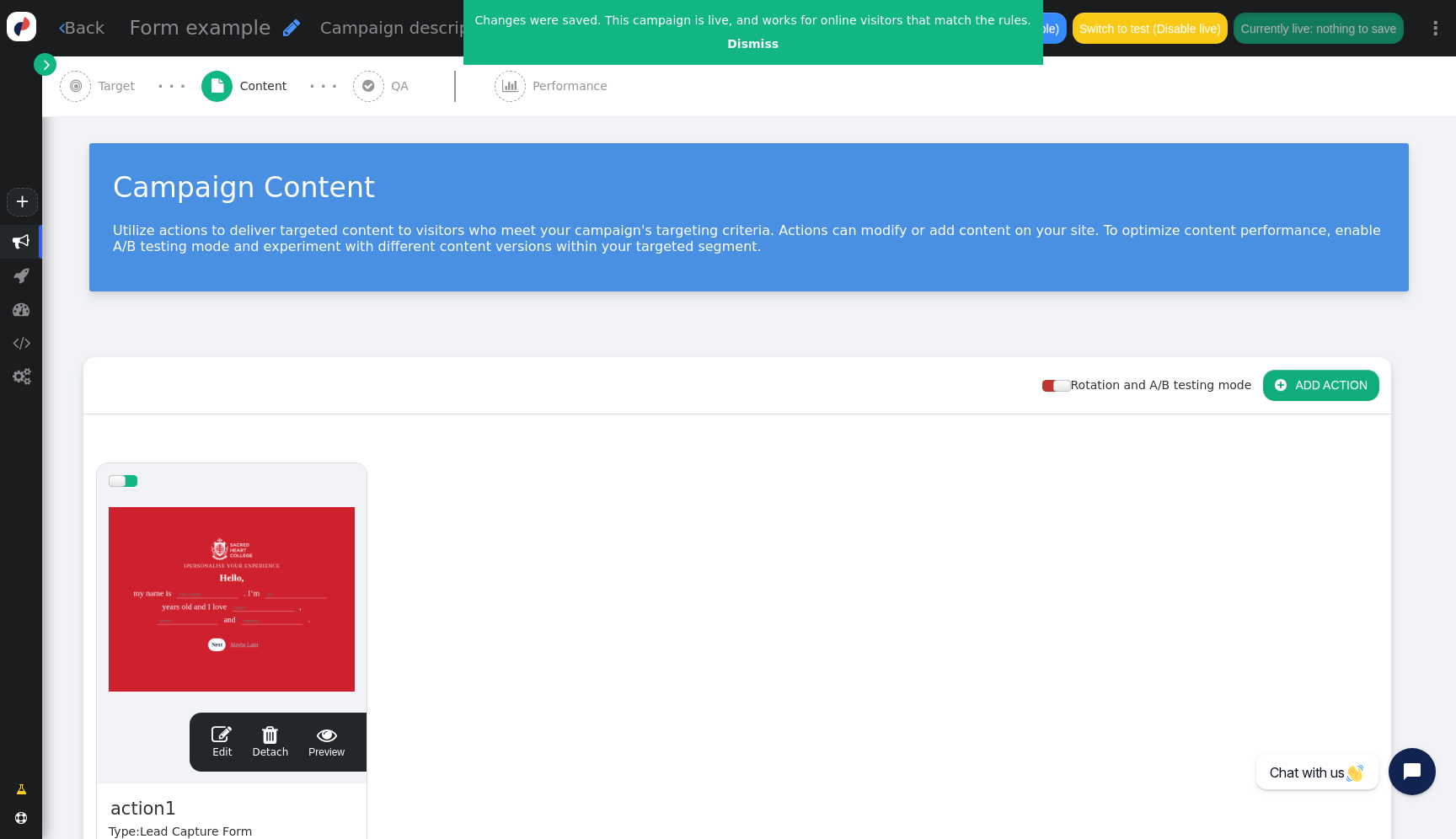
click at [269, 539] on div at bounding box center [231, 599] width 246 height 202
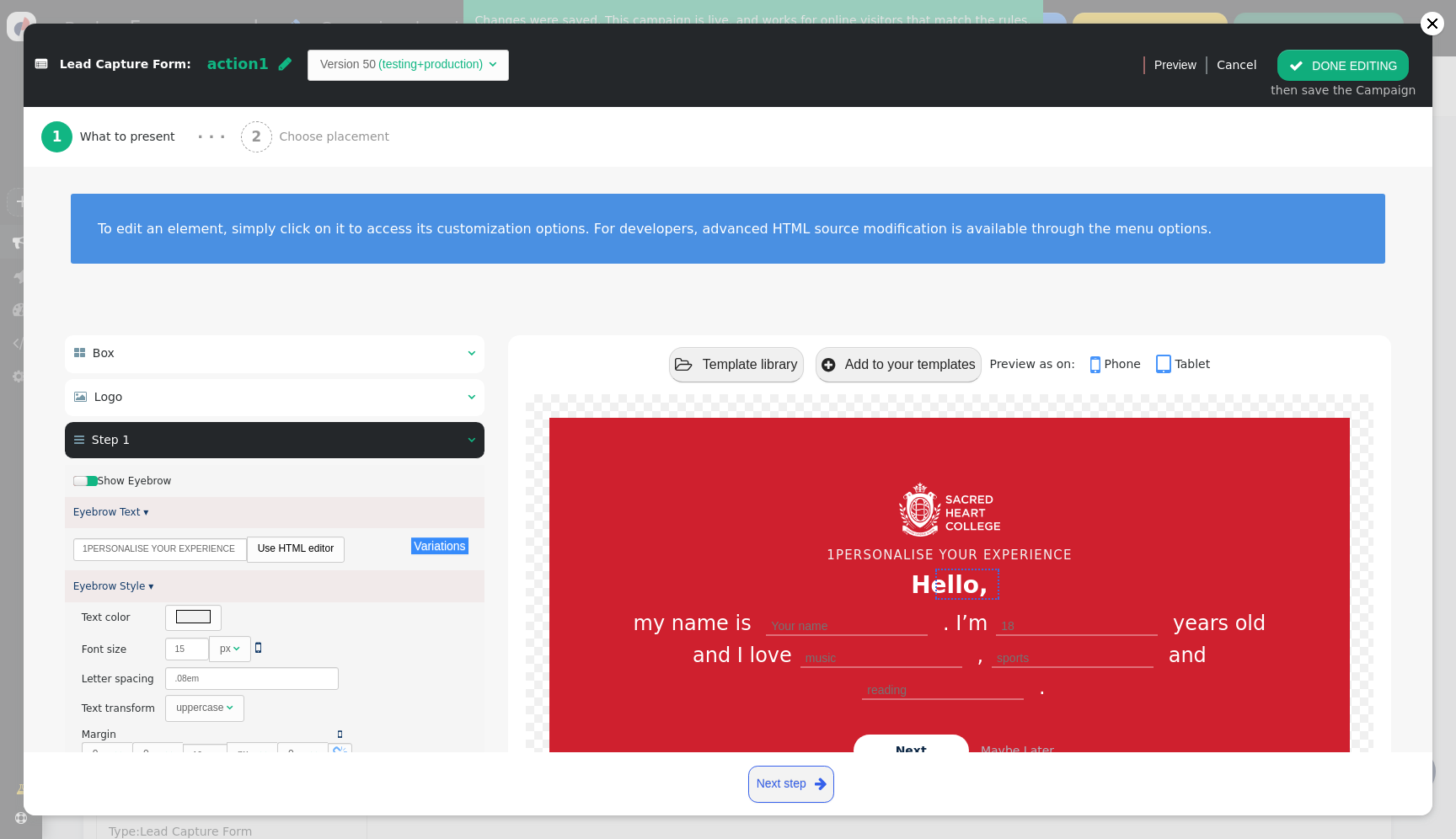
click at [396, 440] on div " Step 1  " at bounding box center [274, 440] width 419 height 37
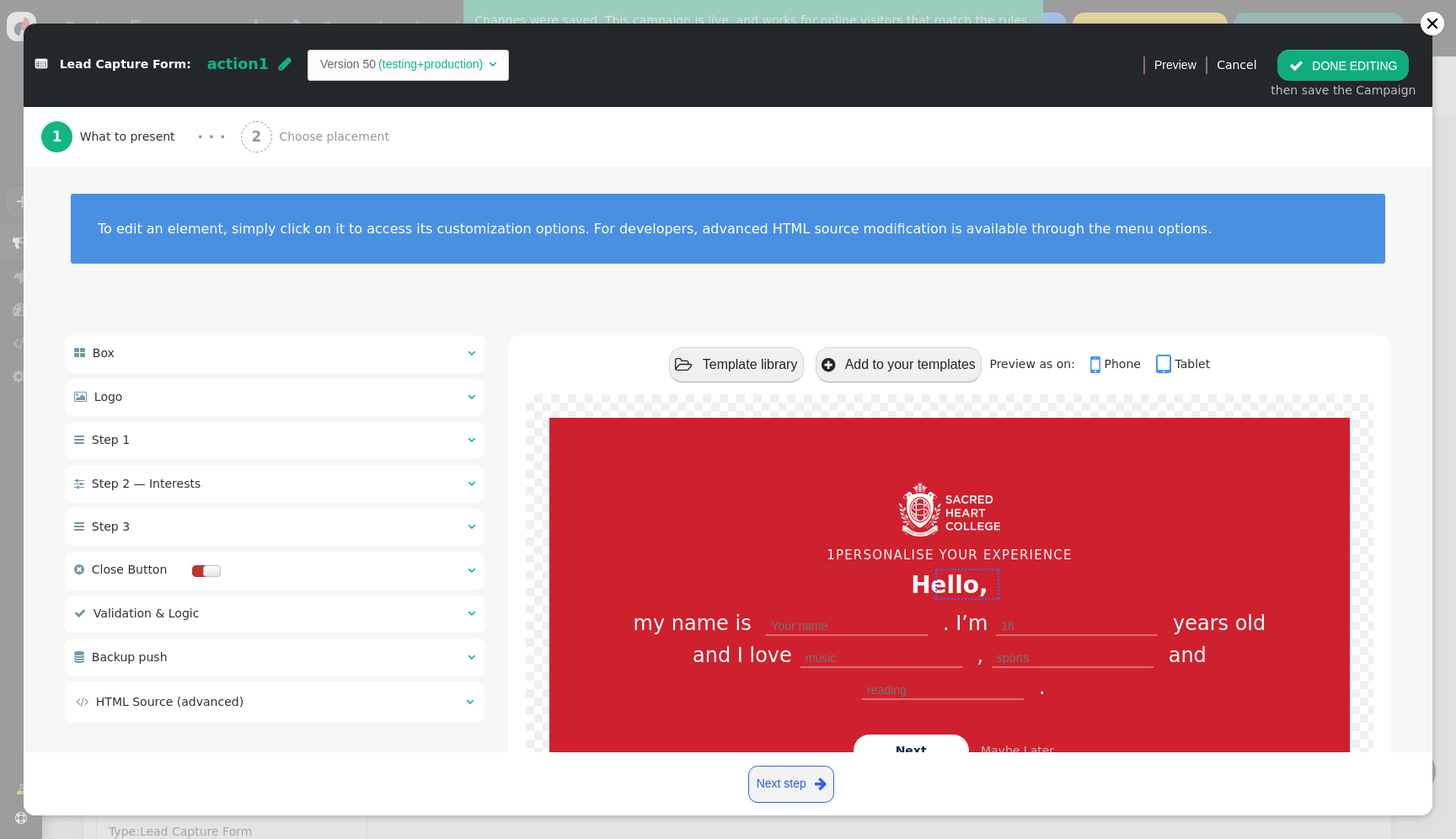
scroll to position [146, 0]
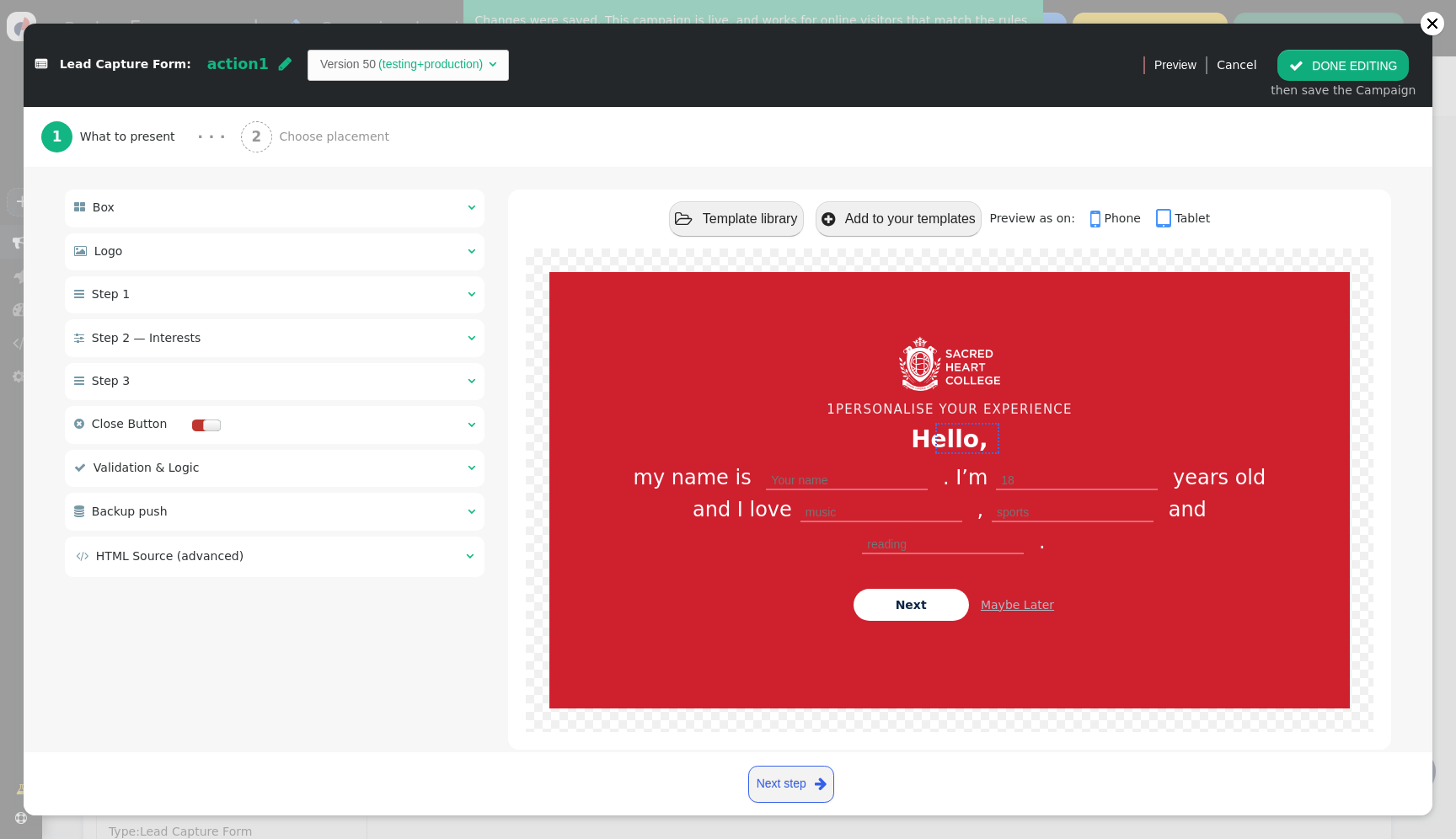
click at [369, 555] on td " HTML Source (advanced)" at bounding box center [265, 556] width 378 height 18
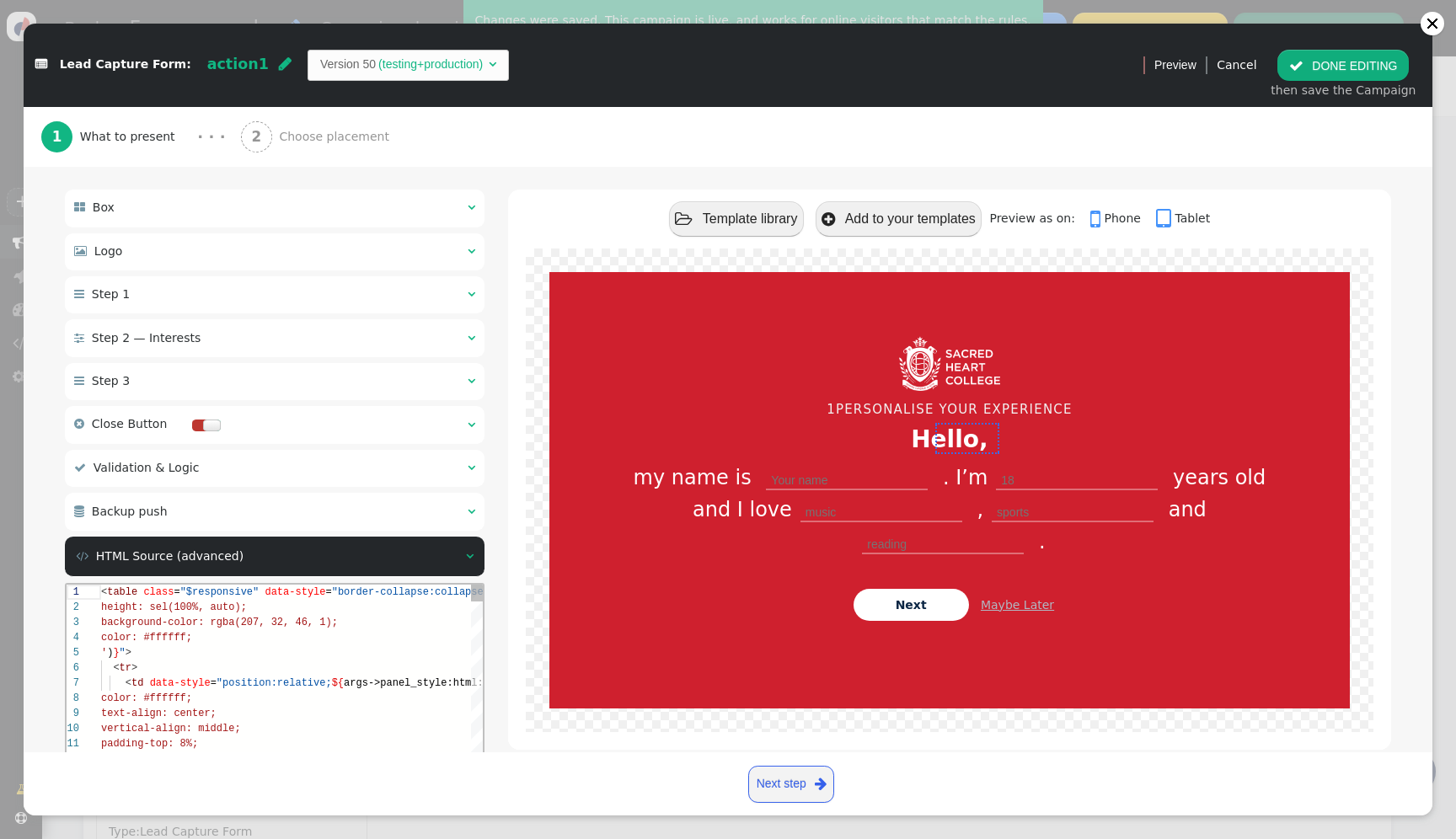
click at [366, 625] on div "background-color: rgba(207, 32, 46, 1);" at bounding box center [367, 622] width 531 height 15
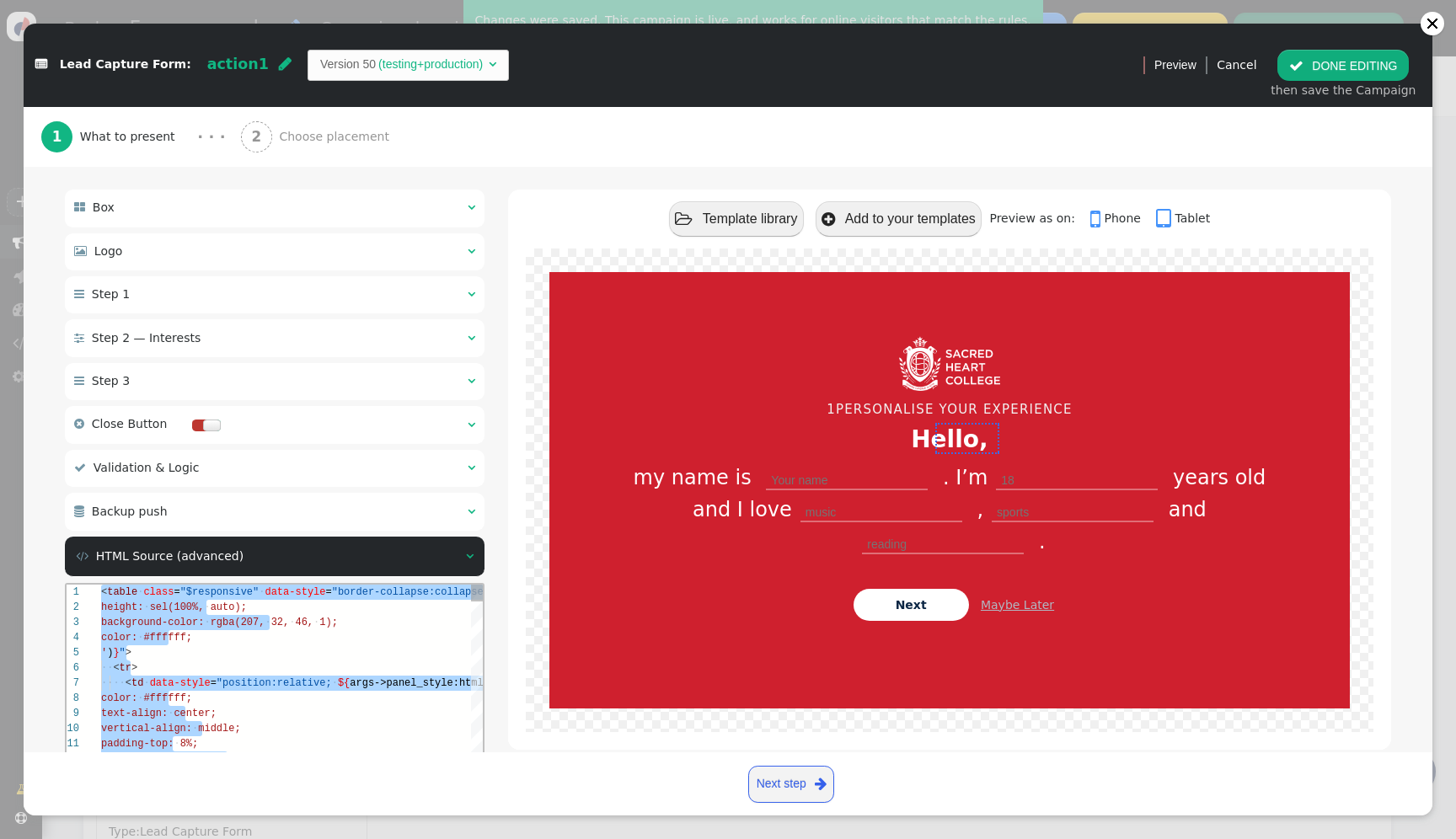
paste textarea "pe='dontshowagain'} ${menu name='Validation & Logic', icon='check'} ${menu args…"
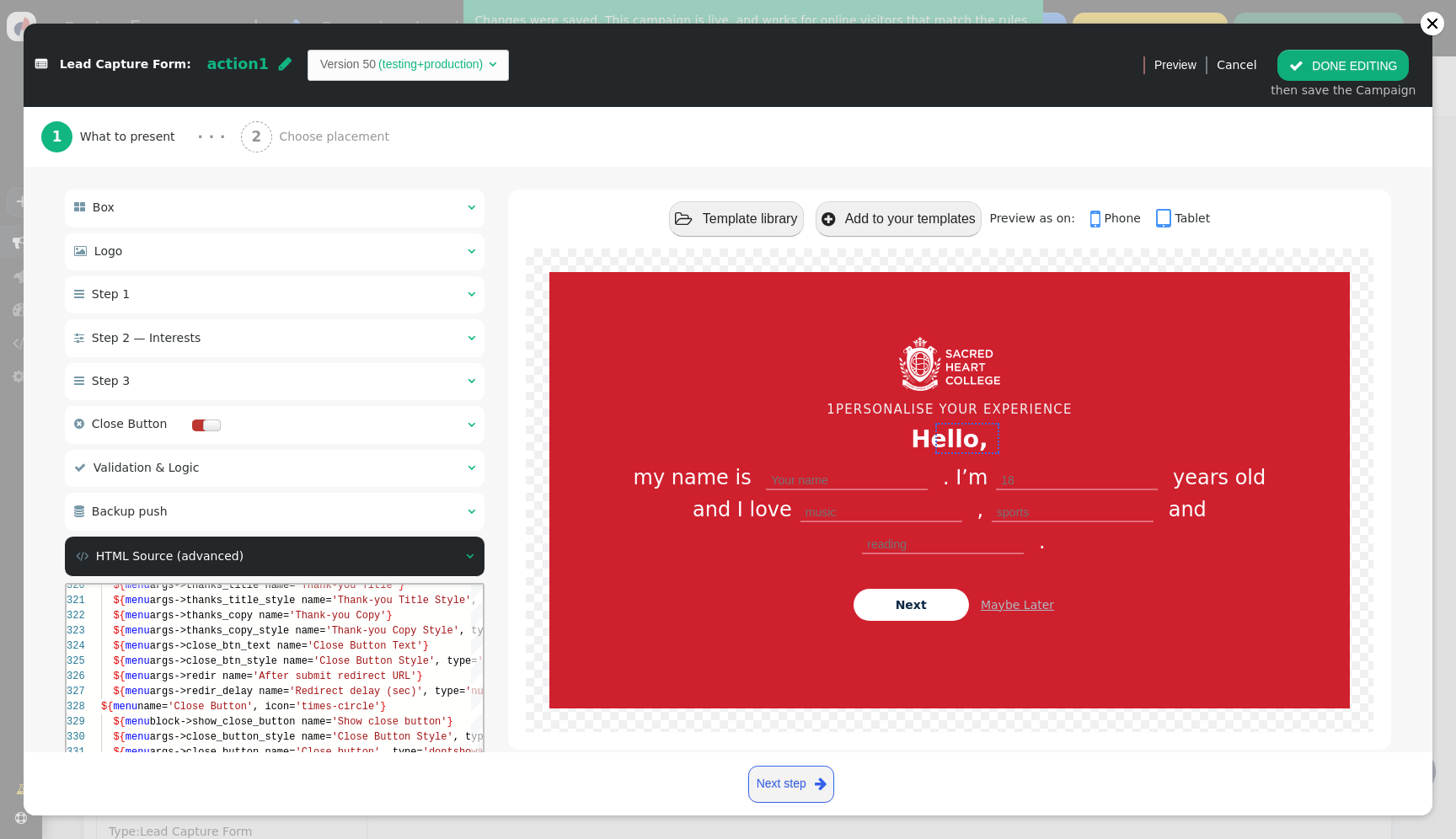
scroll to position [372, 0]
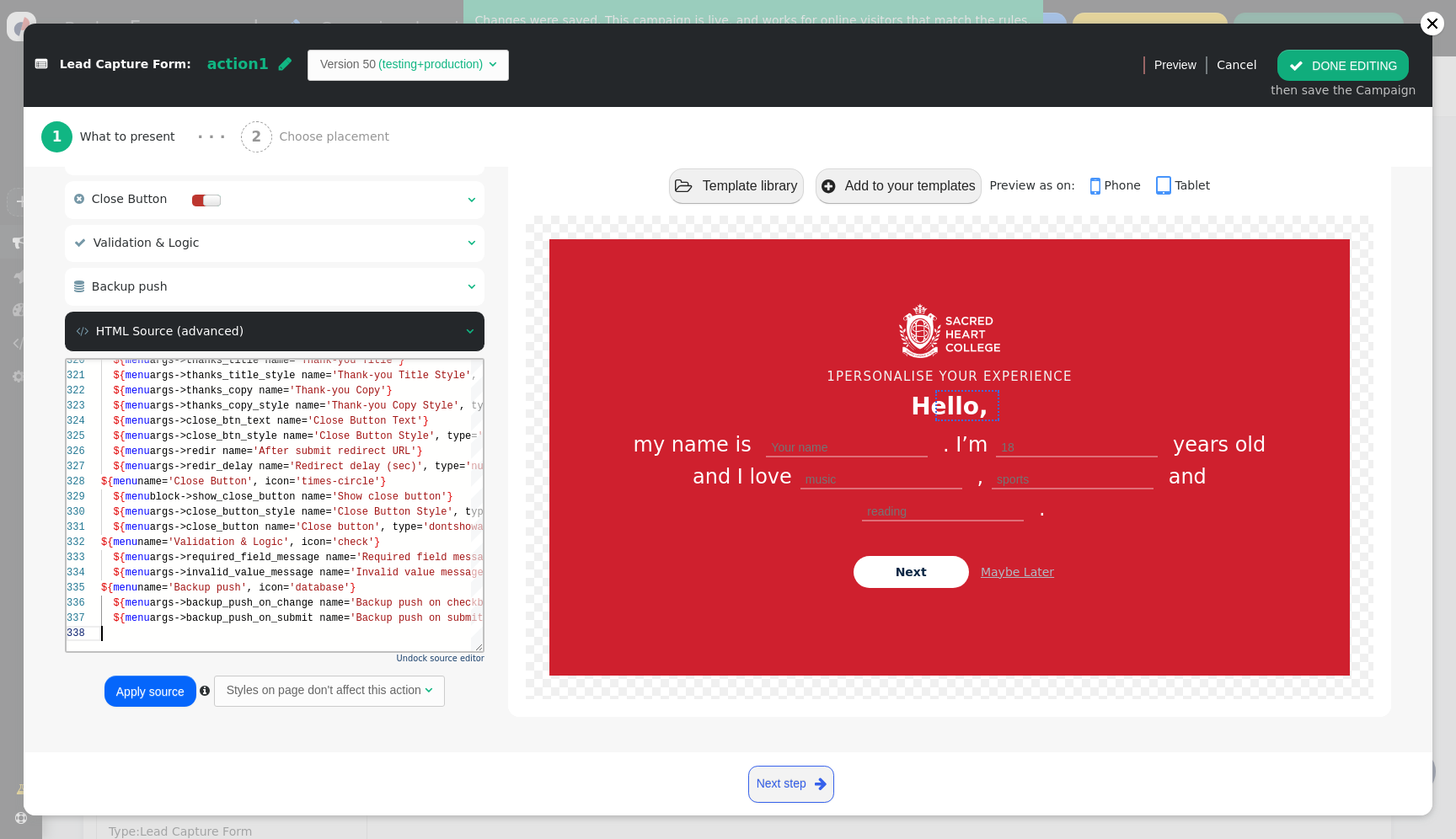
click at [160, 693] on button "Apply source" at bounding box center [150, 690] width 92 height 30
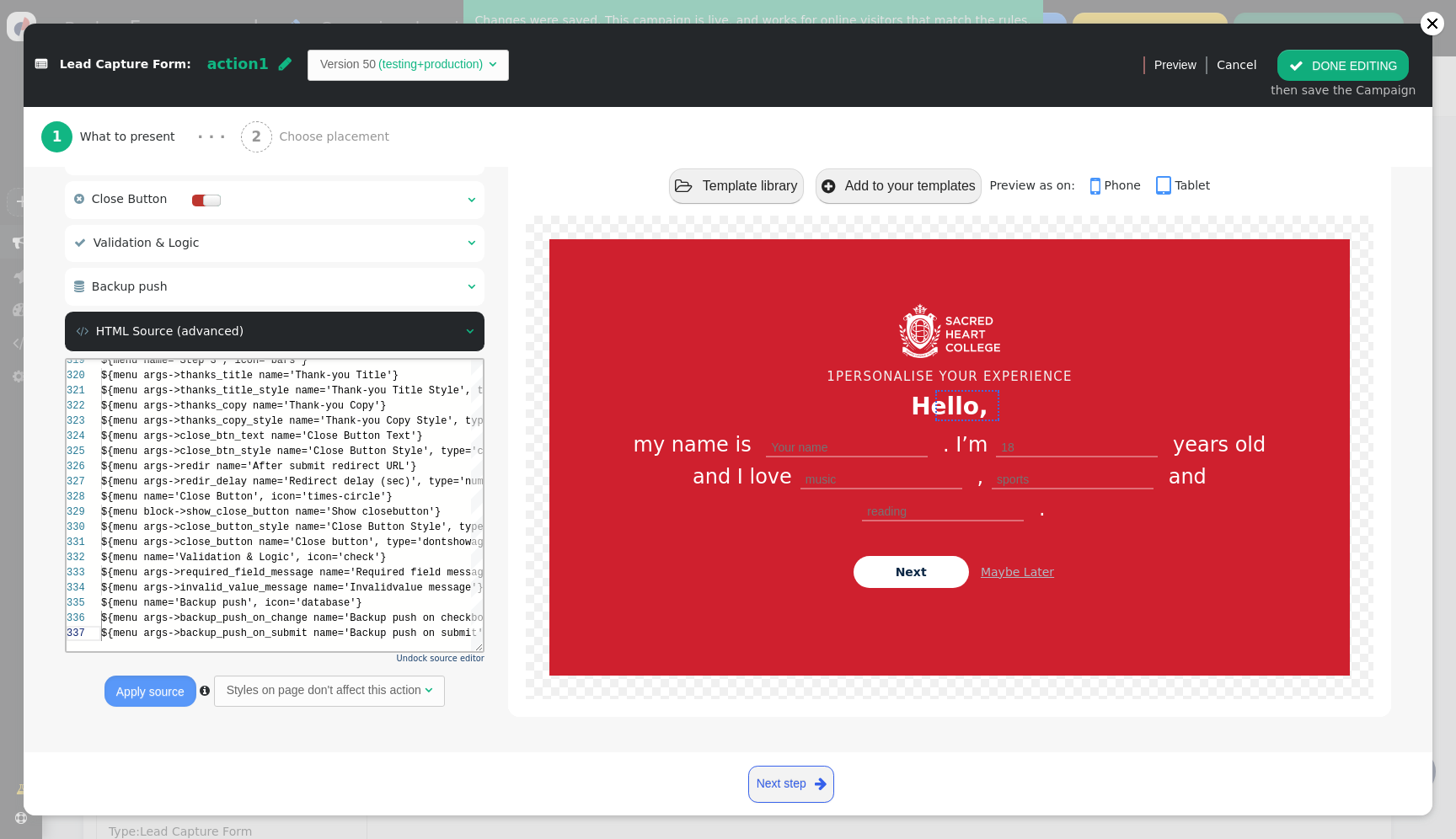
type textarea "ype='dontshowagain'} ${menu name='Validation & Logic', icon='check'} ${menu arg…"
click at [1354, 63] on button " DONE EDITING" at bounding box center [1343, 64] width 132 height 30
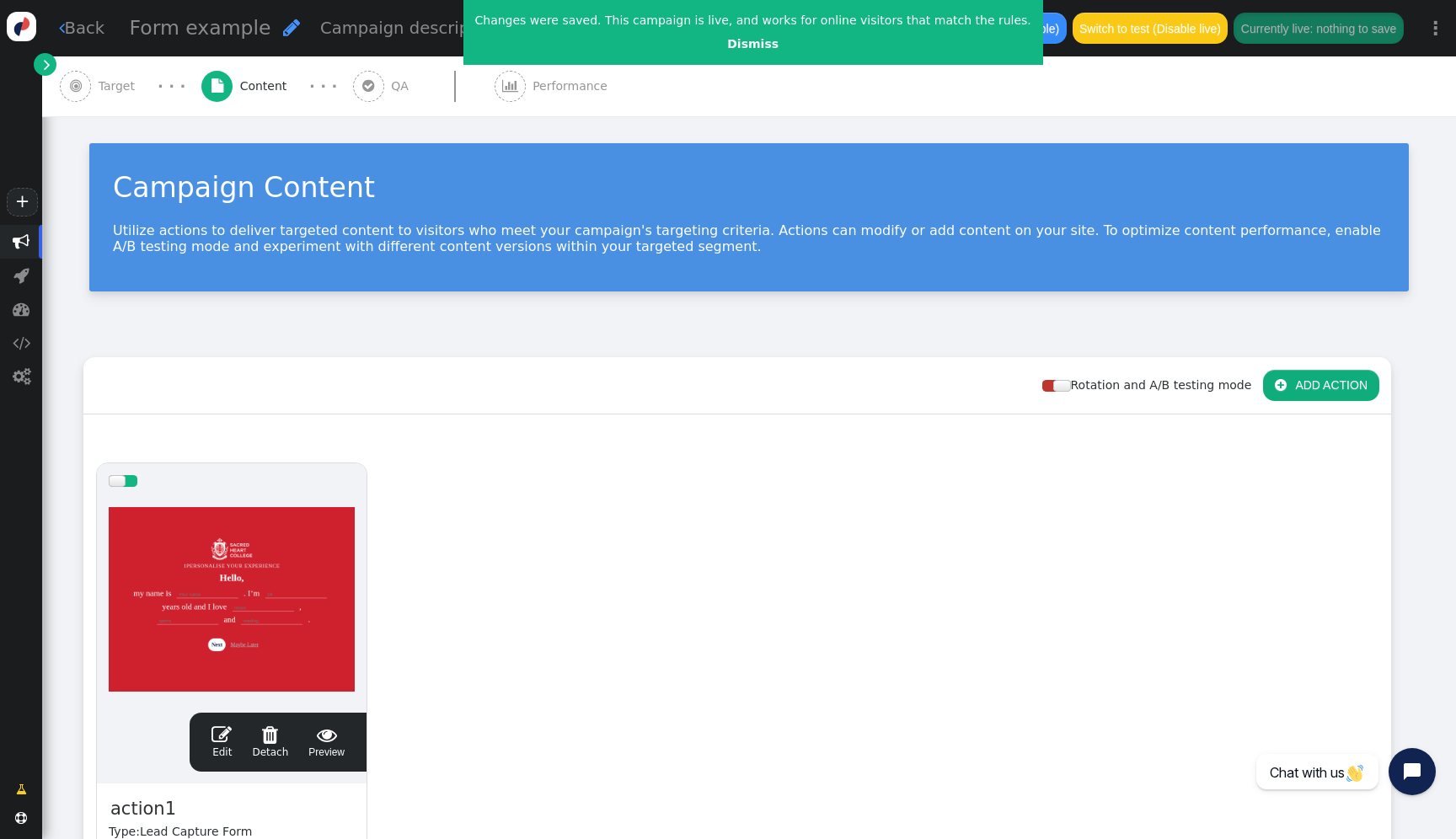
scroll to position [152, 0]
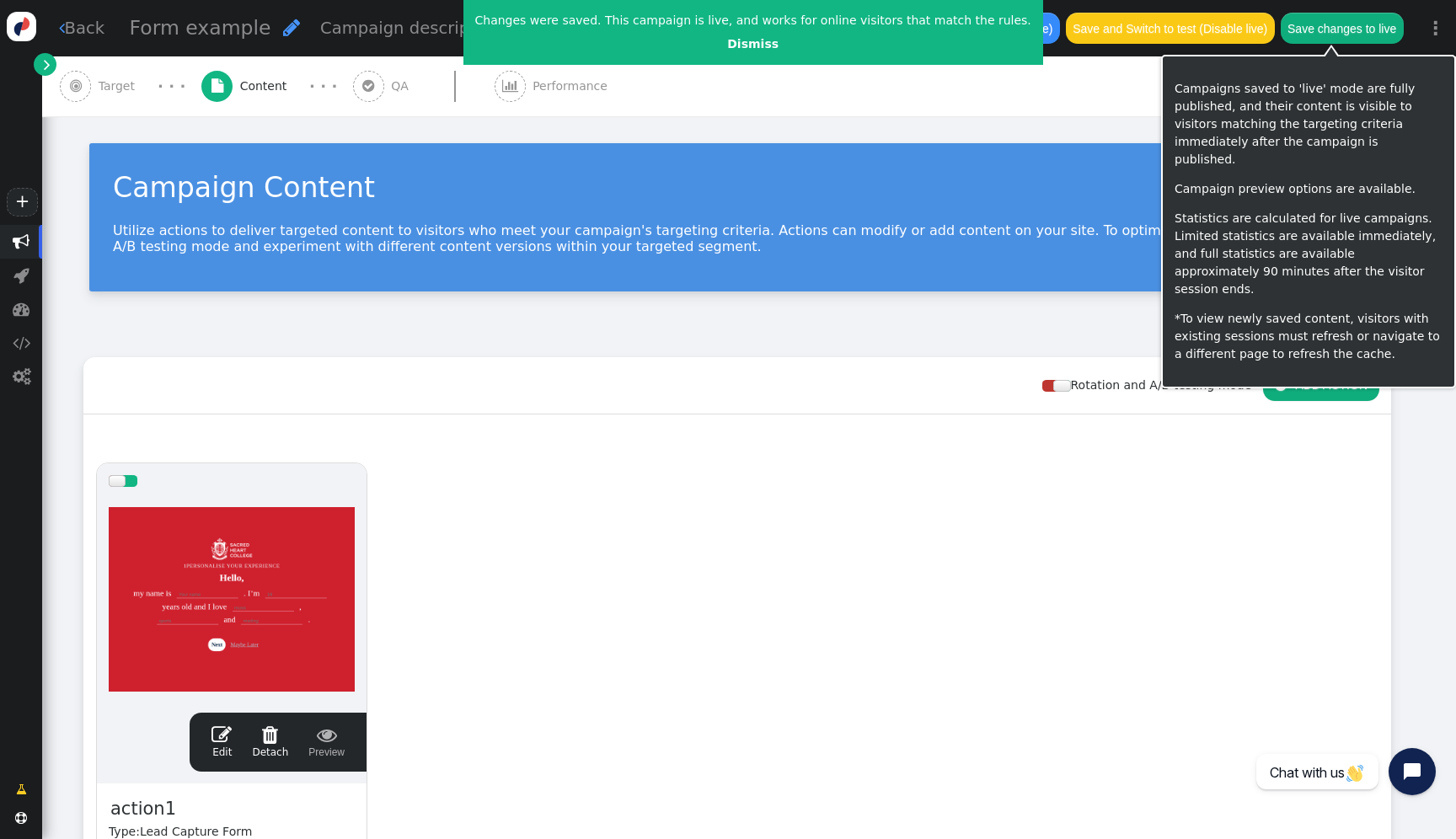
click at [1366, 34] on button "Save changes to live" at bounding box center [1342, 27] width 123 height 30
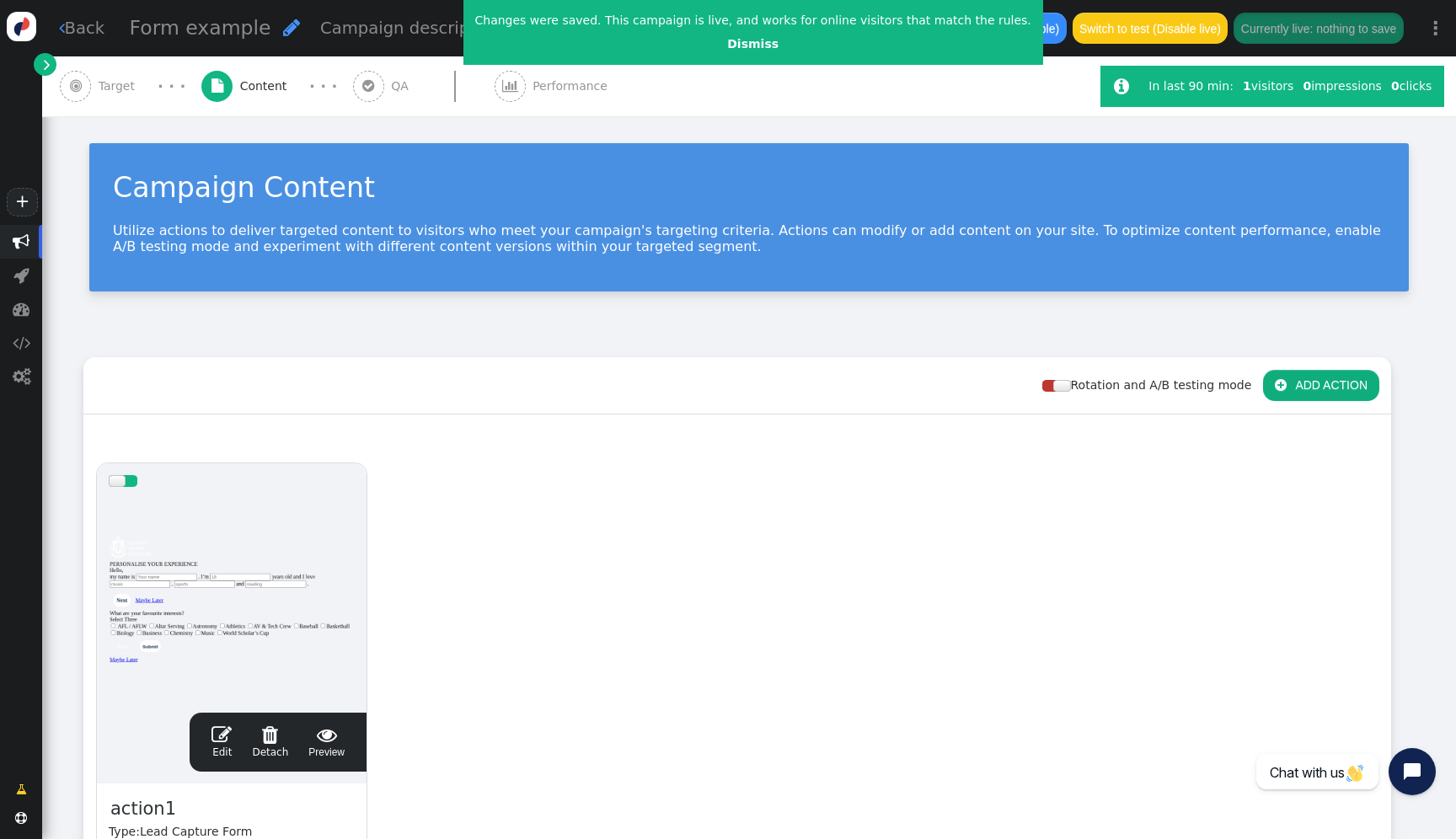
click at [262, 520] on div at bounding box center [231, 599] width 246 height 202
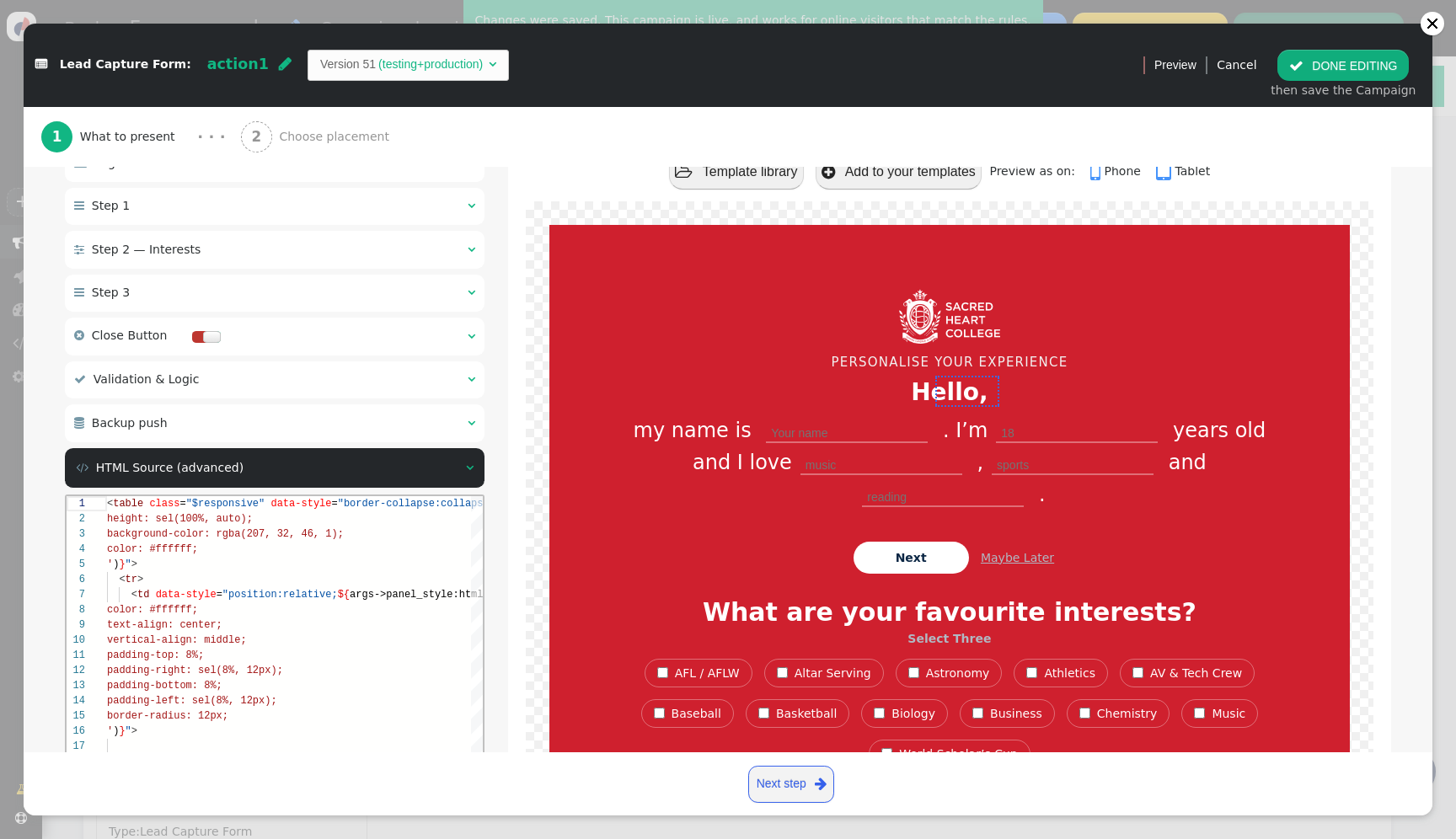
scroll to position [194, 0]
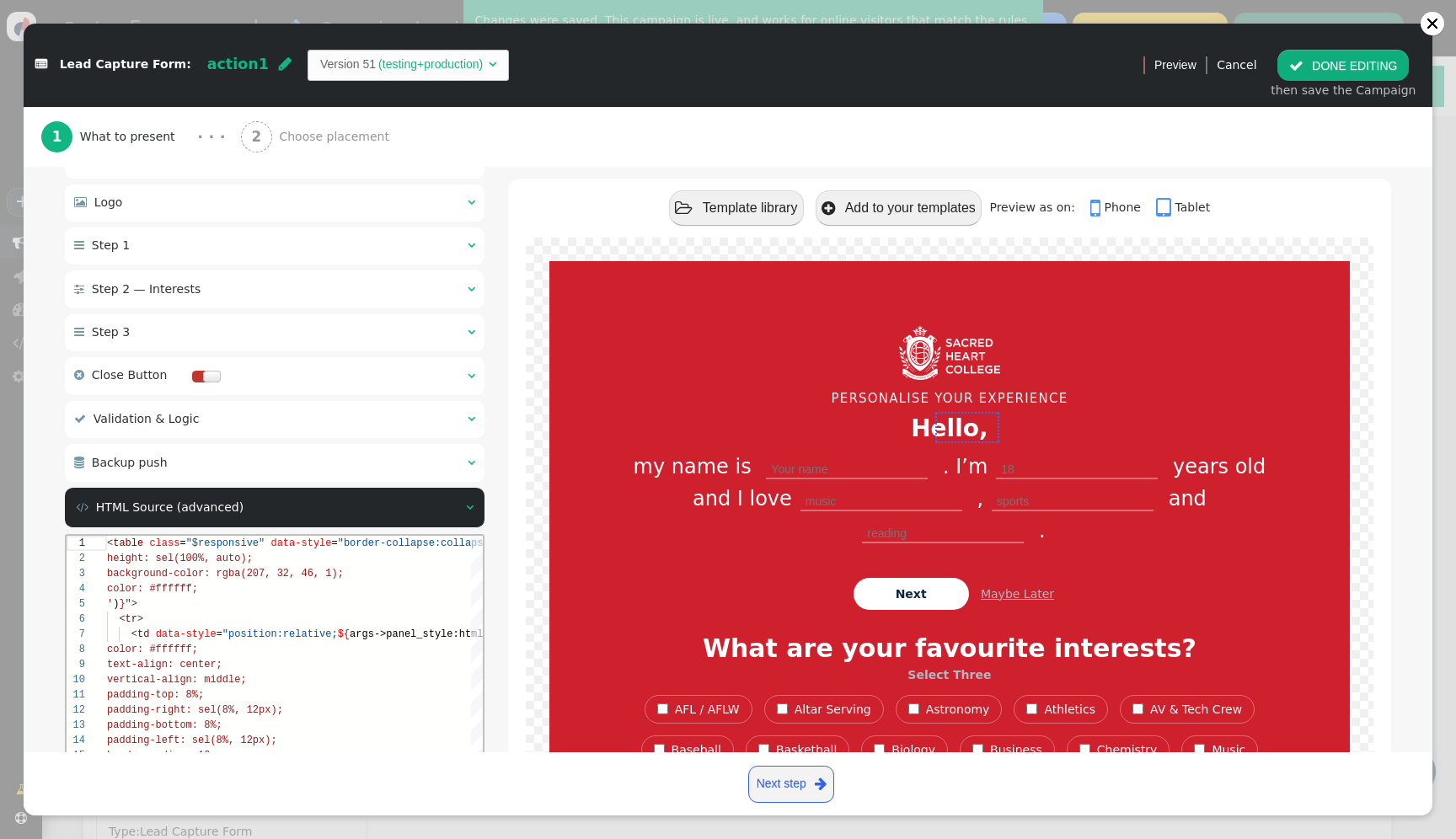
click at [260, 332] on div " Step 3  " at bounding box center [274, 332] width 419 height 37
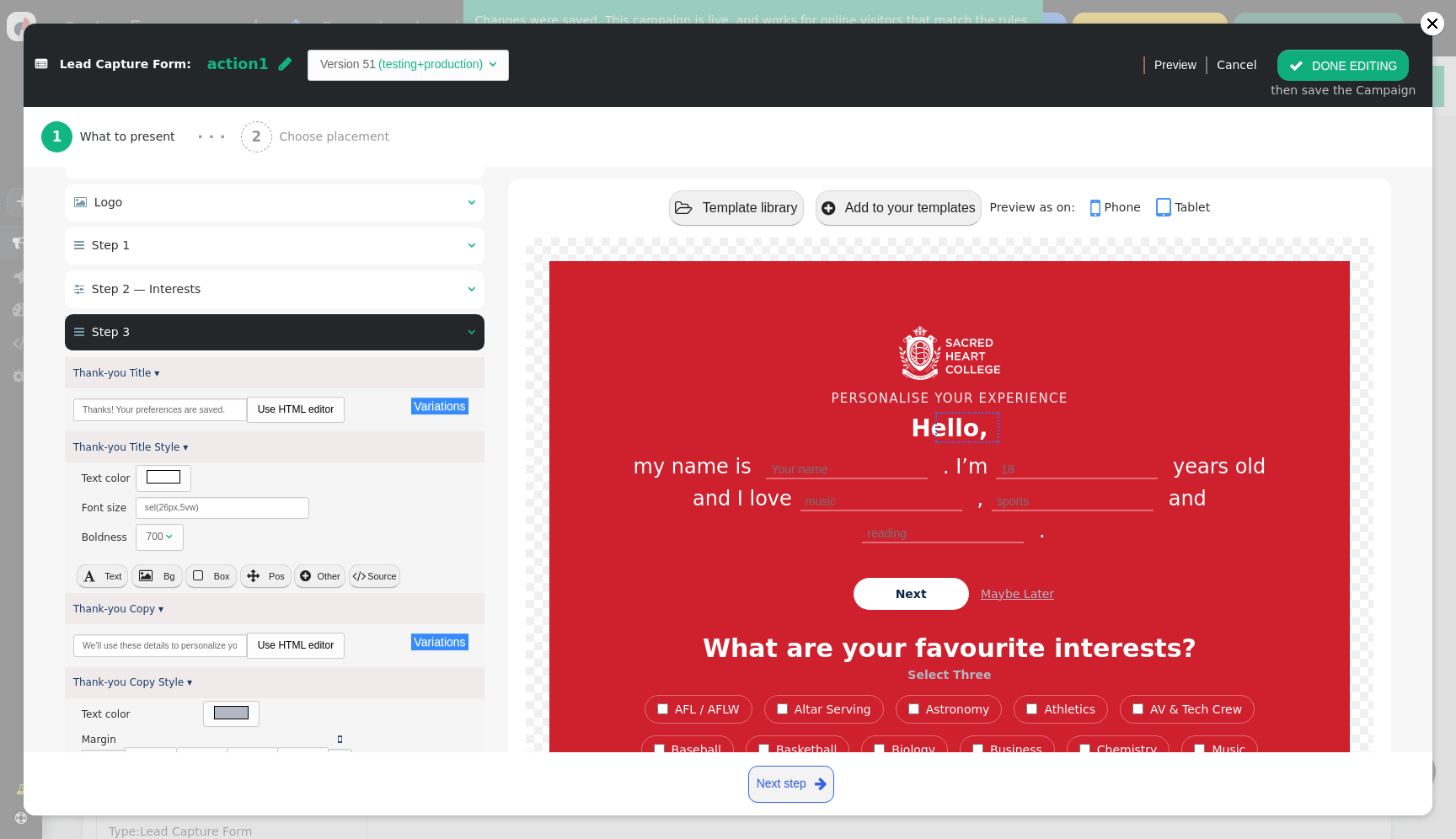
click at [250, 304] on div " Step 2 — Interests  " at bounding box center [274, 288] width 419 height 37
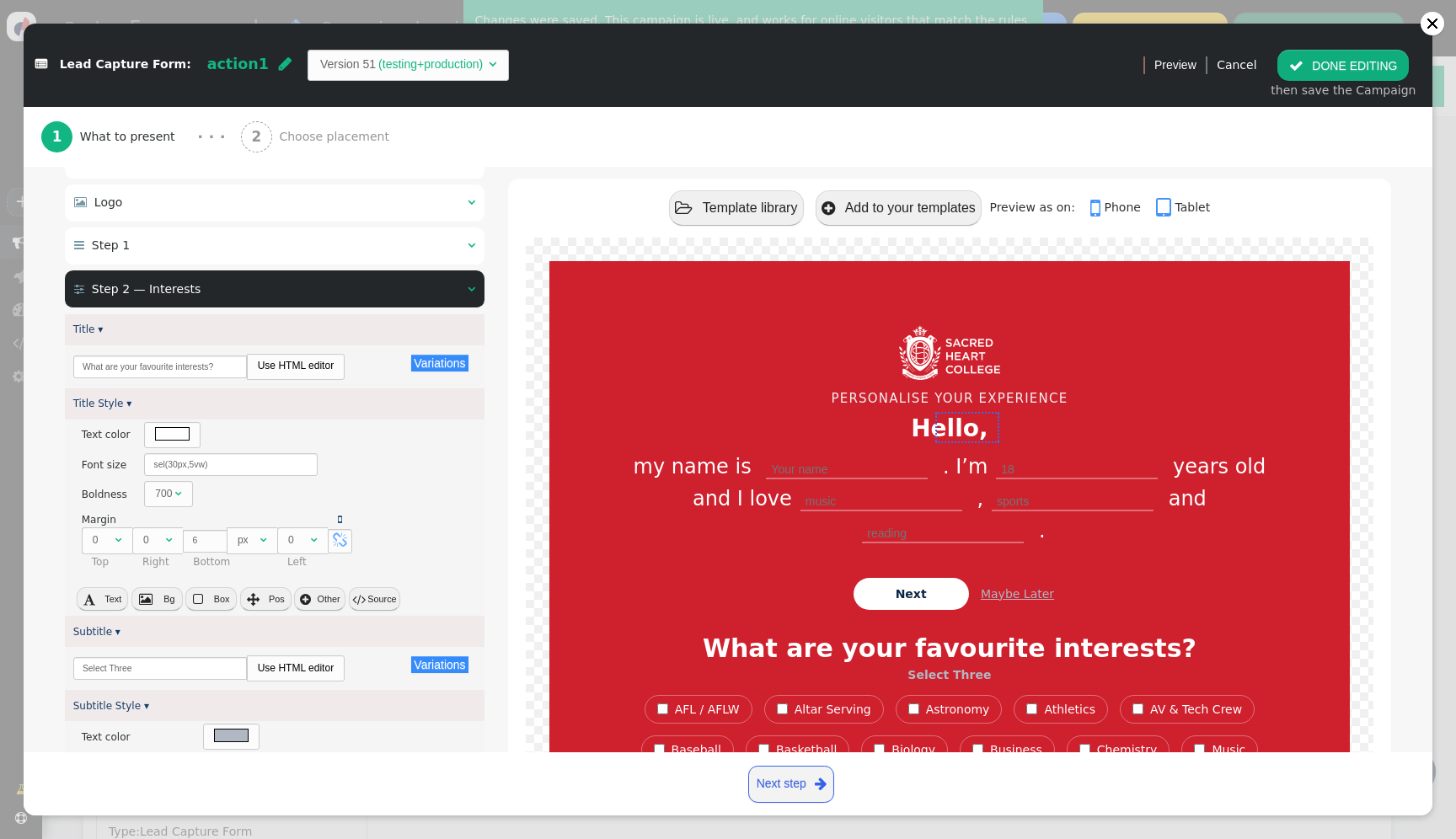
click at [252, 253] on div " Step 1  " at bounding box center [274, 246] width 419 height 37
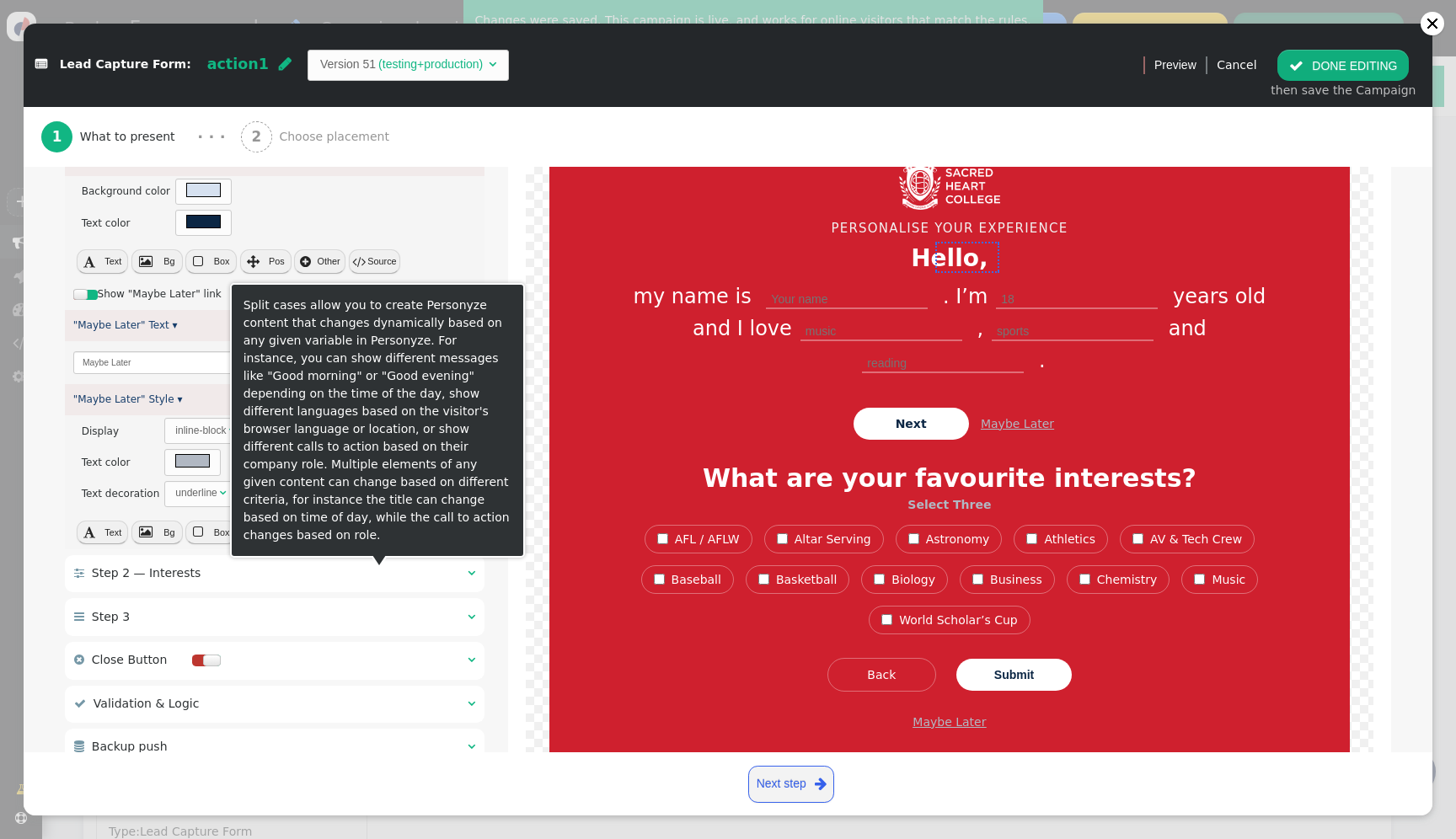
scroll to position [3214, 0]
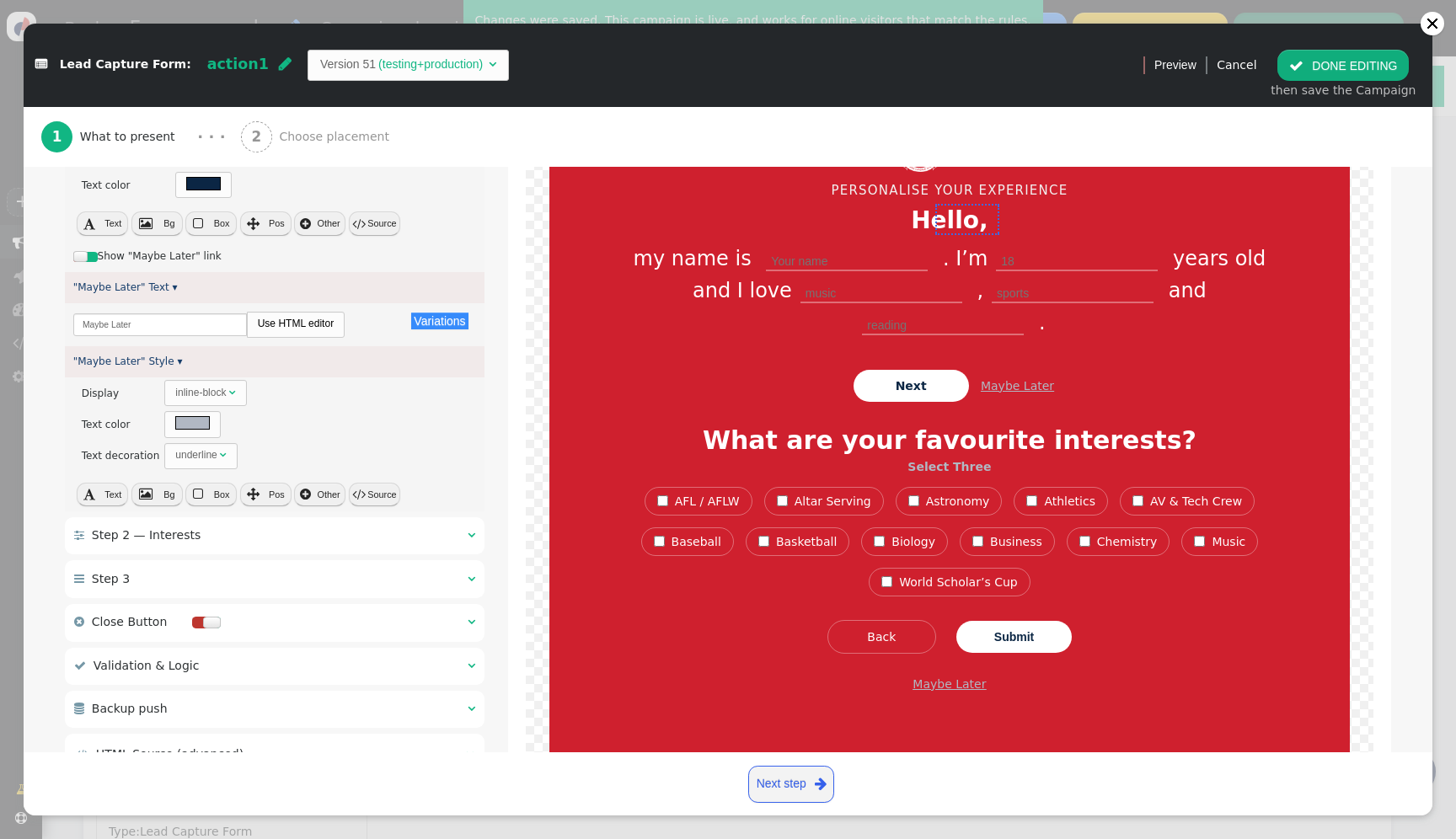
click at [268, 546] on div " Step 2 — Interests  " at bounding box center [274, 535] width 419 height 37
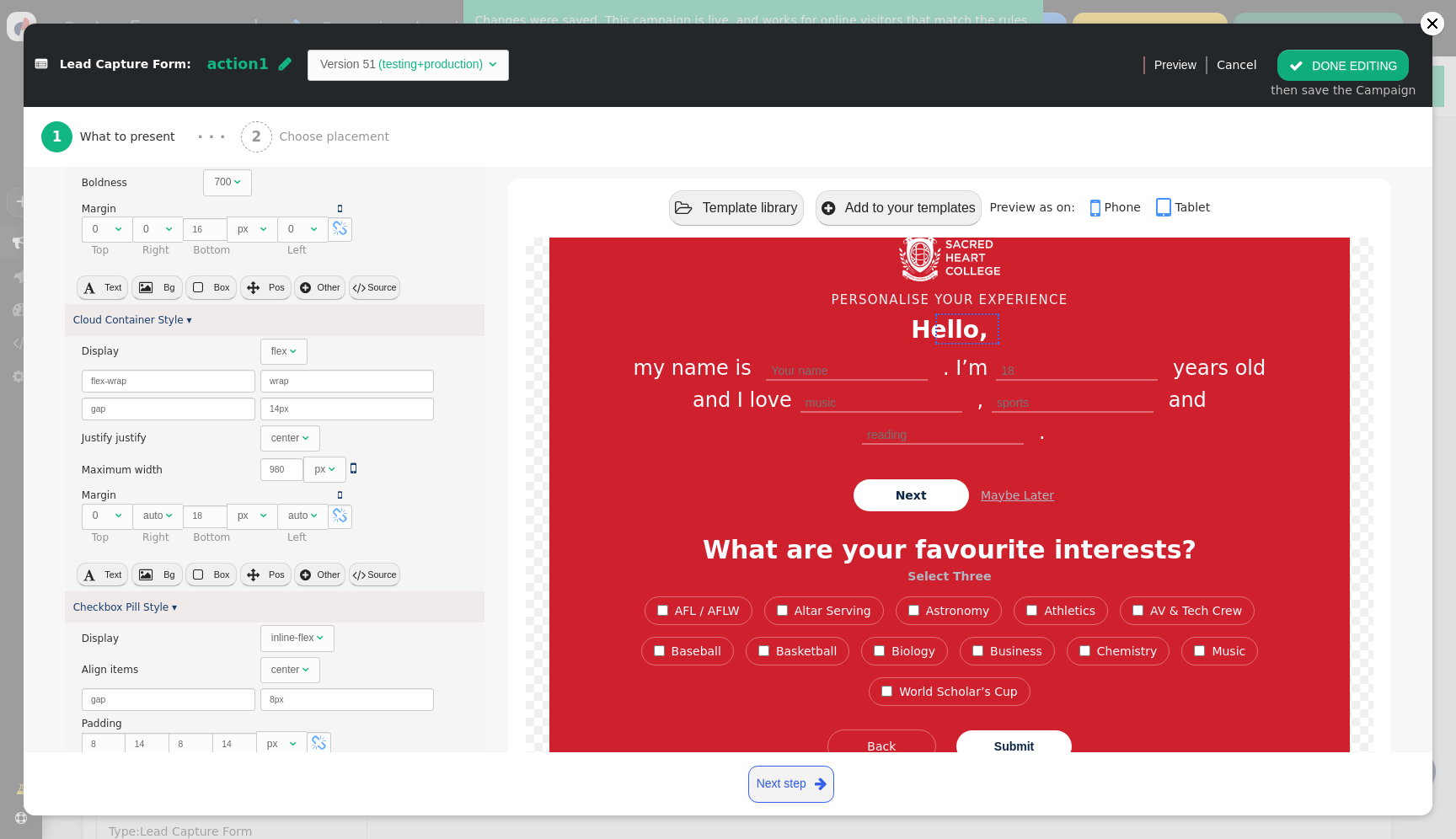
scroll to position [803, 0]
